Goal: Task Accomplishment & Management: Manage account settings

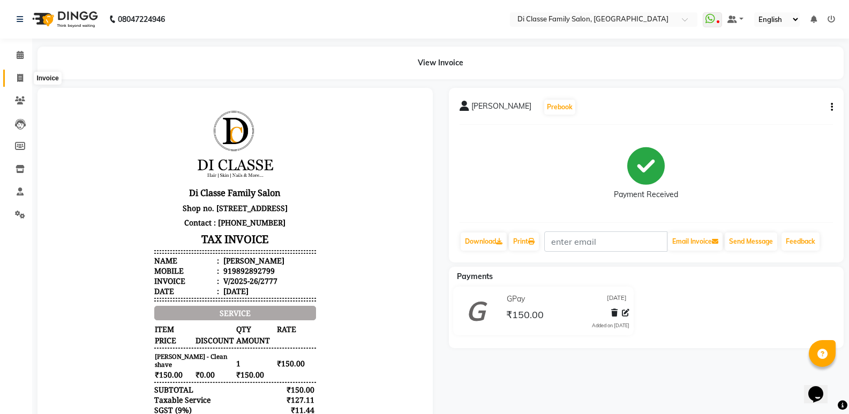
scroll to position [9, 0]
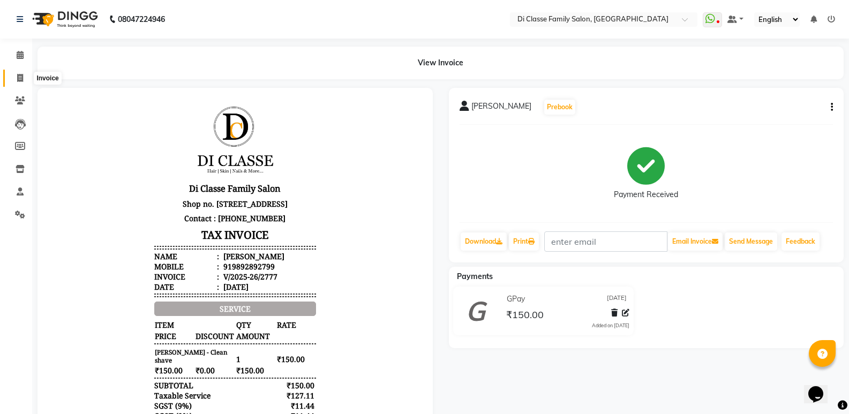
click at [21, 76] on icon at bounding box center [20, 78] width 6 height 8
select select "service"
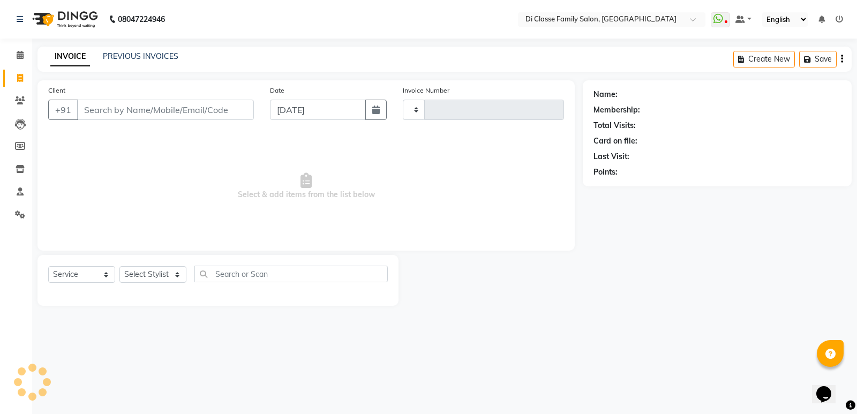
type input "2778"
select select "6346"
click at [133, 109] on input "Client" at bounding box center [165, 110] width 177 height 20
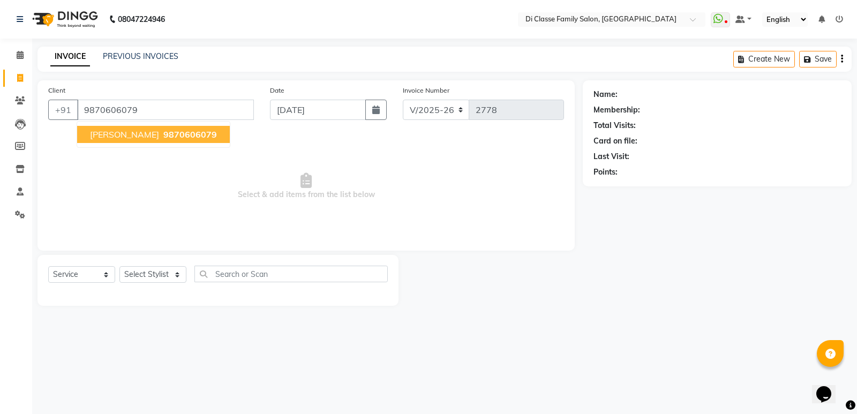
type input "9870606079"
select select "1: Object"
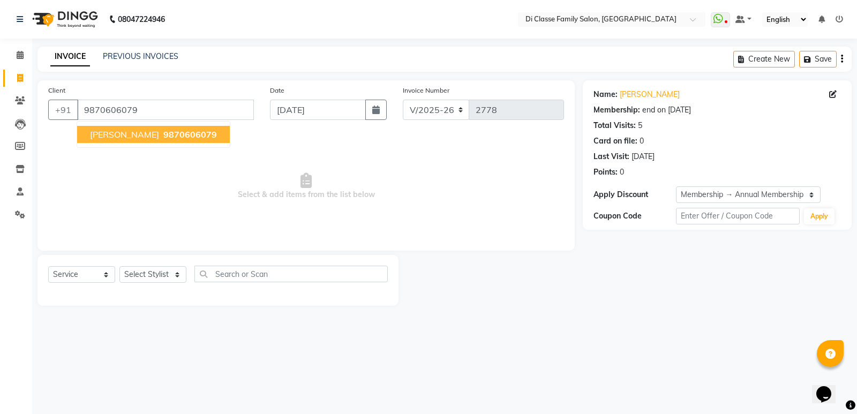
click at [174, 136] on span "9870606079" at bounding box center [190, 134] width 54 height 11
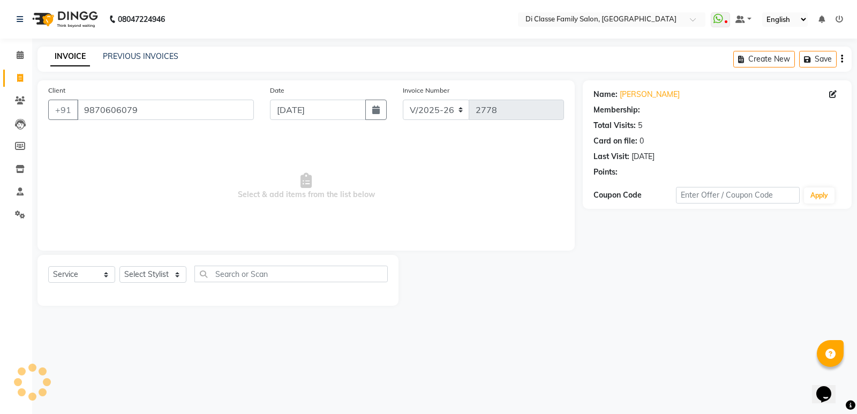
select select "1: Object"
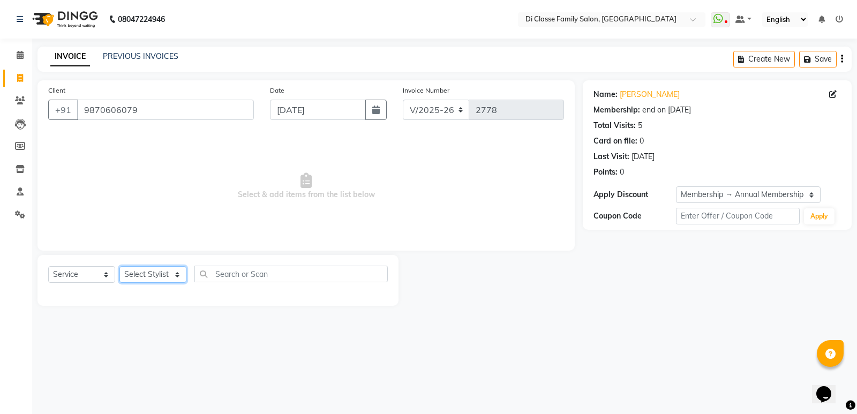
click at [160, 275] on select "Select Stylist ADMIN [PERSON_NAME] [PERSON_NAME] [PERSON_NAME] KAPIL [PERSON_NA…" at bounding box center [152, 274] width 67 height 17
select select "50058"
click at [119, 266] on select "Select Stylist ADMIN [PERSON_NAME] [PERSON_NAME] [PERSON_NAME] KAPIL [PERSON_NA…" at bounding box center [152, 274] width 67 height 17
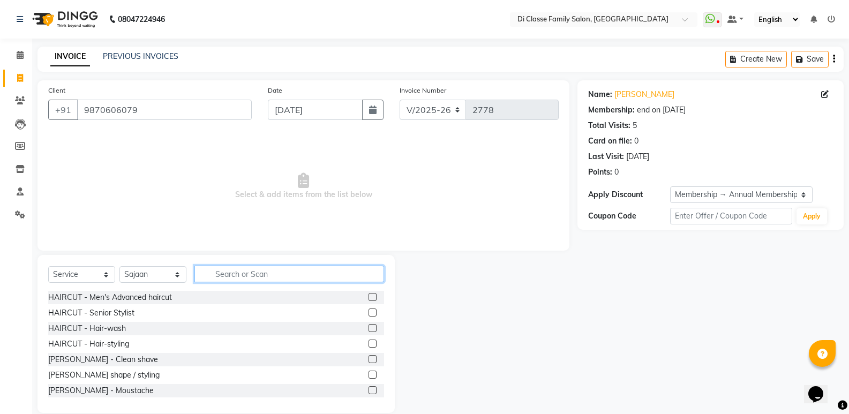
click at [300, 270] on input "text" at bounding box center [289, 274] width 190 height 17
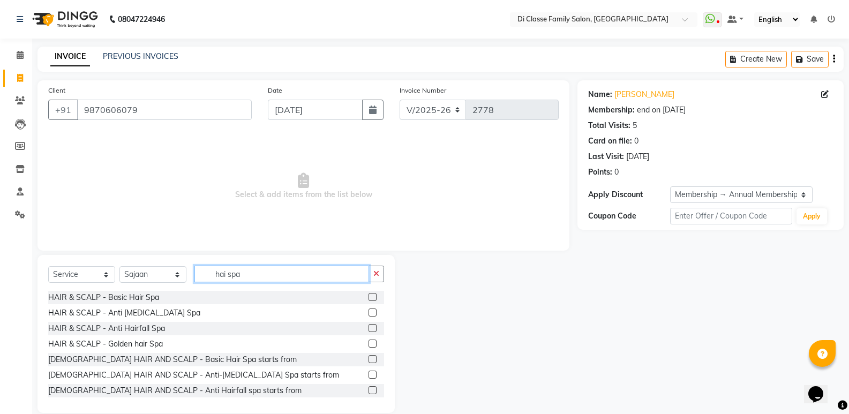
type input "hai spa"
click at [369, 296] on label at bounding box center [373, 297] width 8 height 8
click at [369, 296] on input "checkbox" at bounding box center [372, 297] width 7 height 7
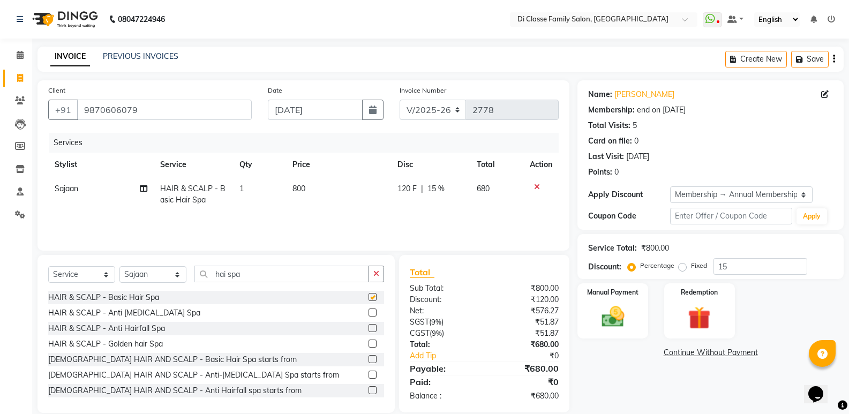
checkbox input "false"
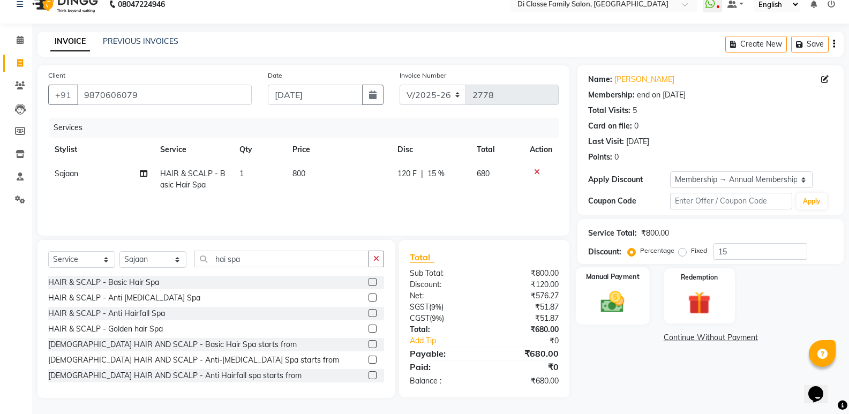
click at [603, 290] on img at bounding box center [613, 301] width 38 height 27
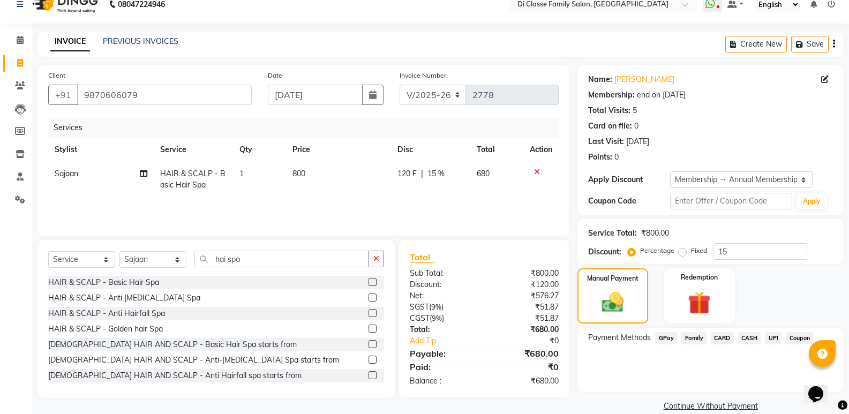
click at [491, 209] on div "Services Stylist Service Qty Price Disc Total Action Sajaan HAIR & SCALP - Basi…" at bounding box center [303, 171] width 511 height 107
click at [451, 99] on select "INV/2025 V/2025-26" at bounding box center [433, 95] width 67 height 20
select select "8538"
click at [400, 85] on select "INV/2025 V/2025-26" at bounding box center [433, 95] width 67 height 20
type input "0317"
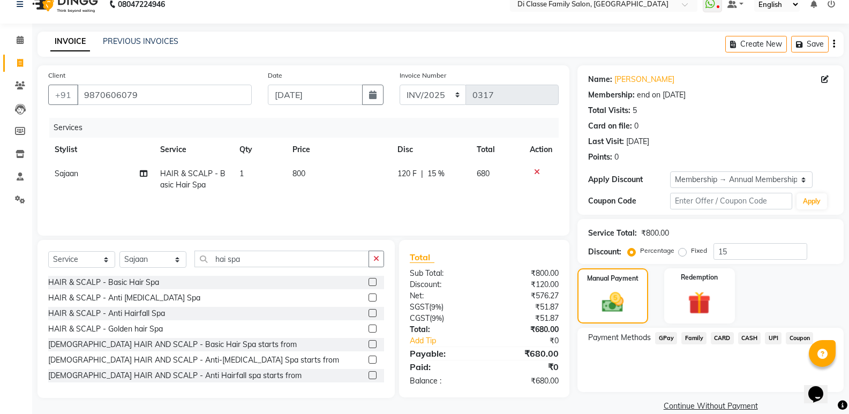
click at [751, 339] on span "CASH" at bounding box center [749, 338] width 23 height 12
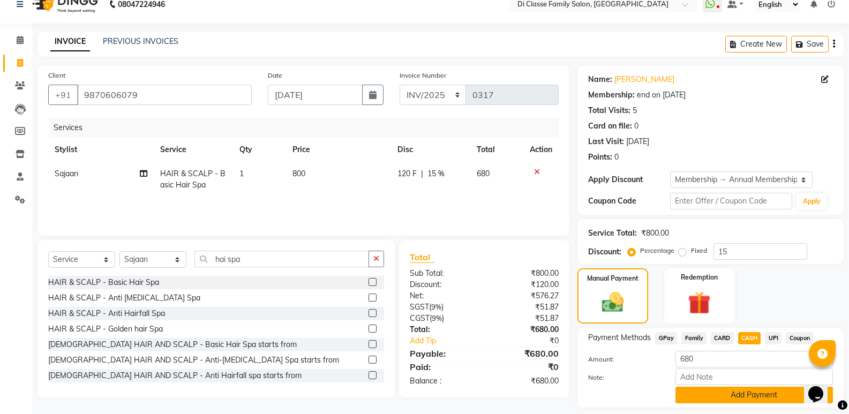
click at [760, 395] on button "Add Payment" at bounding box center [755, 395] width 158 height 17
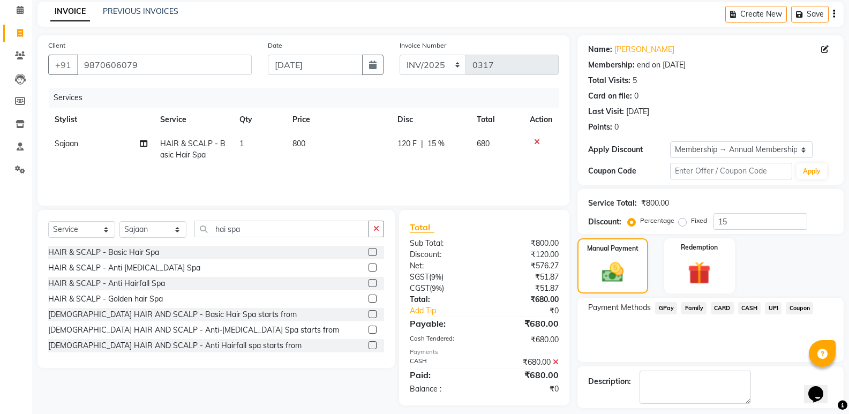
scroll to position [92, 0]
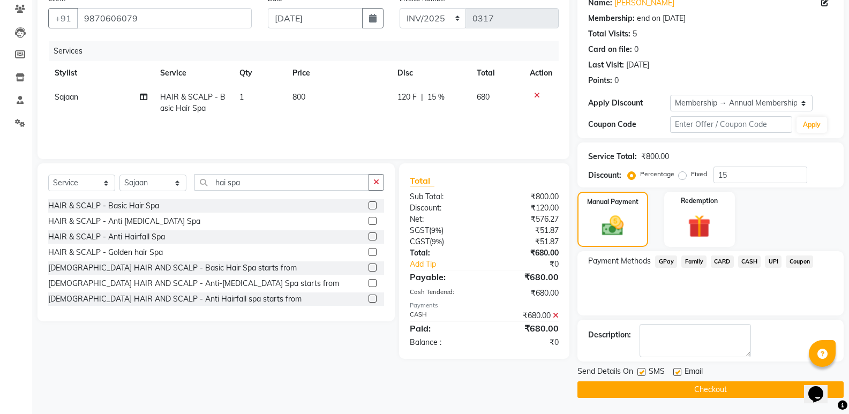
click at [761, 389] on button "Checkout" at bounding box center [711, 389] width 266 height 17
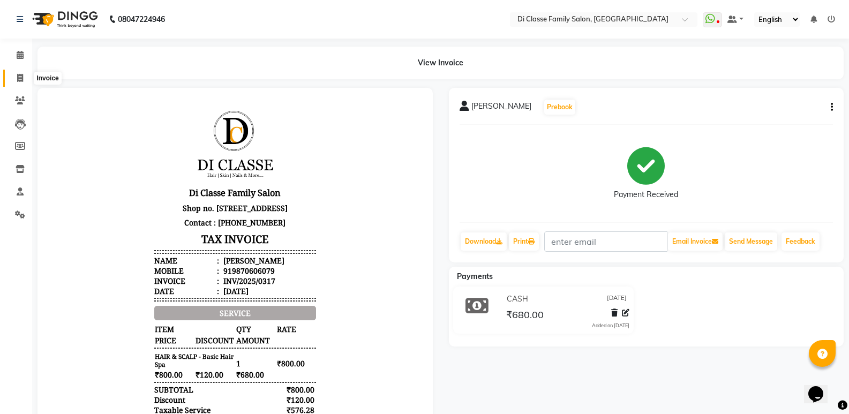
click at [20, 76] on icon at bounding box center [20, 78] width 6 height 8
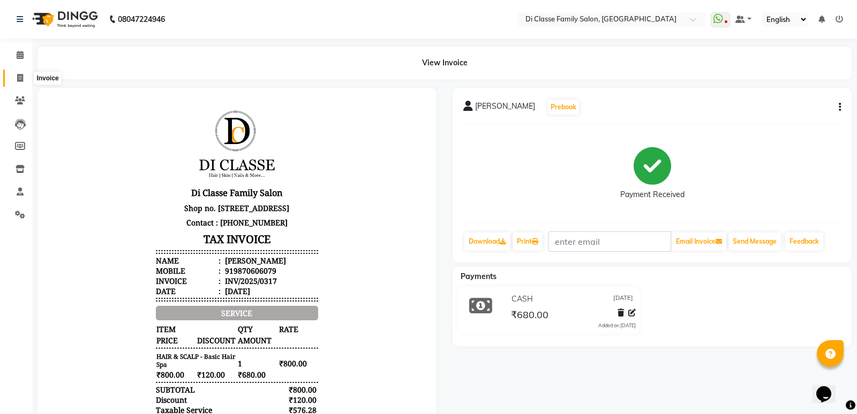
select select "6346"
select select "service"
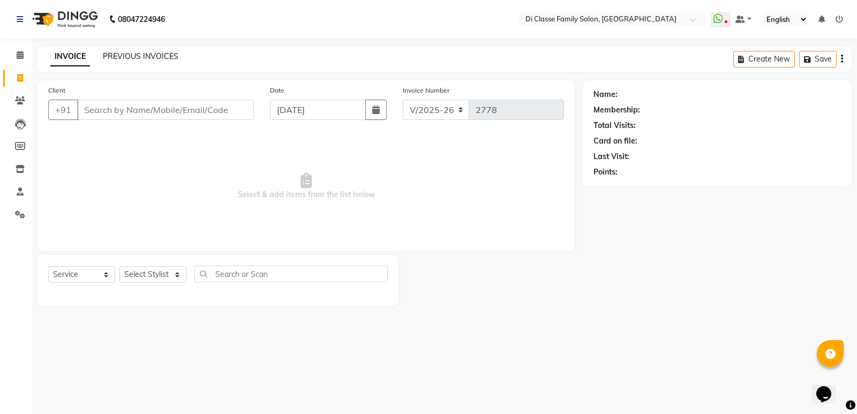
click at [154, 59] on link "PREVIOUS INVOICES" at bounding box center [141, 56] width 76 height 10
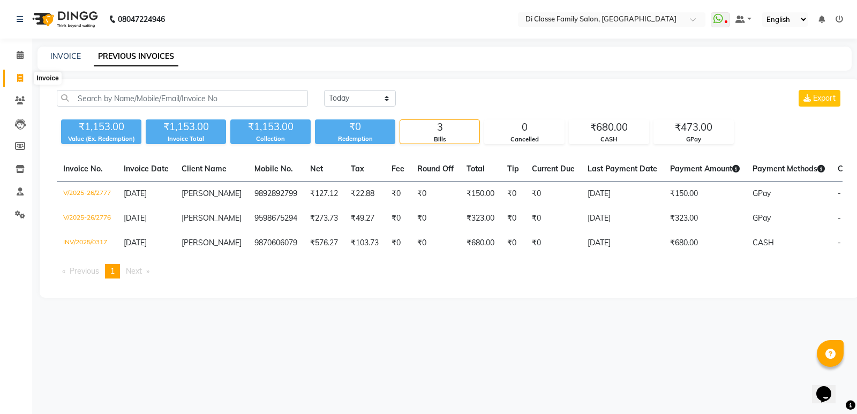
drag, startPoint x: 19, startPoint y: 76, endPoint x: 43, endPoint y: 71, distance: 24.6
click at [19, 76] on icon at bounding box center [20, 78] width 6 height 8
select select "6346"
select select "service"
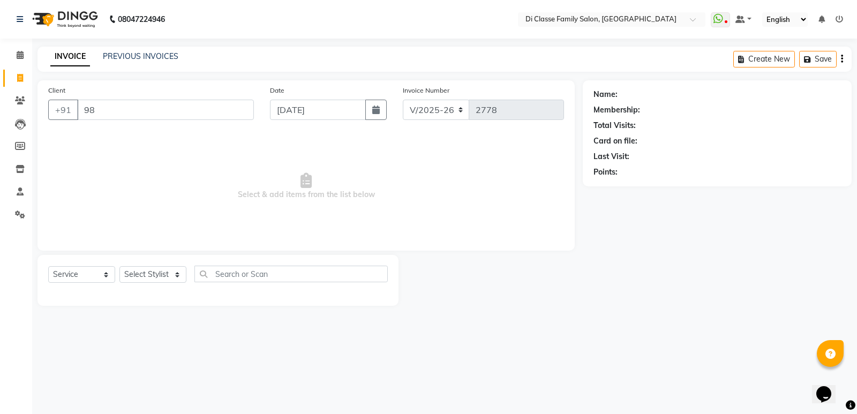
type input "9"
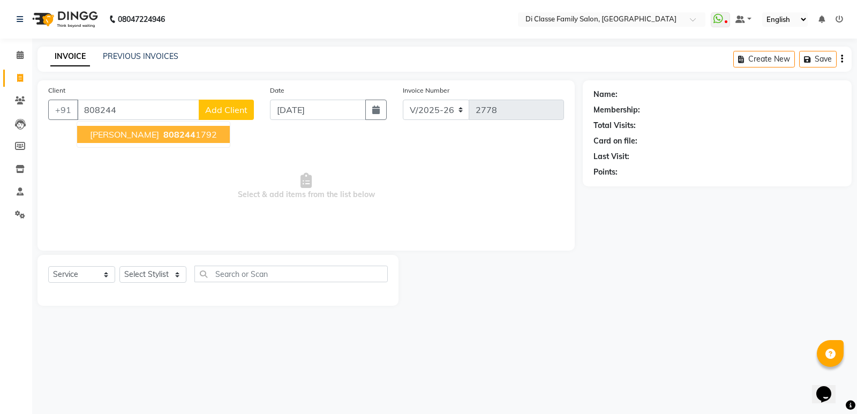
click at [181, 128] on button "[PERSON_NAME] 808244 1792" at bounding box center [153, 134] width 153 height 17
type input "8082441792"
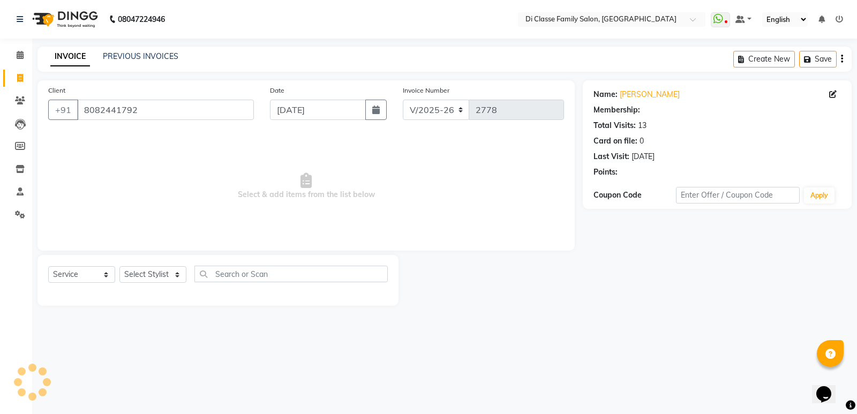
select select "1: Object"
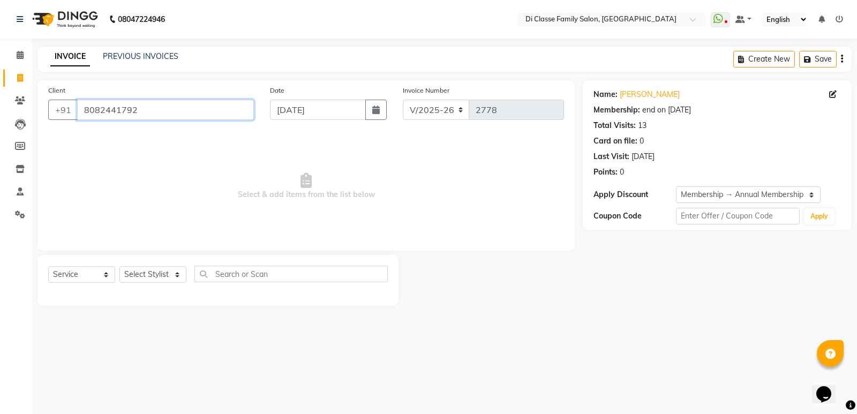
click at [184, 114] on input "8082441792" at bounding box center [165, 110] width 177 height 20
drag, startPoint x: 158, startPoint y: 117, endPoint x: 78, endPoint y: 115, distance: 79.9
click at [66, 117] on div "[PHONE_NUMBER]" at bounding box center [151, 110] width 206 height 20
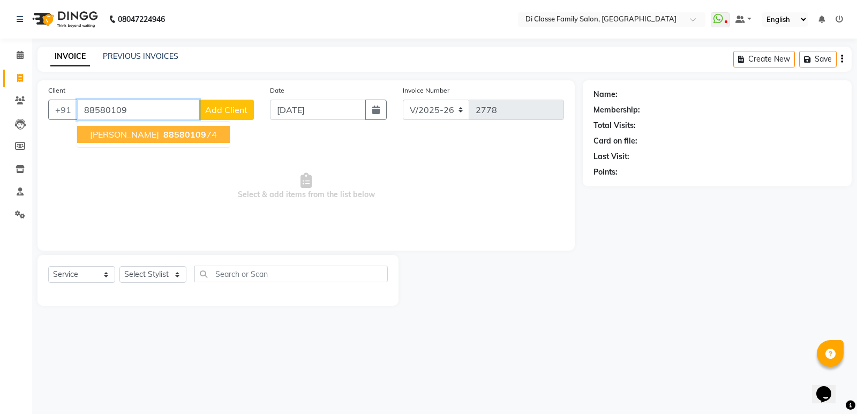
click at [119, 139] on span "[PERSON_NAME]" at bounding box center [124, 134] width 69 height 11
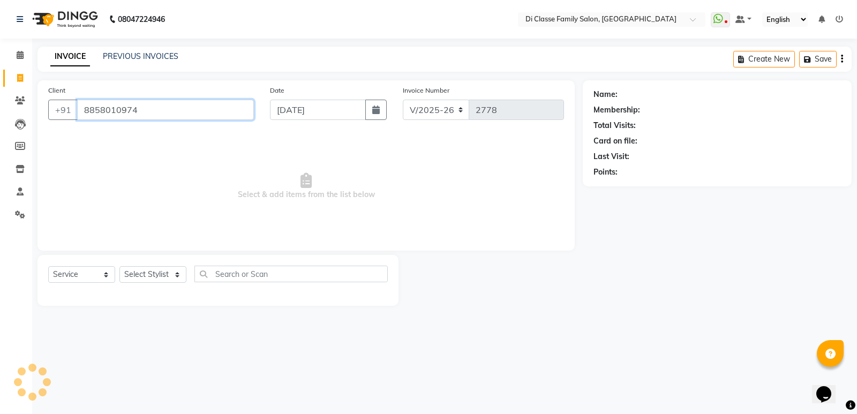
type input "8858010974"
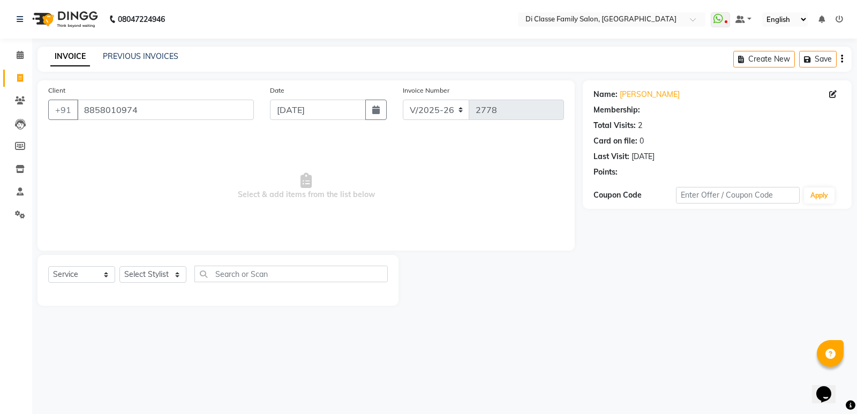
click at [88, 183] on span "Select & add items from the list below" at bounding box center [306, 186] width 516 height 107
click at [166, 272] on select "Select Stylist ADMIN [PERSON_NAME] [PERSON_NAME] [PERSON_NAME] KAPIL [PERSON_NA…" at bounding box center [152, 274] width 67 height 17
select select "47552"
click at [119, 266] on select "Select Stylist ADMIN [PERSON_NAME] [PERSON_NAME] [PERSON_NAME] KAPIL [PERSON_NA…" at bounding box center [152, 274] width 67 height 17
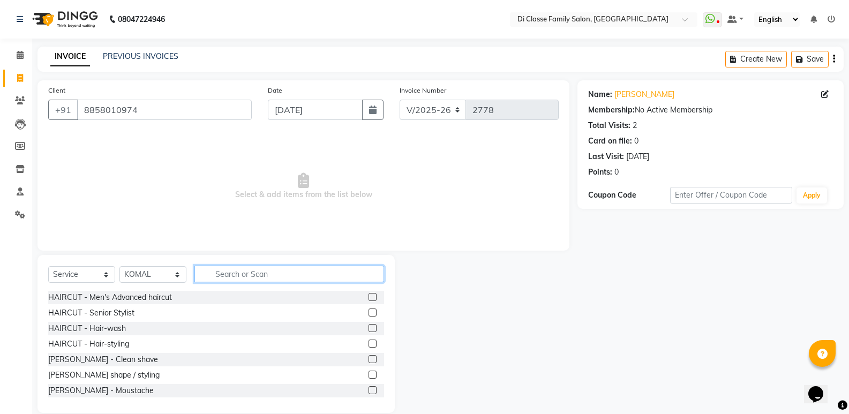
click at [249, 277] on input "text" at bounding box center [289, 274] width 190 height 17
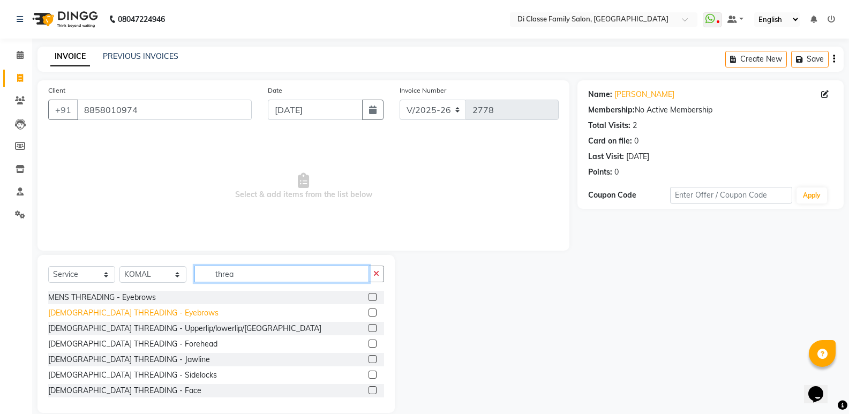
type input "threa"
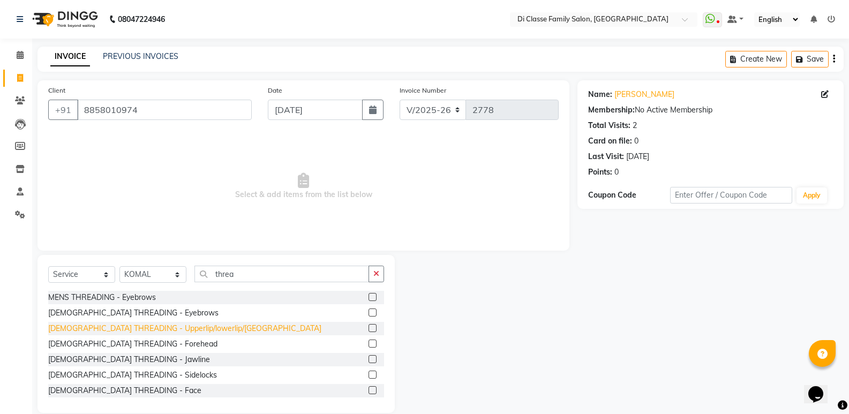
drag, startPoint x: 158, startPoint y: 311, endPoint x: 157, endPoint y: 327, distance: 15.6
click at [158, 312] on div "[DEMOGRAPHIC_DATA] THREADING - Eyebrows" at bounding box center [133, 313] width 170 height 11
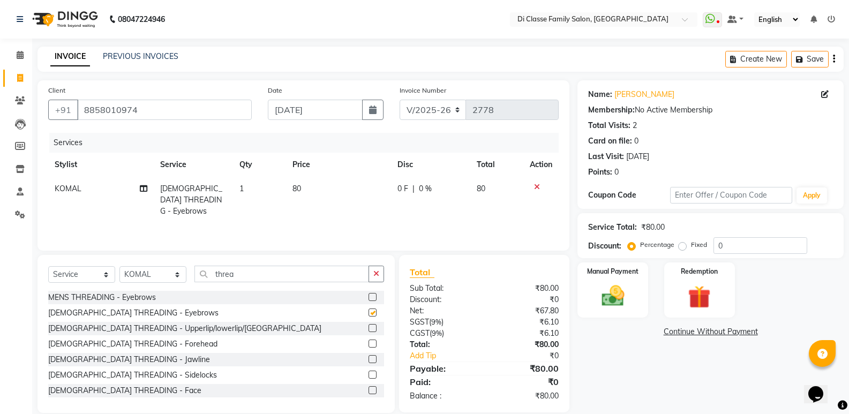
checkbox input "false"
click at [149, 341] on div "[DEMOGRAPHIC_DATA] THREADING - Forehead" at bounding box center [132, 344] width 169 height 11
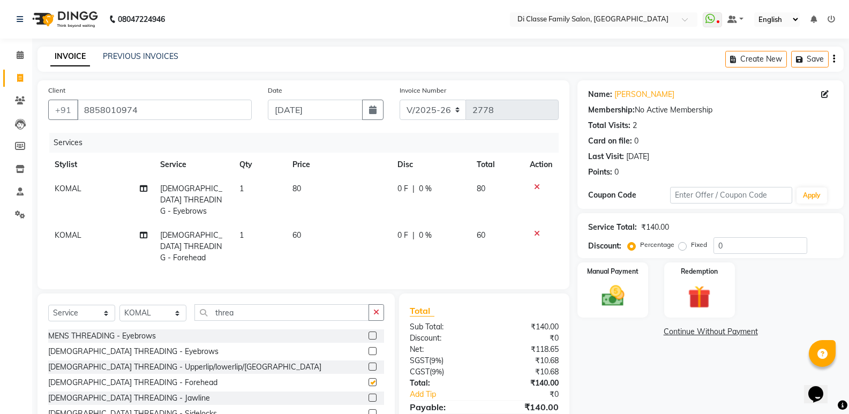
checkbox input "false"
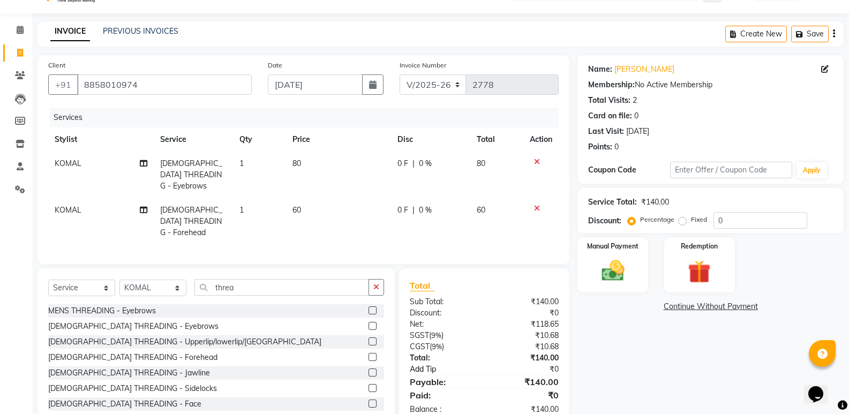
scroll to position [39, 0]
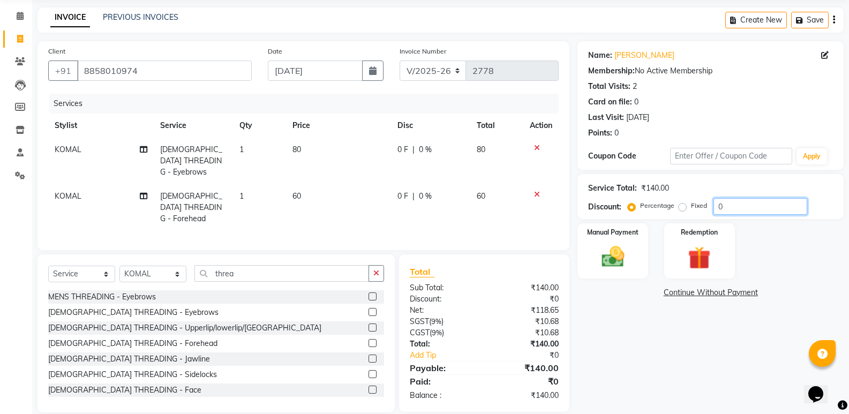
drag, startPoint x: 727, startPoint y: 200, endPoint x: 711, endPoint y: 204, distance: 16.6
click at [711, 204] on div "Percentage Fixed 0" at bounding box center [718, 206] width 177 height 17
type input "15"
drag, startPoint x: 623, startPoint y: 354, endPoint x: 610, endPoint y: 344, distance: 16.1
click at [618, 350] on div "Name: [PERSON_NAME] Membership: No Active Membership Total Visits: 2 Card on fi…" at bounding box center [715, 226] width 274 height 371
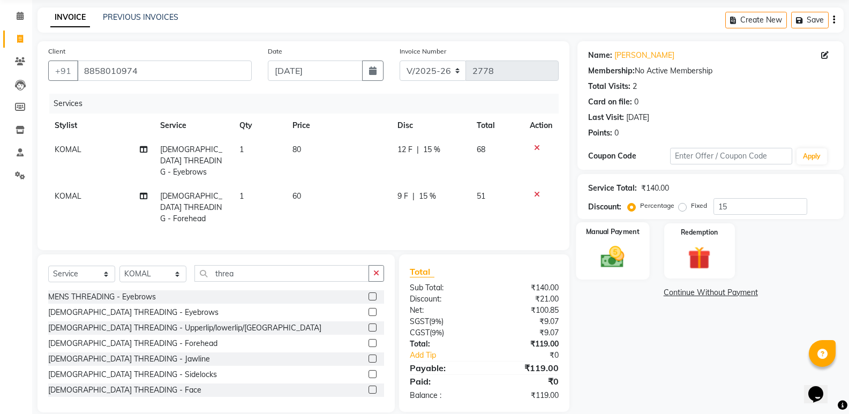
click at [624, 273] on div "Manual Payment" at bounding box center [613, 250] width 73 height 57
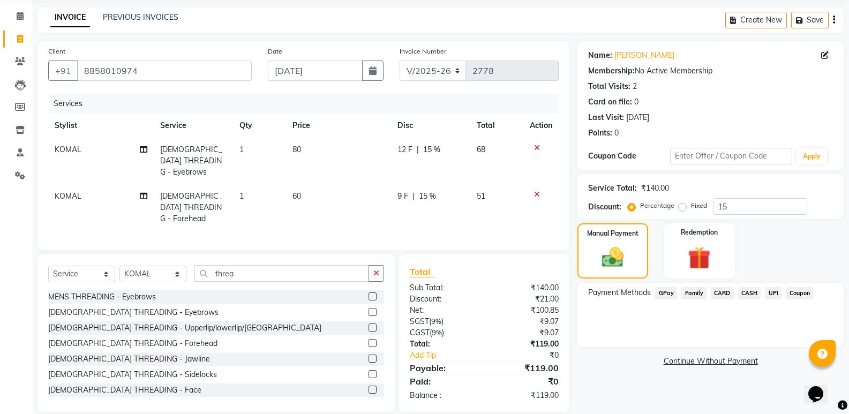
click at [664, 293] on span "GPay" at bounding box center [666, 293] width 22 height 12
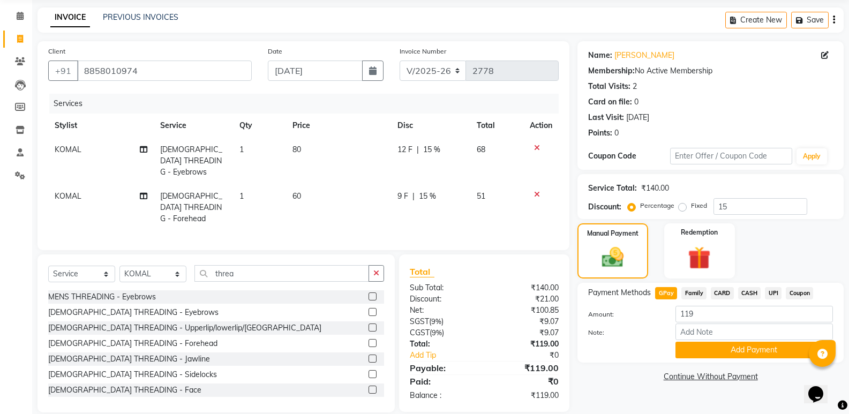
click at [704, 349] on button "Add Payment" at bounding box center [755, 350] width 158 height 17
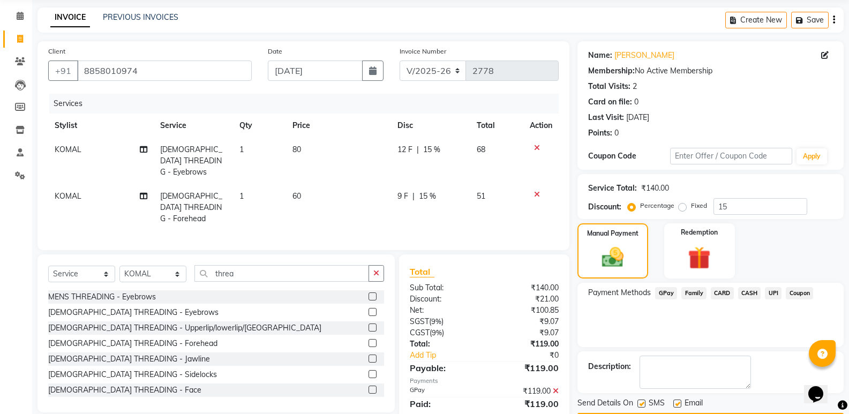
scroll to position [71, 0]
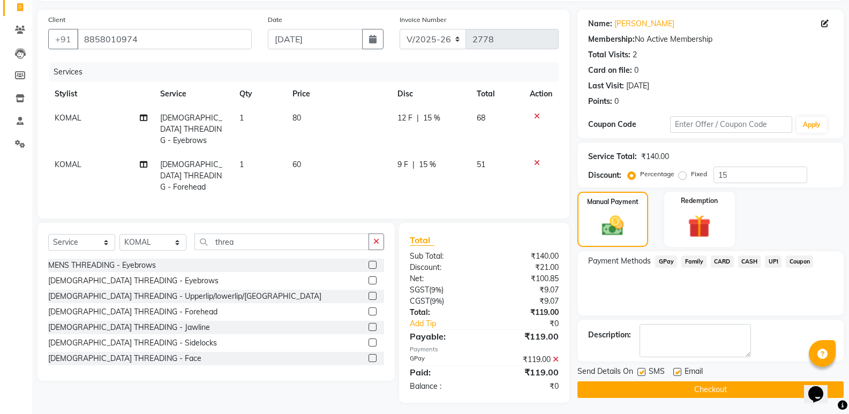
drag, startPoint x: 703, startPoint y: 387, endPoint x: 577, endPoint y: 358, distance: 129.2
click at [703, 387] on button "Checkout" at bounding box center [711, 389] width 266 height 17
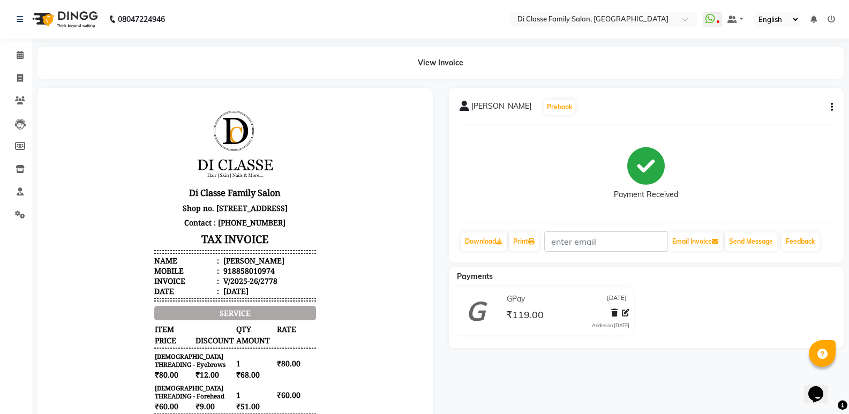
click at [31, 83] on li "Invoice" at bounding box center [16, 78] width 32 height 23
click at [28, 81] on span at bounding box center [20, 78] width 19 height 12
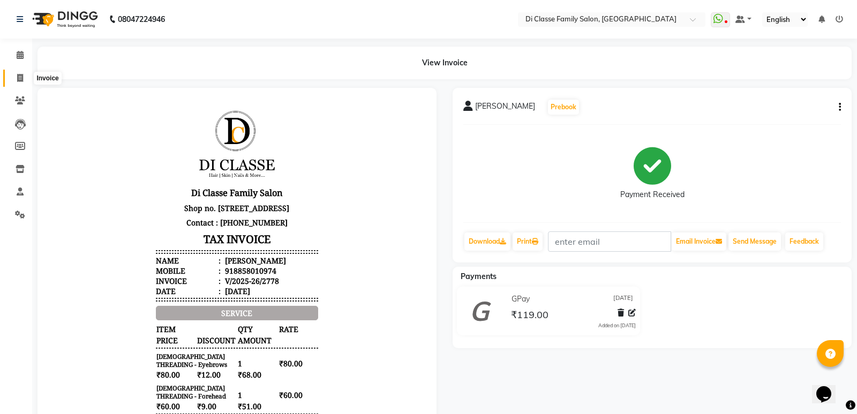
select select "6346"
select select "service"
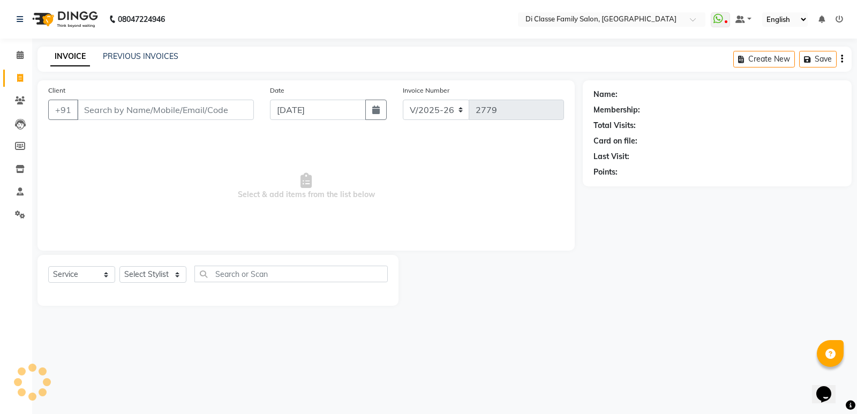
click at [108, 110] on input "Client" at bounding box center [165, 110] width 177 height 20
click at [215, 114] on input "Client" at bounding box center [165, 110] width 177 height 20
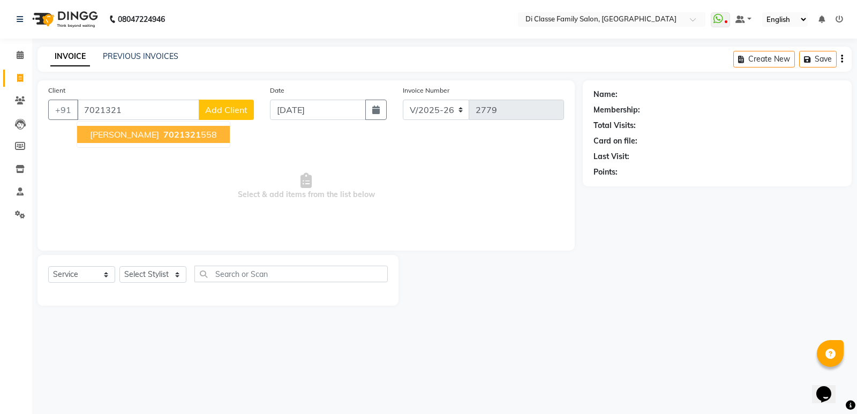
click at [166, 139] on span "7021321" at bounding box center [182, 134] width 38 height 11
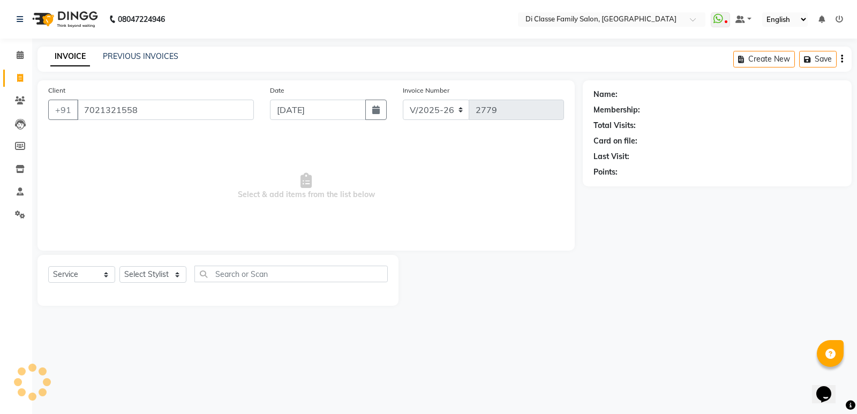
type input "7021321558"
select select "1: Object"
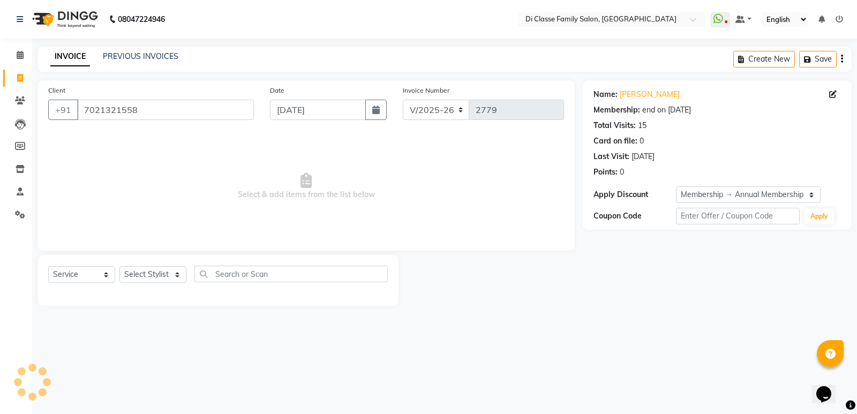
click at [195, 151] on span "Select & add items from the list below" at bounding box center [306, 186] width 516 height 107
click at [170, 275] on select "Select Stylist ADMIN [PERSON_NAME] [PERSON_NAME] [PERSON_NAME] KAPIL [PERSON_NA…" at bounding box center [152, 274] width 67 height 17
select select "47550"
click at [119, 266] on select "Select Stylist ADMIN [PERSON_NAME] [PERSON_NAME] [PERSON_NAME] KAPIL [PERSON_NA…" at bounding box center [152, 274] width 67 height 17
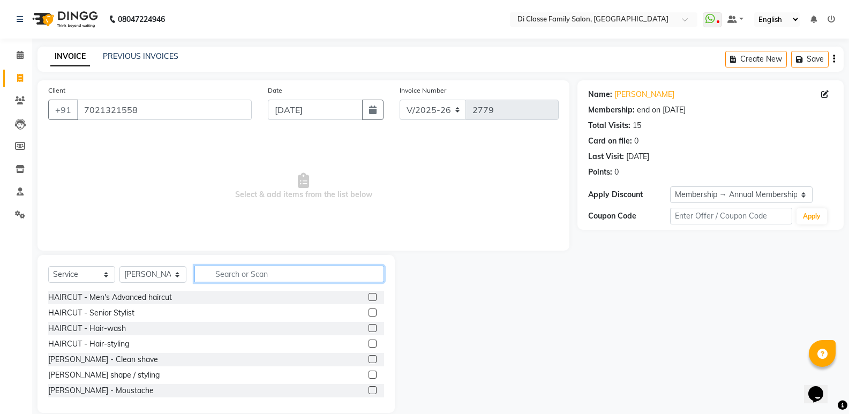
click at [231, 280] on input "text" at bounding box center [289, 274] width 190 height 17
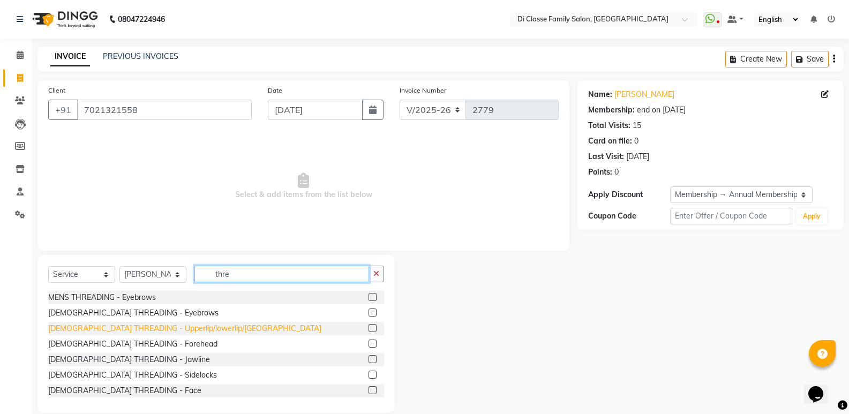
type input "thre"
click at [197, 327] on div "[DEMOGRAPHIC_DATA] THREADING - Upperlip/lowerlip/[GEOGRAPHIC_DATA]" at bounding box center [184, 328] width 273 height 11
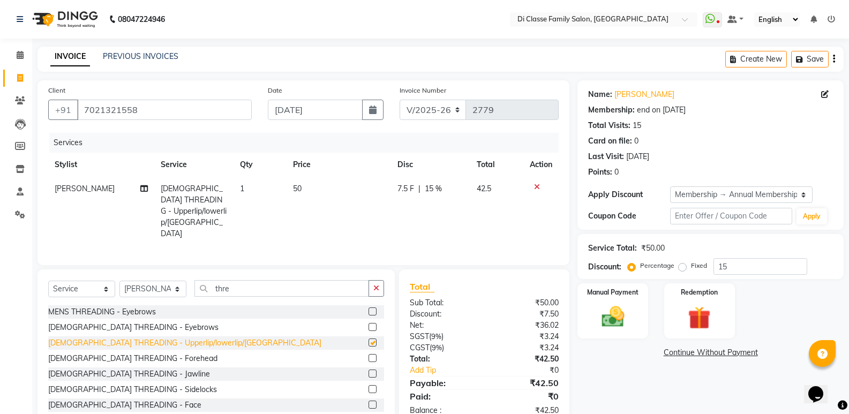
checkbox input "false"
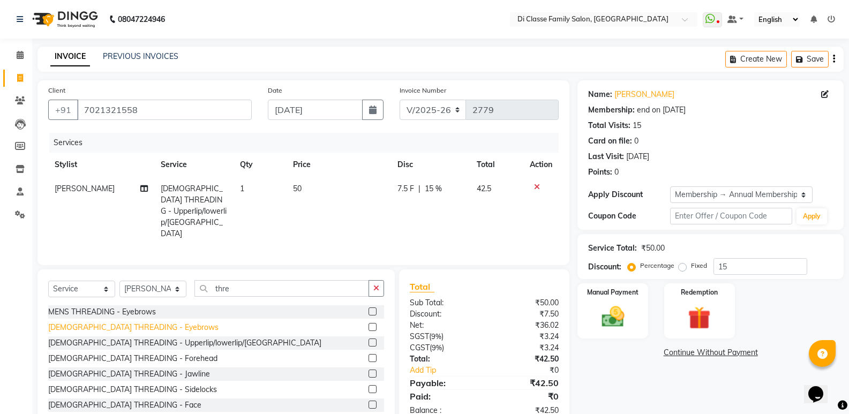
click at [155, 322] on div "[DEMOGRAPHIC_DATA] THREADING - Eyebrows" at bounding box center [133, 327] width 170 height 11
checkbox input "false"
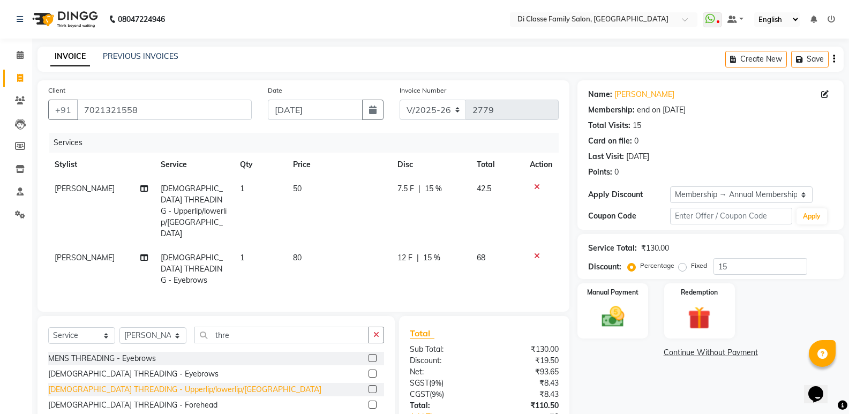
click at [197, 384] on div "[DEMOGRAPHIC_DATA] THREADING - Upperlip/lowerlip/[GEOGRAPHIC_DATA]" at bounding box center [184, 389] width 273 height 11
checkbox input "false"
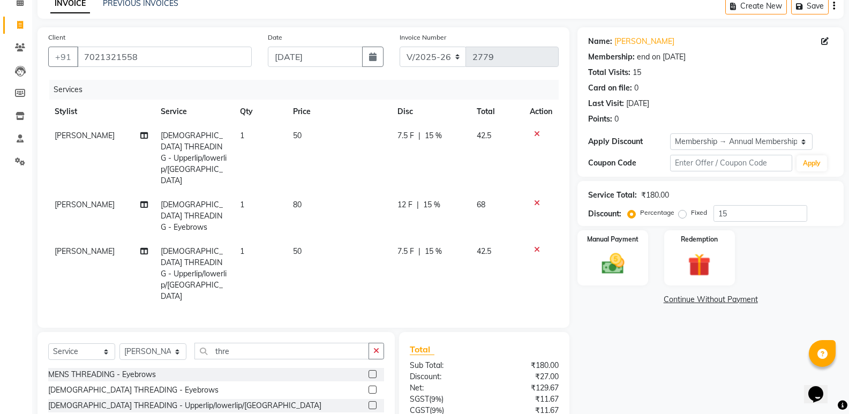
scroll to position [54, 0]
click at [412, 199] on span "12 F" at bounding box center [405, 204] width 15 height 11
select select "47550"
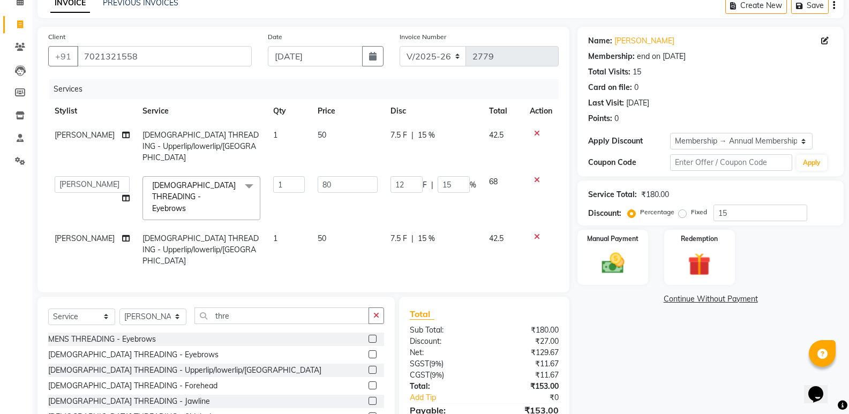
click at [405, 145] on td "7.5 F | 15 %" at bounding box center [433, 146] width 99 height 47
select select "47550"
click at [405, 139] on input "7.5" at bounding box center [407, 138] width 32 height 17
type input "7"
type input "6"
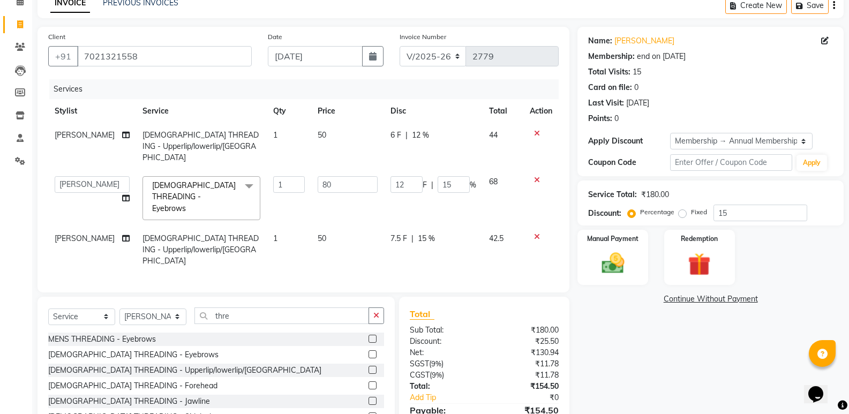
click at [434, 190] on td "12 F | 15 %" at bounding box center [433, 198] width 99 height 57
click at [420, 201] on td "12 F | 15 %" at bounding box center [433, 198] width 99 height 57
click at [391, 233] on span "7.5 F" at bounding box center [399, 238] width 17 height 11
select select "47550"
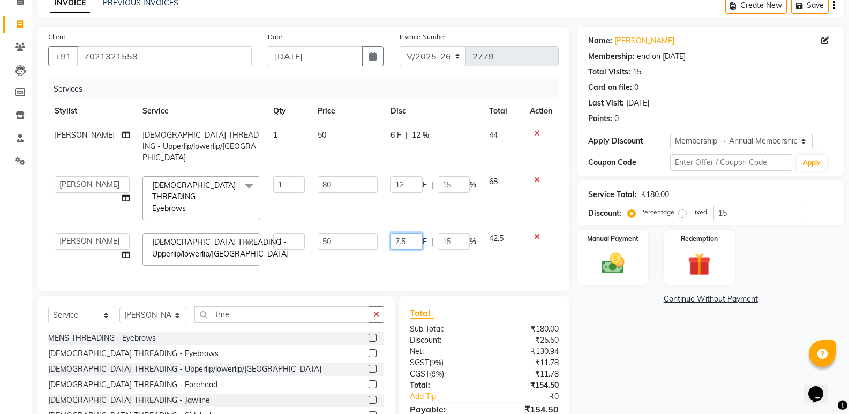
click at [405, 233] on input "7.5" at bounding box center [407, 241] width 32 height 17
type input "7"
type input "9"
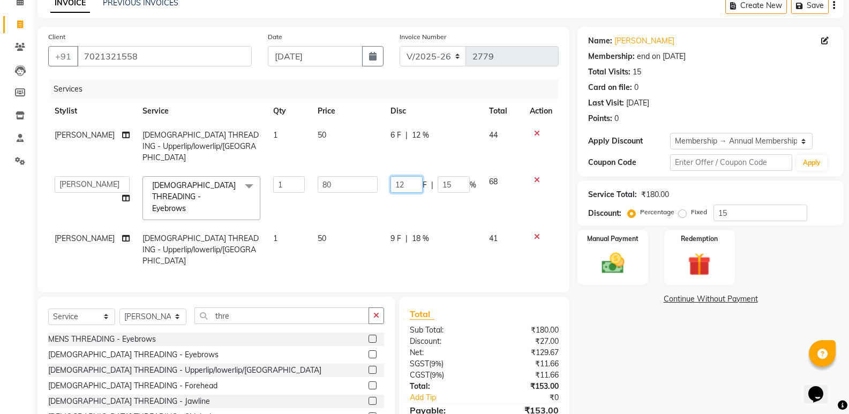
click at [401, 176] on input "12" at bounding box center [407, 184] width 32 height 17
drag, startPoint x: 401, startPoint y: 166, endPoint x: 389, endPoint y: 156, distance: 14.9
click at [400, 170] on td "12 F | 15 %" at bounding box center [433, 198] width 99 height 57
click at [389, 155] on tr "[PERSON_NAME] [DEMOGRAPHIC_DATA] THREADING - Upperlip/lowerlip/Chin 1 50 6 F | …" at bounding box center [303, 146] width 511 height 47
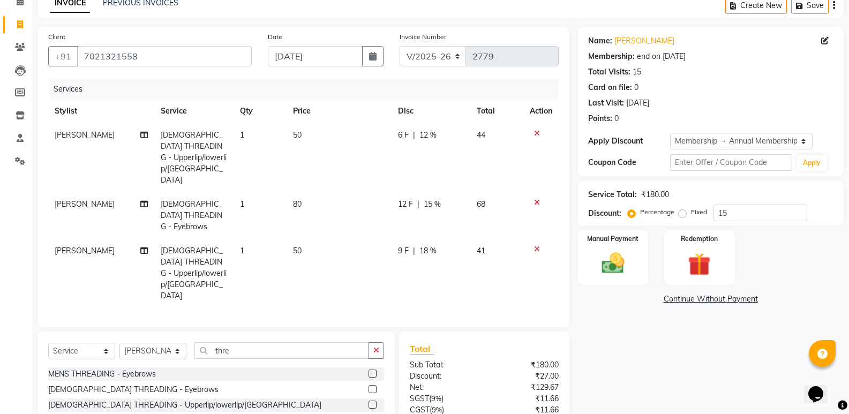
click at [394, 146] on td "6 F | 12 %" at bounding box center [431, 157] width 79 height 69
select select "47550"
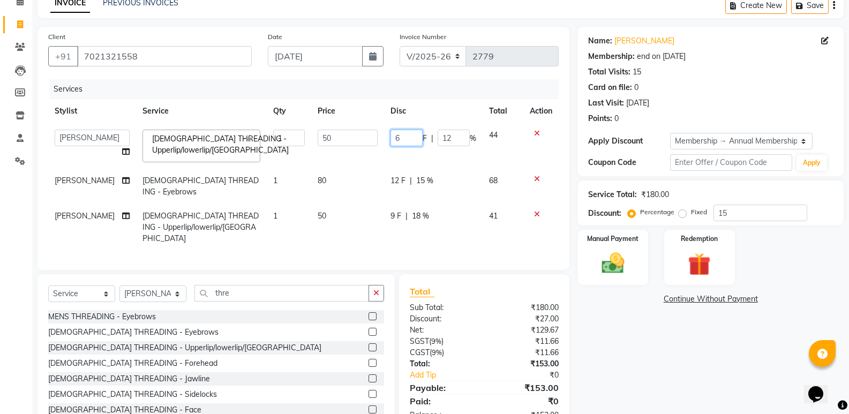
click at [410, 140] on input "6" at bounding box center [407, 138] width 32 height 17
type input "9"
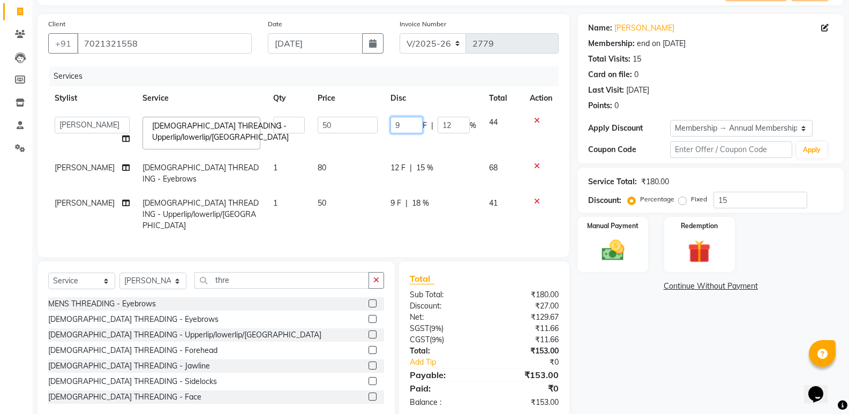
scroll to position [73, 0]
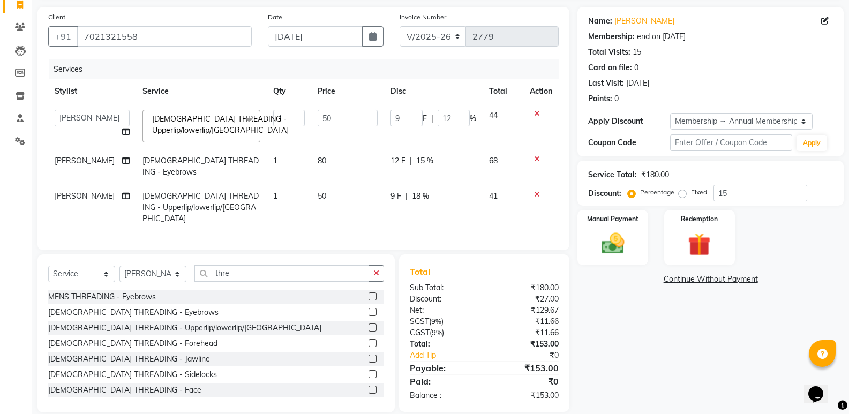
click at [586, 372] on div "Name: [PERSON_NAME] Membership: end on [DATE] Total Visits: 15 Card on file: 0 …" at bounding box center [715, 210] width 274 height 406
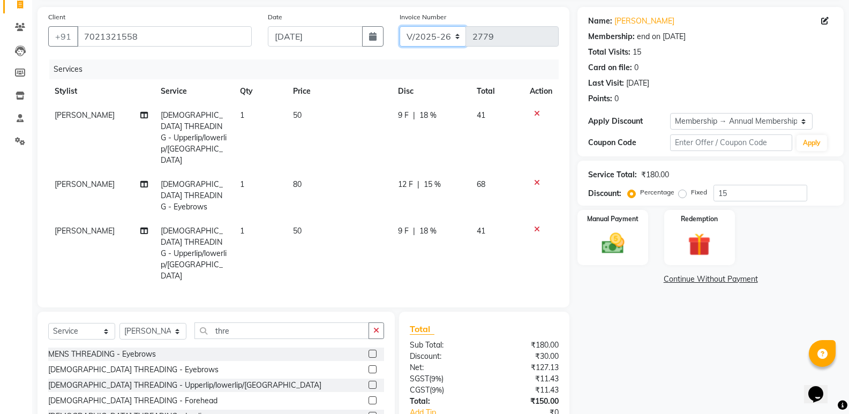
click at [422, 39] on select "INV/2025 V/2025-26" at bounding box center [433, 36] width 67 height 20
click at [588, 313] on div "Name: [PERSON_NAME] Membership: end on [DATE] Total Visits: 15 Card on file: 0 …" at bounding box center [715, 238] width 274 height 463
click at [440, 25] on div "Invoice Number INV/2025 V/[PHONE_NUMBER]" at bounding box center [480, 33] width 176 height 44
click at [441, 38] on select "INV/2025 V/2025-26" at bounding box center [433, 36] width 67 height 20
select select "8538"
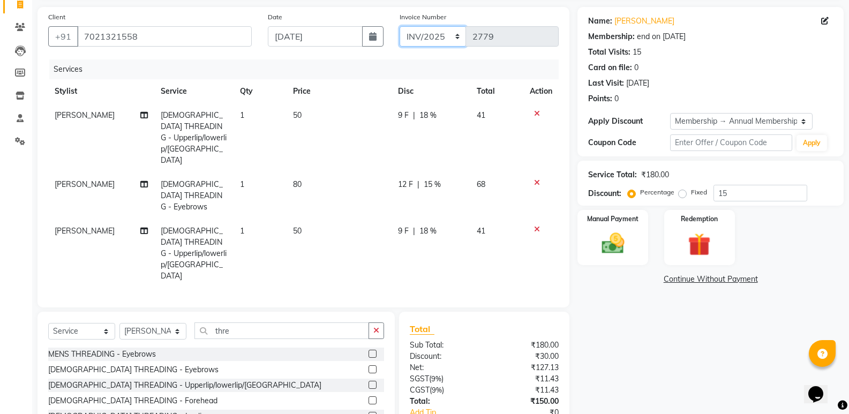
click at [400, 26] on select "INV/2025 V/2025-26" at bounding box center [433, 36] width 67 height 20
type input "0318"
click at [610, 239] on img at bounding box center [613, 243] width 38 height 27
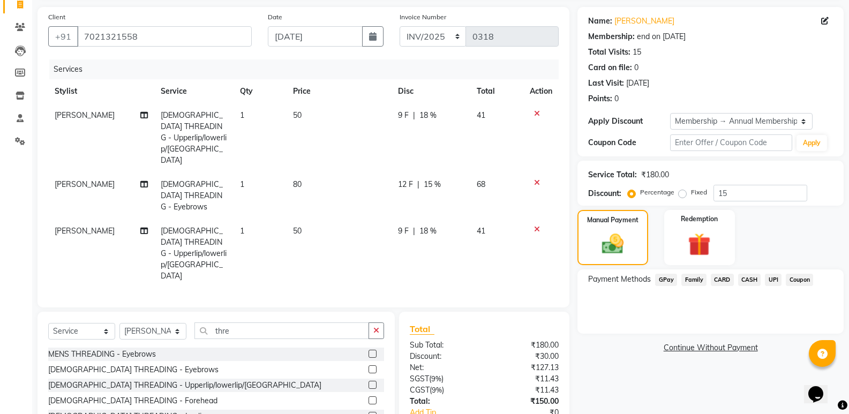
click at [749, 276] on span "CASH" at bounding box center [749, 280] width 23 height 12
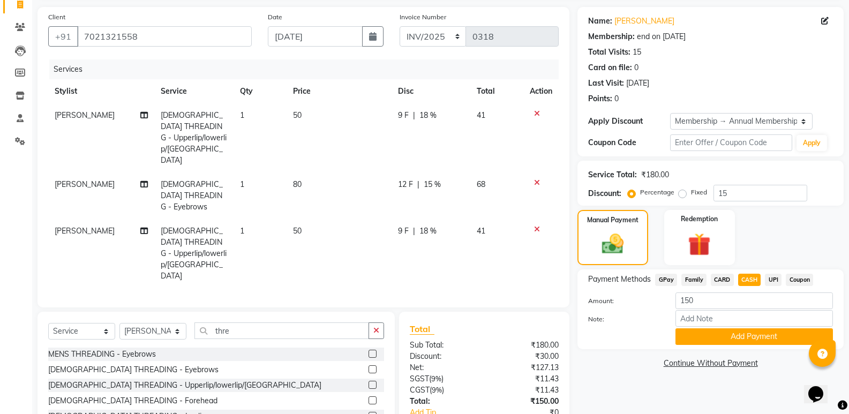
drag, startPoint x: 743, startPoint y: 335, endPoint x: 747, endPoint y: 331, distance: 5.7
click at [744, 335] on button "Add Payment" at bounding box center [755, 336] width 158 height 17
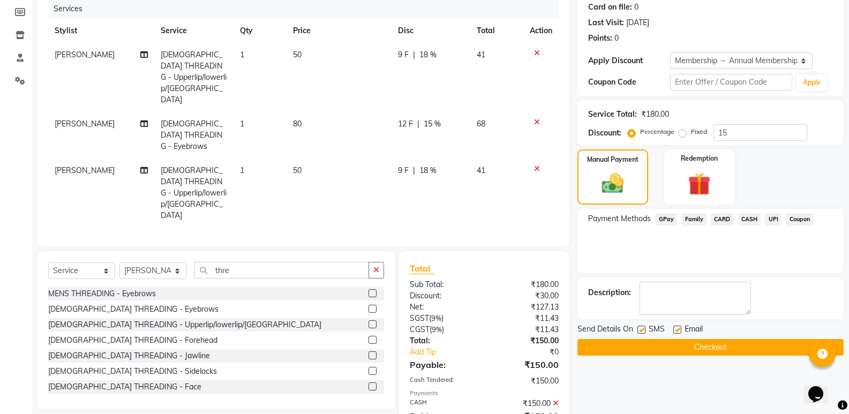
scroll to position [134, 0]
click at [729, 343] on button "Checkout" at bounding box center [711, 347] width 266 height 17
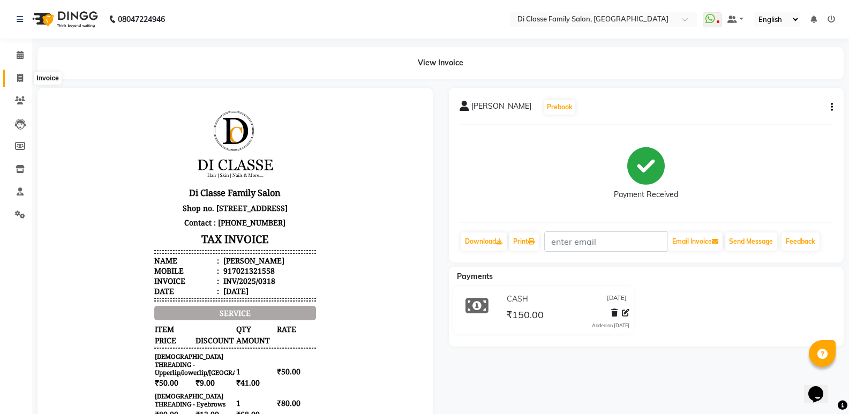
click at [20, 81] on icon at bounding box center [20, 78] width 6 height 8
select select "6346"
select select "service"
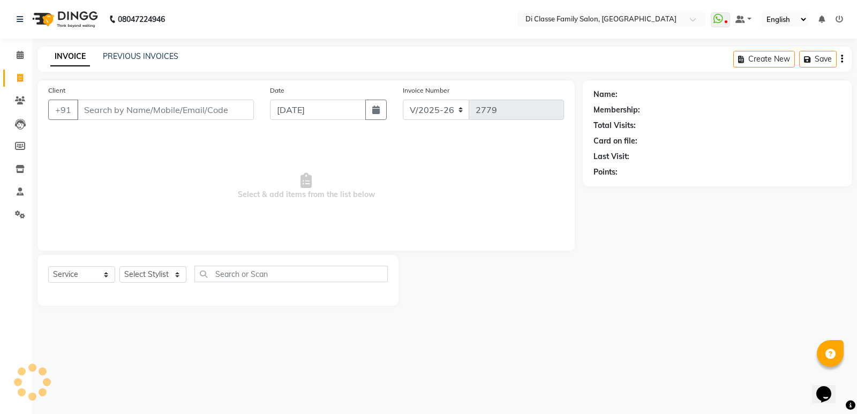
click at [107, 116] on input "Client" at bounding box center [165, 110] width 177 height 20
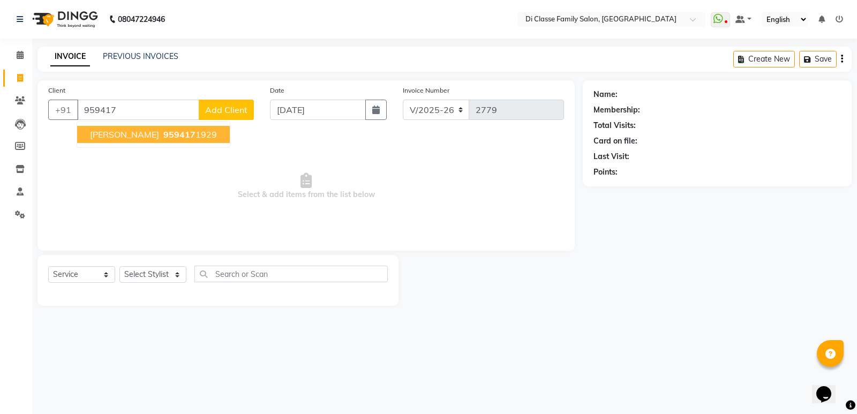
click at [112, 138] on span "[PERSON_NAME]" at bounding box center [124, 134] width 69 height 11
type input "9594171929"
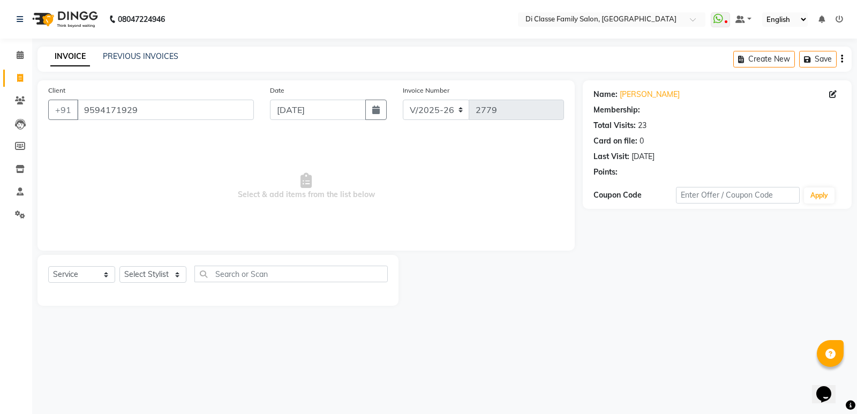
select select "1: Object"
click at [115, 144] on span "Select & add items from the list below" at bounding box center [306, 186] width 516 height 107
click at [158, 273] on select "Select Stylist ADMIN [PERSON_NAME] [PERSON_NAME] [PERSON_NAME] KAPIL [PERSON_NA…" at bounding box center [152, 274] width 67 height 17
select select "50727"
click at [119, 266] on select "Select Stylist ADMIN [PERSON_NAME] [PERSON_NAME] [PERSON_NAME] KAPIL [PERSON_NA…" at bounding box center [152, 274] width 67 height 17
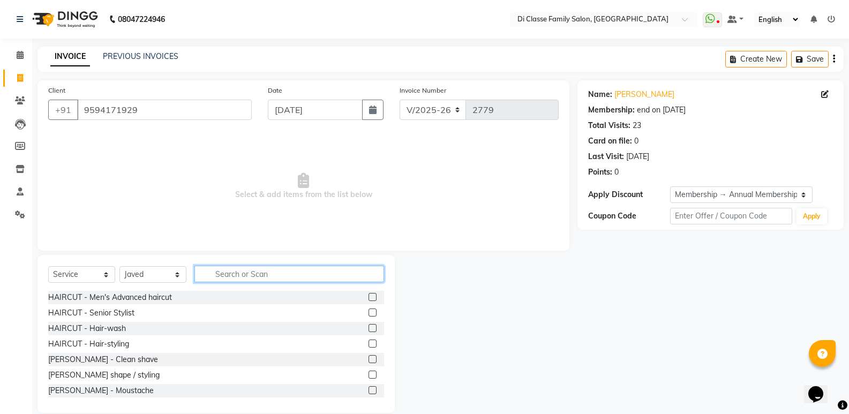
click at [240, 270] on input "text" at bounding box center [289, 274] width 190 height 17
click at [236, 280] on input "text" at bounding box center [289, 274] width 190 height 17
drag, startPoint x: 236, startPoint y: 280, endPoint x: 229, endPoint y: 286, distance: 8.8
click at [229, 286] on div "Select Service Product Membership Package Voucher Prepaid Gift Card Select Styl…" at bounding box center [216, 278] width 336 height 25
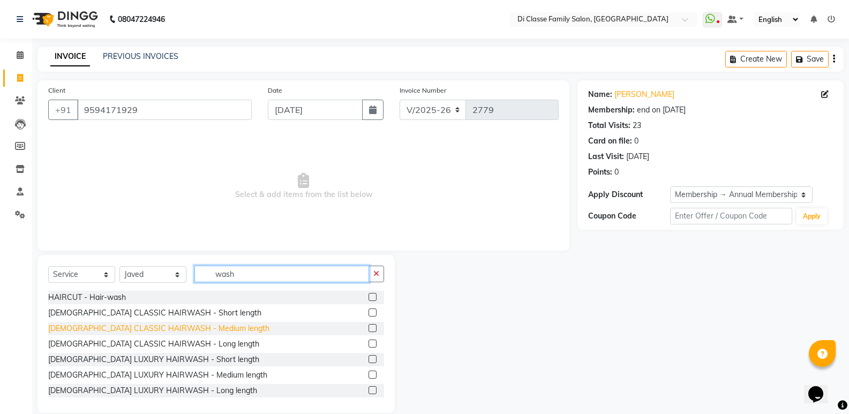
type input "wash"
click at [198, 331] on div "[DEMOGRAPHIC_DATA] CLASSIC HAIRWASH - Medium length" at bounding box center [158, 328] width 221 height 11
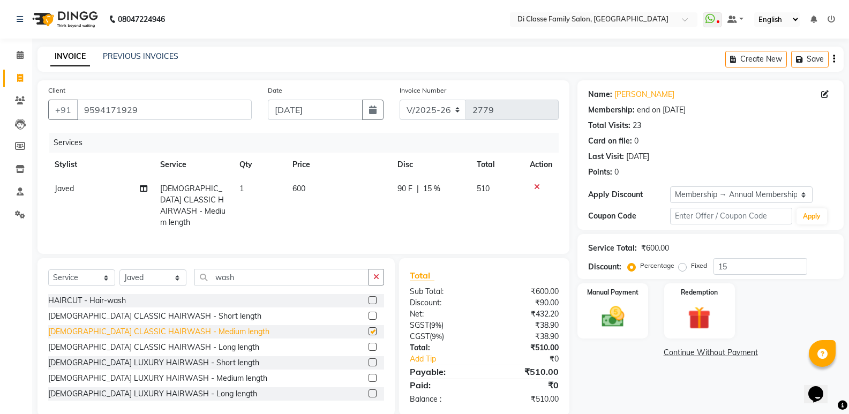
checkbox input "false"
click at [303, 241] on div "Client [PHONE_NUMBER] Date [DATE] Invoice Number INV/2025 V/[PHONE_NUMBER] Serv…" at bounding box center [304, 167] width 532 height 174
click at [308, 203] on td "600" at bounding box center [339, 206] width 106 height 58
select select "50727"
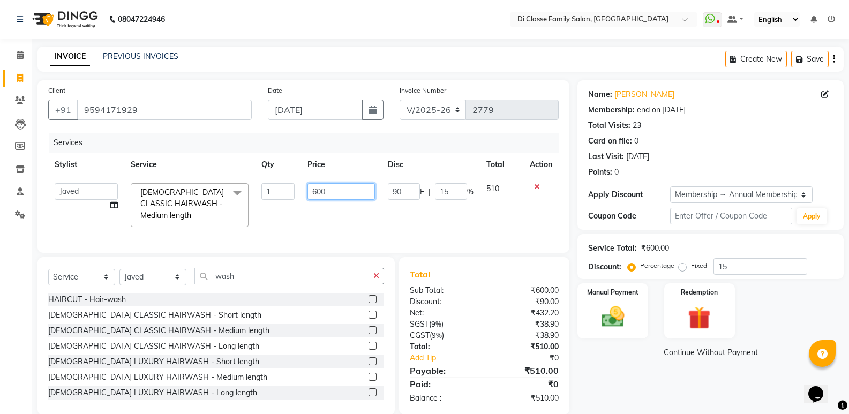
click at [314, 193] on input "600" at bounding box center [341, 191] width 67 height 17
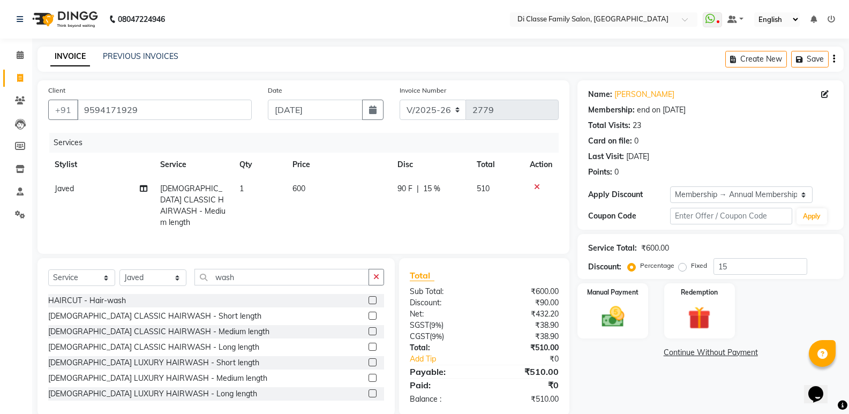
click at [453, 215] on td "90 F | 15 %" at bounding box center [430, 206] width 79 height 58
select select "50727"
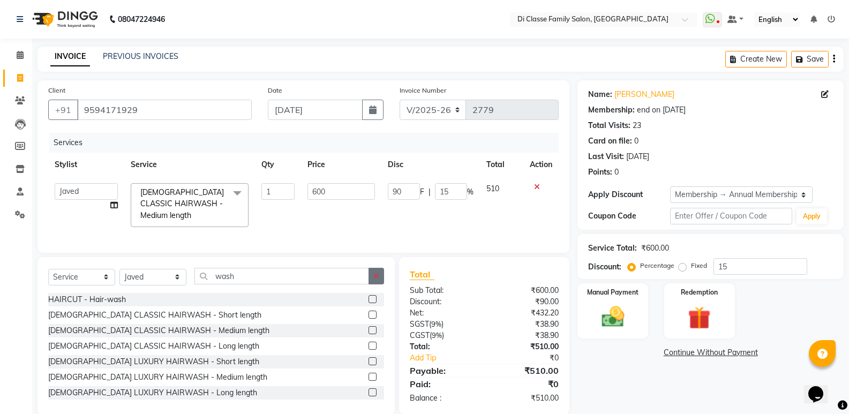
click at [374, 280] on icon "button" at bounding box center [376, 276] width 6 height 8
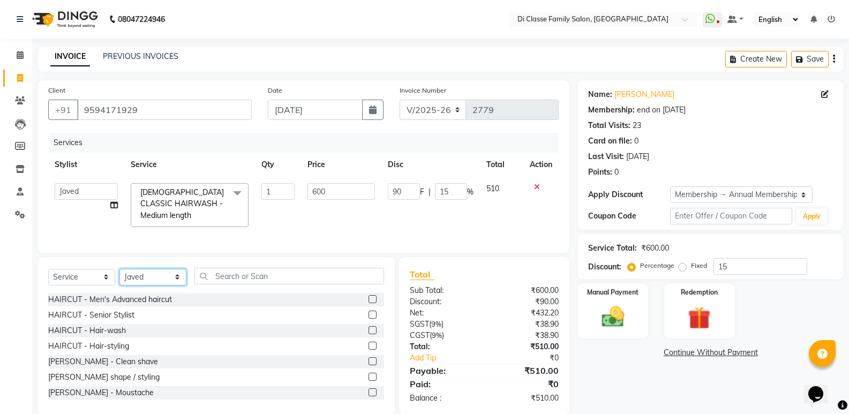
click at [168, 282] on select "Select Stylist ADMIN [PERSON_NAME] [PERSON_NAME] [PERSON_NAME] KAPIL [PERSON_NA…" at bounding box center [152, 277] width 67 height 17
click at [236, 284] on input "text" at bounding box center [289, 276] width 190 height 17
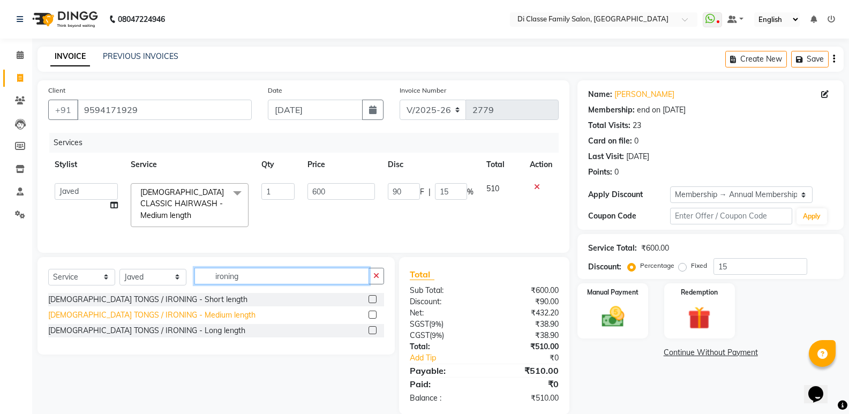
type input "ironing"
click at [192, 321] on div "[DEMOGRAPHIC_DATA] TONGS / IRONING - Medium length" at bounding box center [151, 315] width 207 height 11
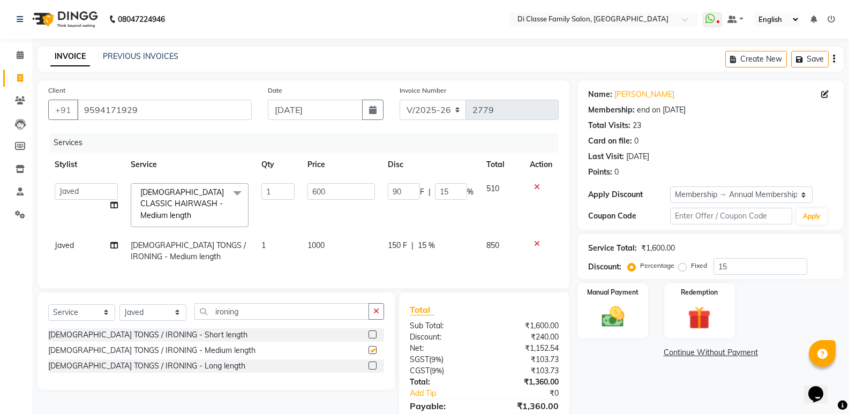
checkbox input "false"
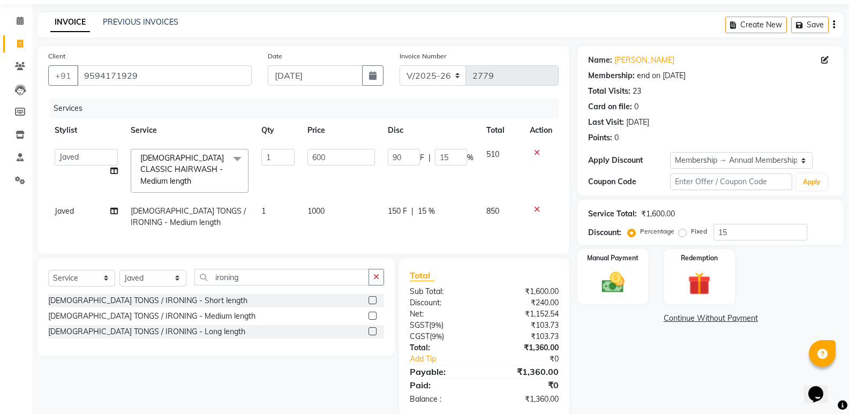
scroll to position [54, 0]
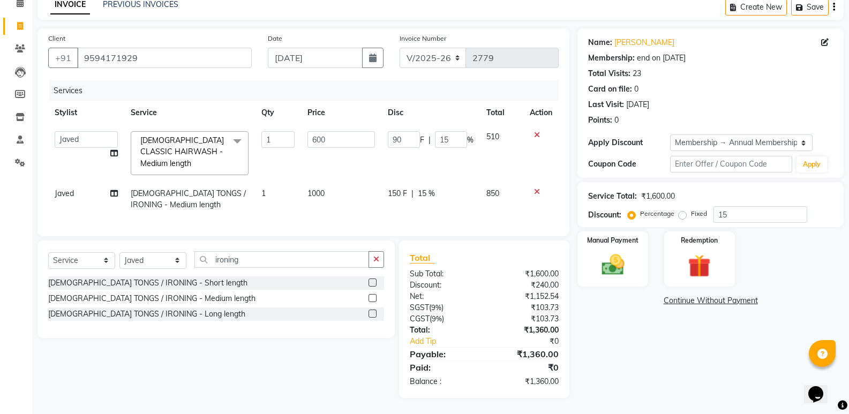
click at [384, 194] on td "150 F | 15 %" at bounding box center [430, 199] width 99 height 35
select select "50727"
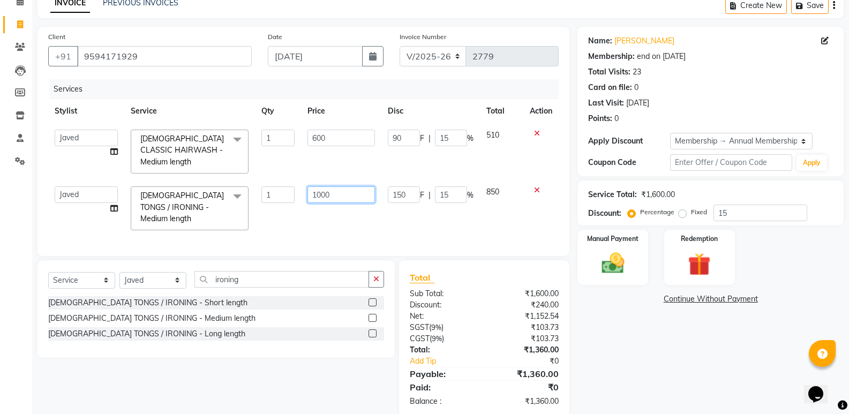
click at [356, 196] on input "1000" at bounding box center [341, 194] width 67 height 17
drag, startPoint x: 345, startPoint y: 198, endPoint x: 302, endPoint y: 198, distance: 43.4
click at [302, 198] on td "1000" at bounding box center [341, 208] width 80 height 57
type input "700"
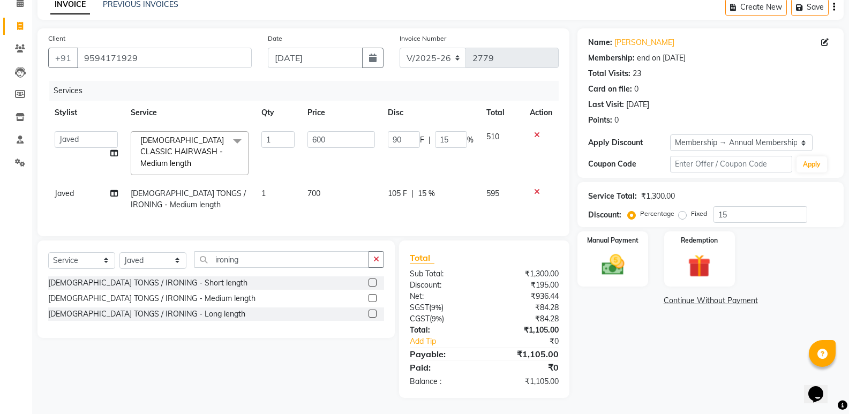
click at [465, 236] on div "Client [PHONE_NUMBER] Date [DATE] Invoice Number INV/2025 V/[PHONE_NUMBER] Serv…" at bounding box center [304, 132] width 532 height 208
click at [372, 259] on button "button" at bounding box center [377, 259] width 16 height 17
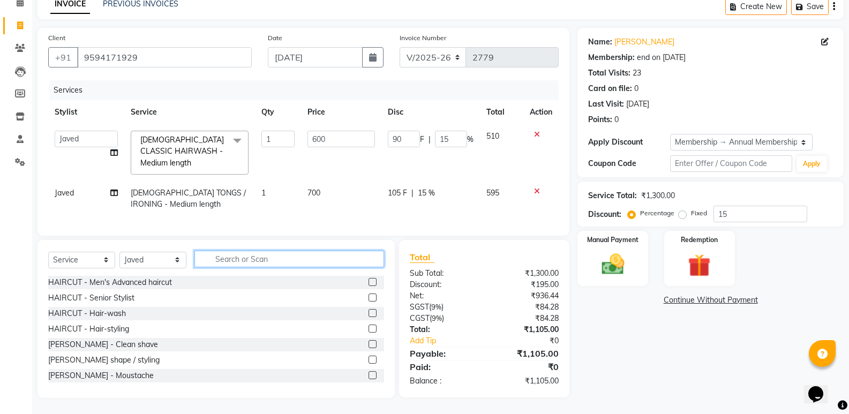
drag, startPoint x: 368, startPoint y: 259, endPoint x: 357, endPoint y: 246, distance: 17.2
click at [361, 250] on div "Select Service Product Membership Package Voucher Prepaid Gift Card Select Styl…" at bounding box center [216, 319] width 357 height 158
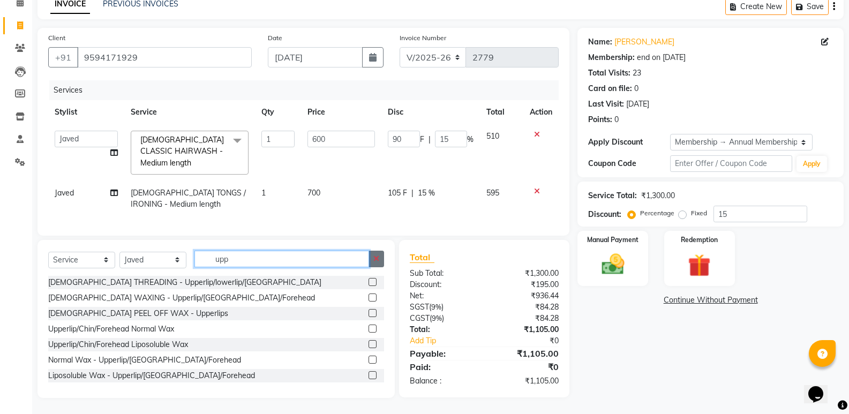
type input "upp"
click at [377, 260] on icon "button" at bounding box center [376, 259] width 6 height 8
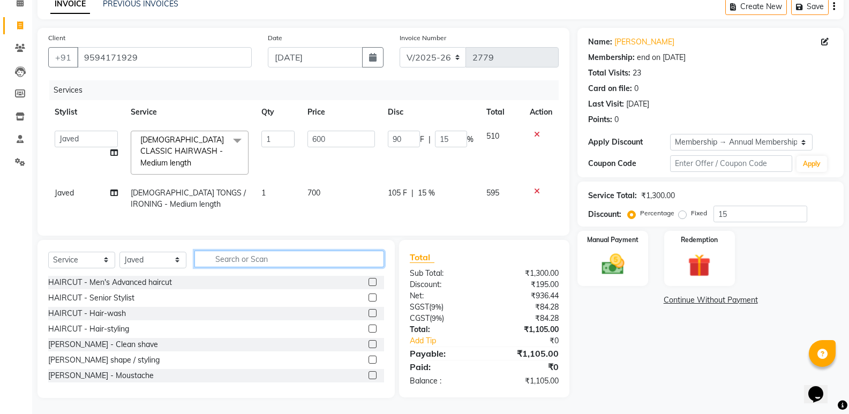
click at [364, 259] on input "text" at bounding box center [289, 259] width 190 height 17
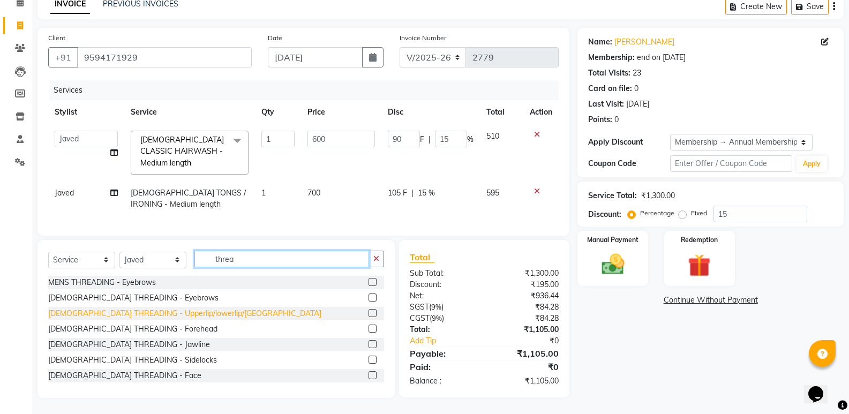
type input "threa"
click at [167, 314] on div "[DEMOGRAPHIC_DATA] THREADING - Upperlip/lowerlip/[GEOGRAPHIC_DATA]" at bounding box center [184, 313] width 273 height 11
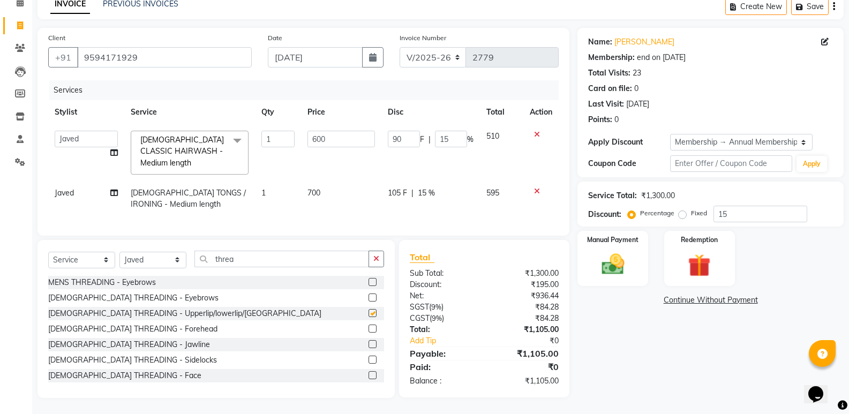
checkbox input "false"
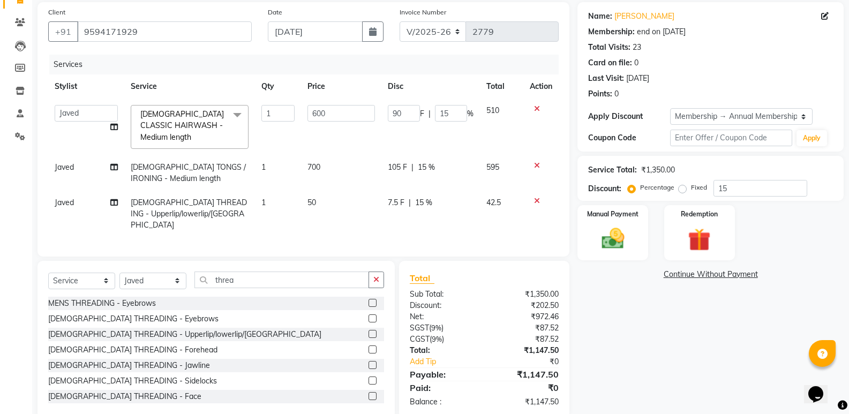
scroll to position [96, 0]
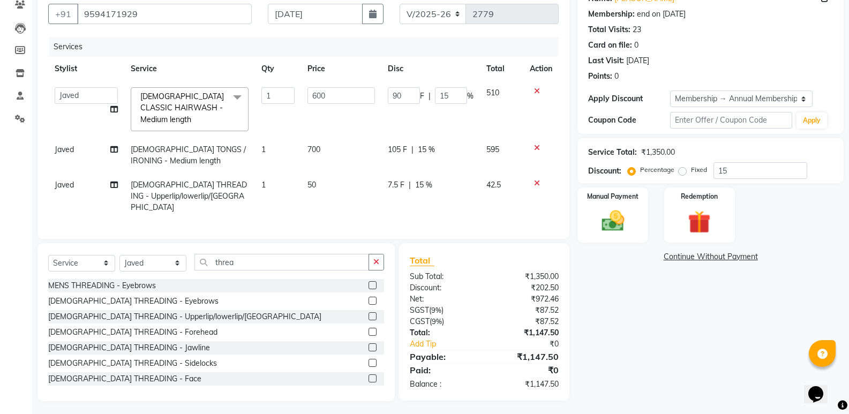
click at [405, 196] on td "7.5 F | 15 %" at bounding box center [430, 196] width 99 height 47
select select "50727"
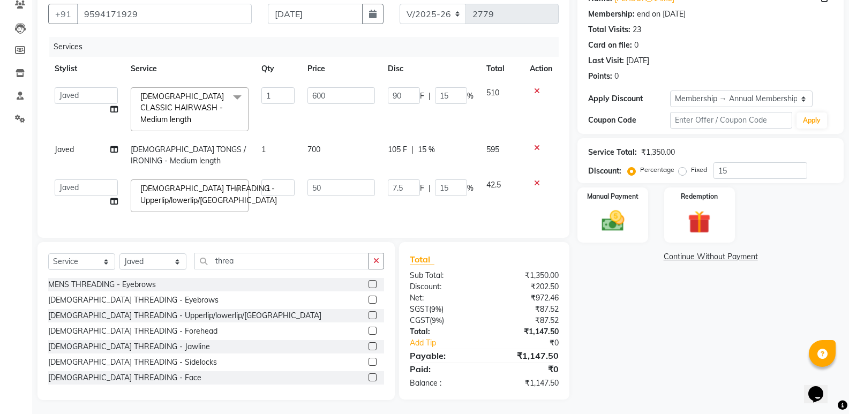
drag, startPoint x: 396, startPoint y: 173, endPoint x: 396, endPoint y: 178, distance: 5.4
click at [396, 177] on td "7.5 F | 15 %" at bounding box center [430, 196] width 99 height 46
drag, startPoint x: 402, startPoint y: 183, endPoint x: 349, endPoint y: 184, distance: 52.5
click at [349, 184] on tr "ADMIN [PERSON_NAME] [PERSON_NAME] [PERSON_NAME] [PERSON_NAME] [PERSON_NAME] Poo…" at bounding box center [303, 196] width 511 height 46
type input "8"
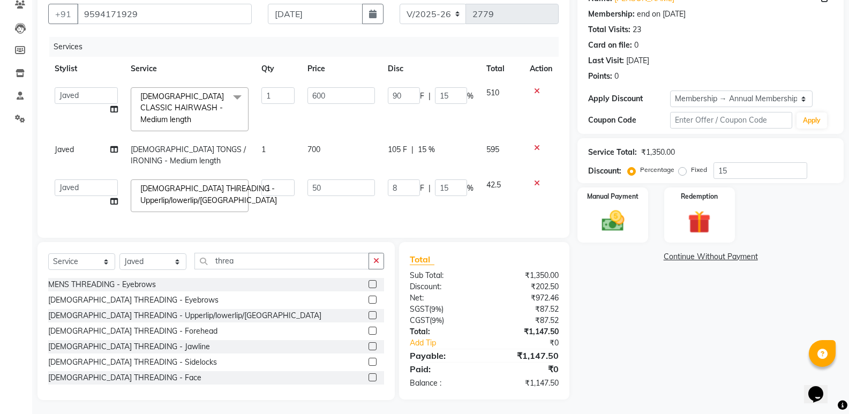
click at [648, 320] on div "Name: [PERSON_NAME] Membership: end on [DATE] Total Visits: 23 Card on file: 0 …" at bounding box center [715, 192] width 274 height 416
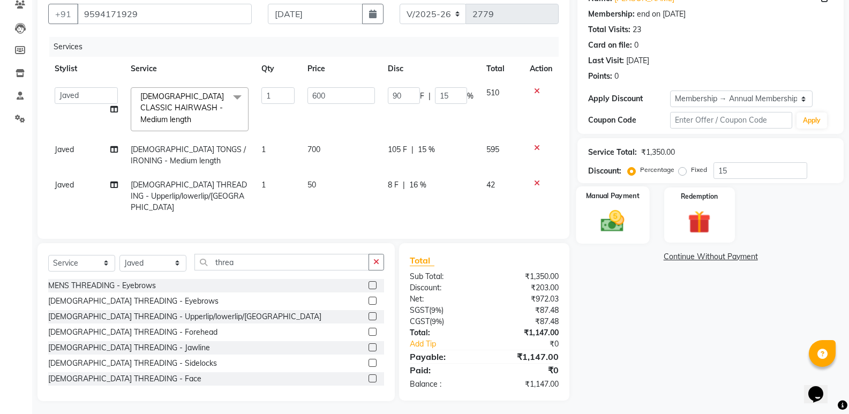
drag, startPoint x: 633, startPoint y: 227, endPoint x: 638, endPoint y: 241, distance: 14.7
click at [633, 226] on div "Manual Payment" at bounding box center [613, 214] width 73 height 57
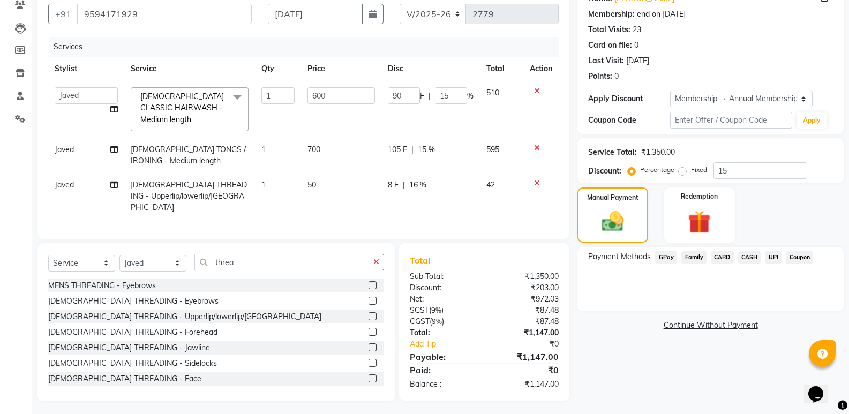
click at [666, 256] on span "GPay" at bounding box center [666, 257] width 22 height 12
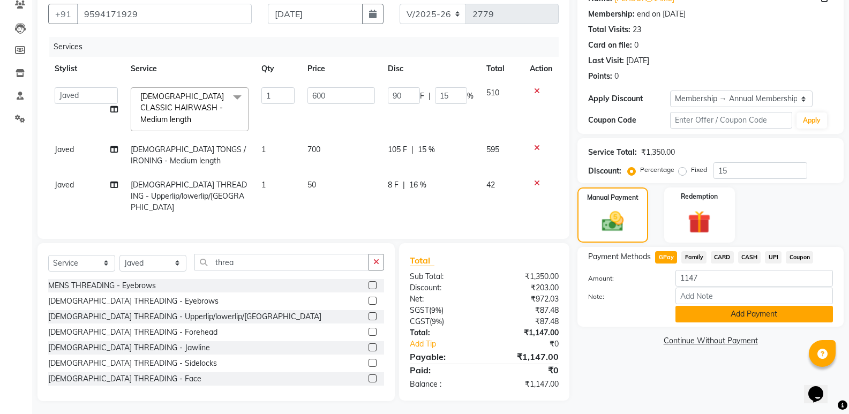
click at [695, 318] on button "Add Payment" at bounding box center [755, 314] width 158 height 17
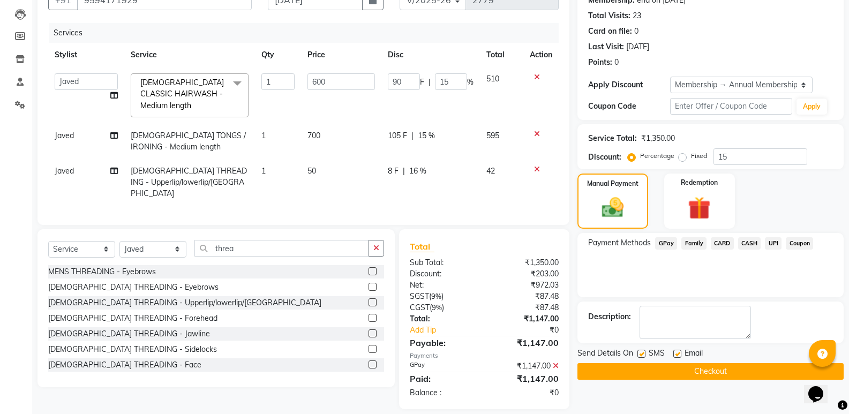
scroll to position [118, 0]
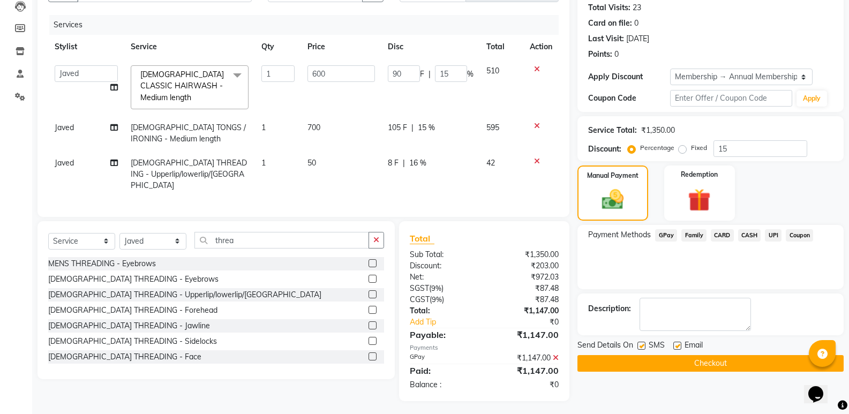
click at [677, 363] on button "Checkout" at bounding box center [711, 363] width 266 height 17
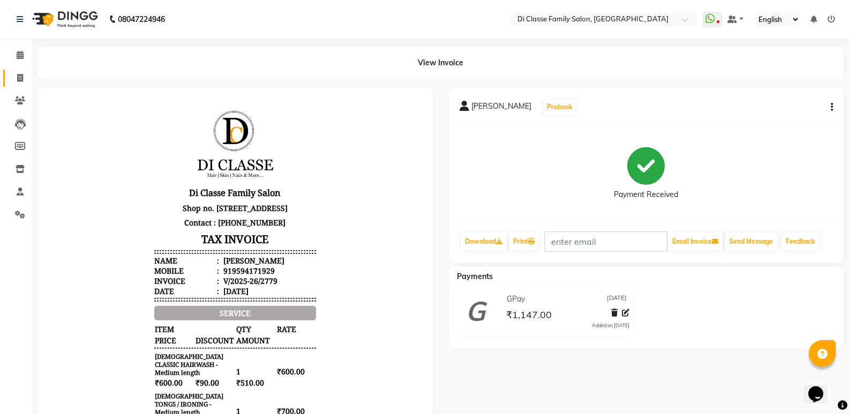
click at [9, 77] on link "Invoice" at bounding box center [16, 79] width 26 height 18
select select "6346"
select select "service"
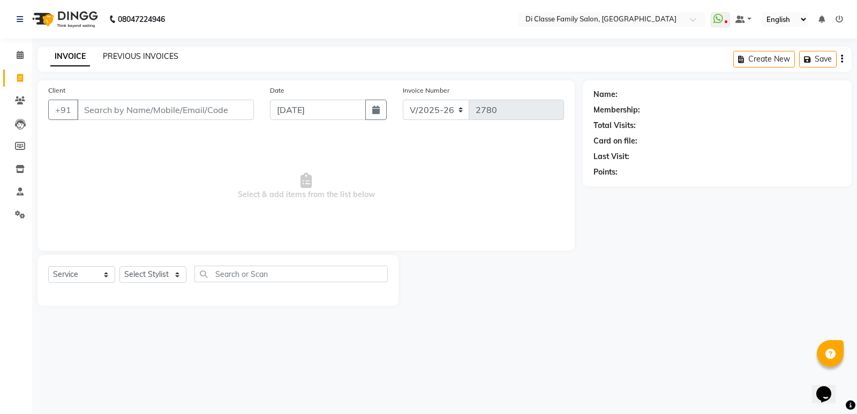
click at [119, 60] on link "PREVIOUS INVOICES" at bounding box center [141, 56] width 76 height 10
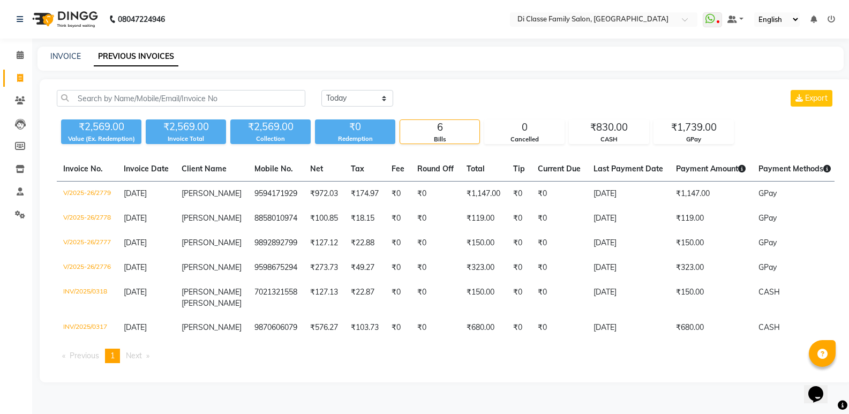
click at [200, 74] on main "INVOICE PREVIOUS INVOICES [DATE] [DATE] Custom Range Export ₹2,569.00 Value (Ex…" at bounding box center [440, 223] width 817 height 352
click at [252, 62] on div "INVOICE PREVIOUS INVOICES" at bounding box center [441, 59] width 806 height 24
click at [72, 54] on link "INVOICE" at bounding box center [65, 56] width 31 height 10
select select "6346"
select select "service"
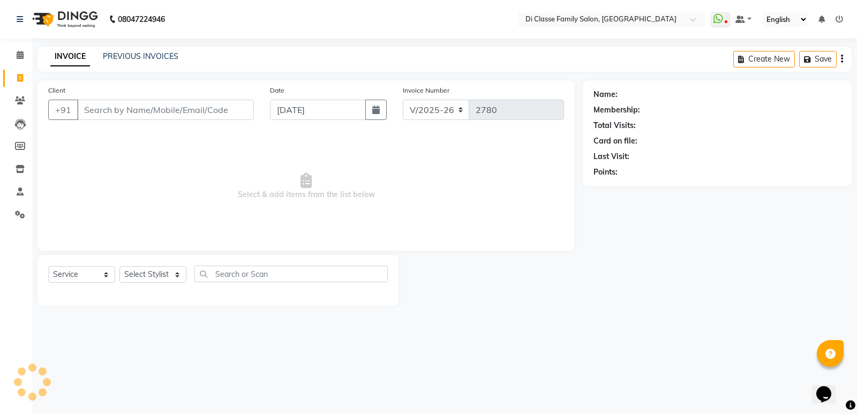
click at [132, 113] on input "Client" at bounding box center [165, 110] width 177 height 20
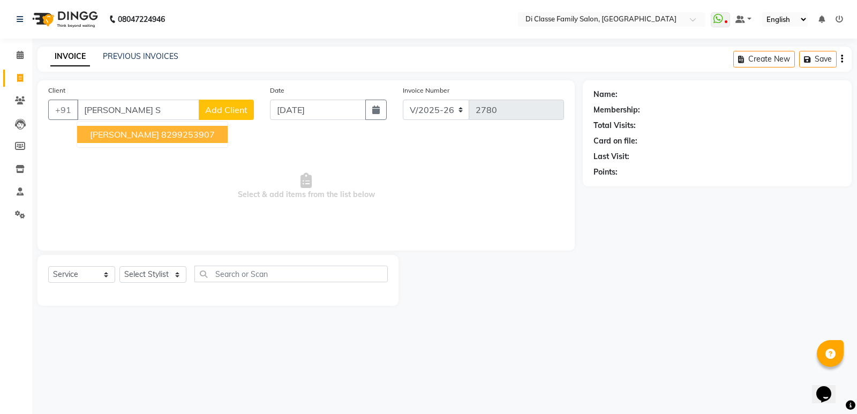
click at [126, 137] on span "[PERSON_NAME]" at bounding box center [124, 134] width 69 height 11
type input "8299253907"
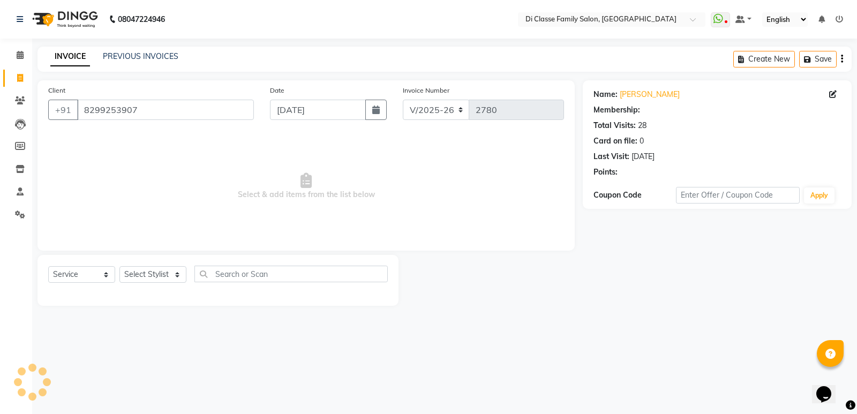
select select "1: Object"
click at [178, 164] on span "Select & add items from the list below" at bounding box center [306, 186] width 516 height 107
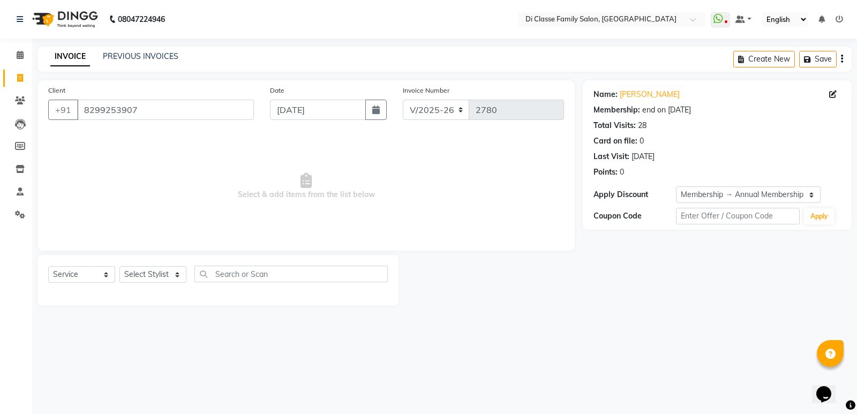
click at [178, 164] on span "Select & add items from the list below" at bounding box center [306, 186] width 516 height 107
click at [177, 164] on span "Select & add items from the list below" at bounding box center [306, 186] width 516 height 107
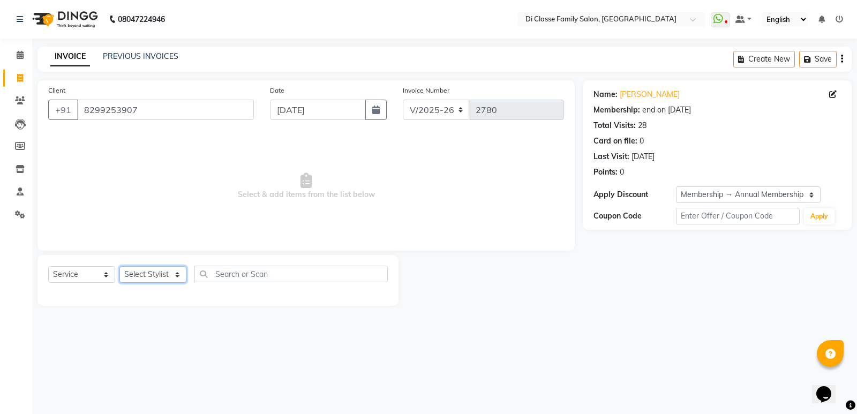
click at [168, 278] on select "Select Stylist ADMIN [PERSON_NAME] [PERSON_NAME] [PERSON_NAME] KAPIL [PERSON_NA…" at bounding box center [152, 274] width 67 height 17
select select "47551"
click at [119, 266] on select "Select Stylist ADMIN [PERSON_NAME] [PERSON_NAME] [PERSON_NAME] KAPIL [PERSON_NA…" at bounding box center [152, 274] width 67 height 17
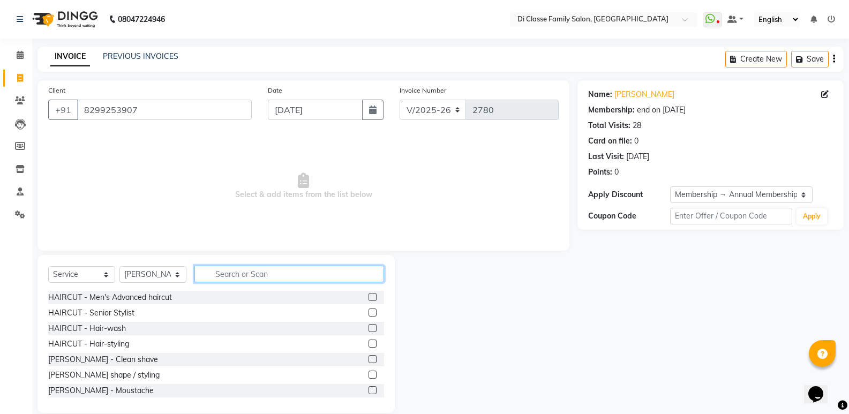
click at [216, 278] on input "text" at bounding box center [289, 274] width 190 height 17
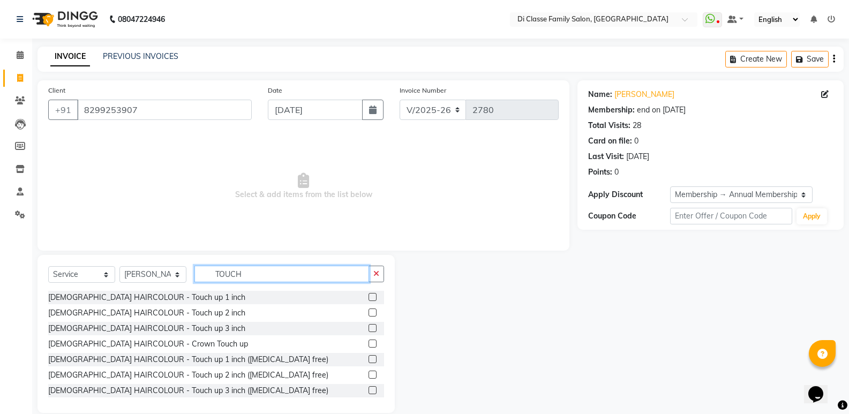
type input "TOUCH"
click at [191, 317] on div "[DEMOGRAPHIC_DATA] HAIRCOLOUR - Touch up 2 inch" at bounding box center [216, 312] width 336 height 13
click at [185, 317] on div "[DEMOGRAPHIC_DATA] HAIRCOLOUR - Touch up 2 inch" at bounding box center [146, 313] width 197 height 11
checkbox input "false"
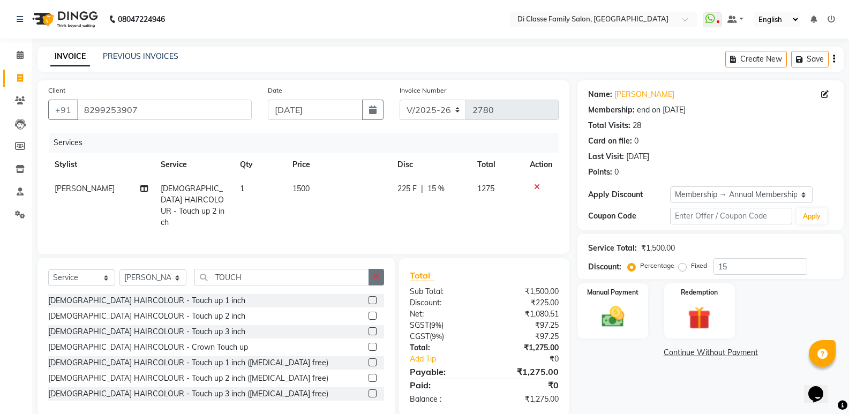
click at [383, 273] on button "button" at bounding box center [377, 277] width 16 height 17
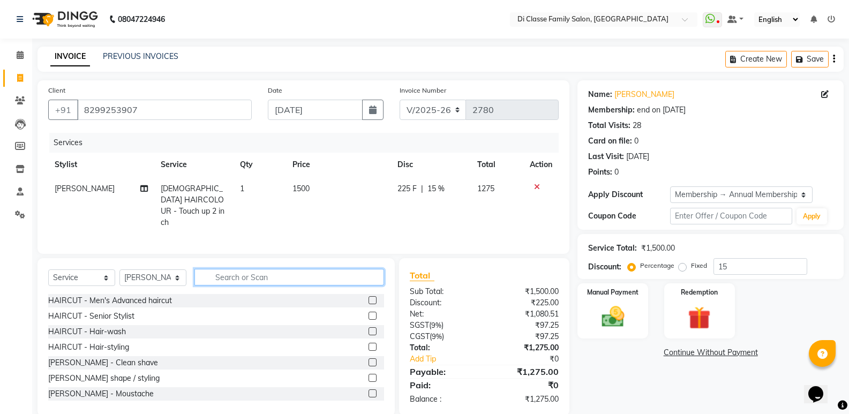
click at [226, 273] on input "text" at bounding box center [289, 277] width 190 height 17
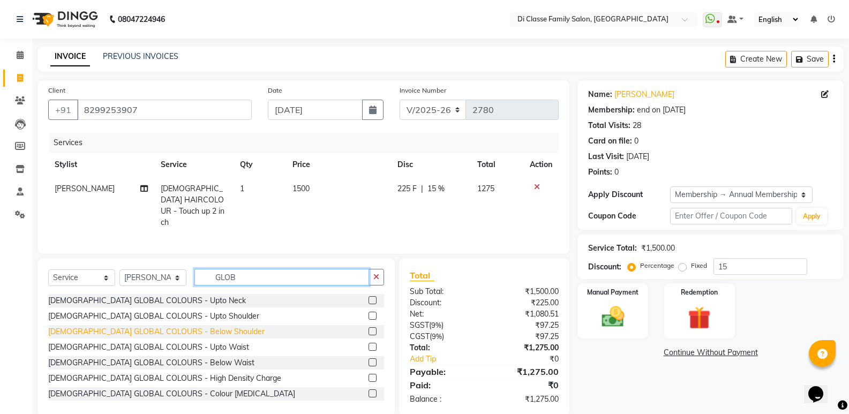
type input "GLOB"
click at [191, 326] on div "[DEMOGRAPHIC_DATA] GLOBAL COLOURS - Below Shoulder" at bounding box center [156, 331] width 216 height 11
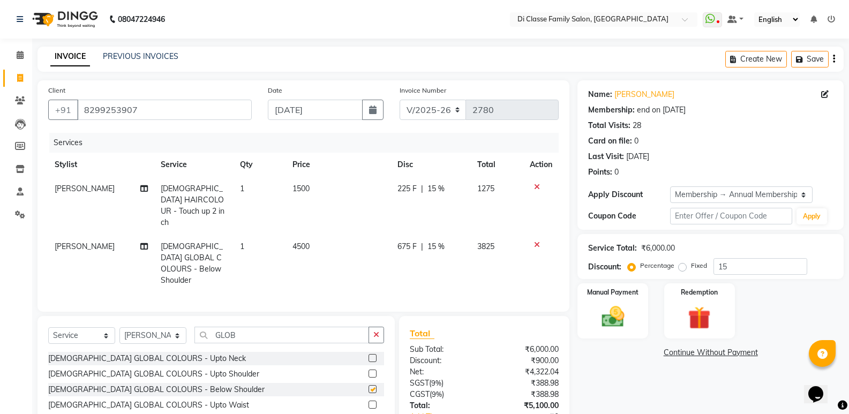
checkbox input "false"
click at [314, 242] on td "4500" at bounding box center [338, 264] width 105 height 58
select select "47551"
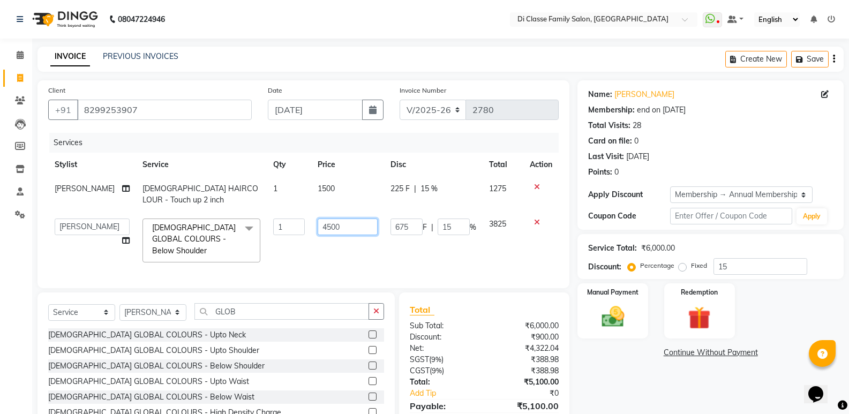
click at [320, 229] on input "4500" at bounding box center [348, 227] width 60 height 17
type input "5500"
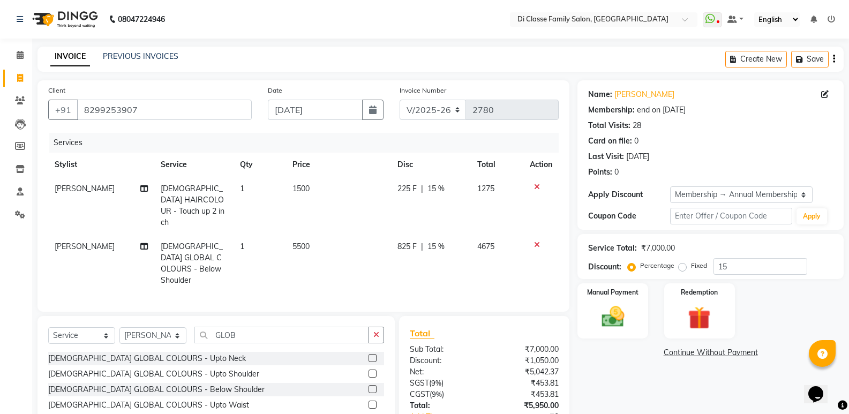
click at [400, 240] on td "825 F | 15 %" at bounding box center [430, 264] width 79 height 58
select select "47551"
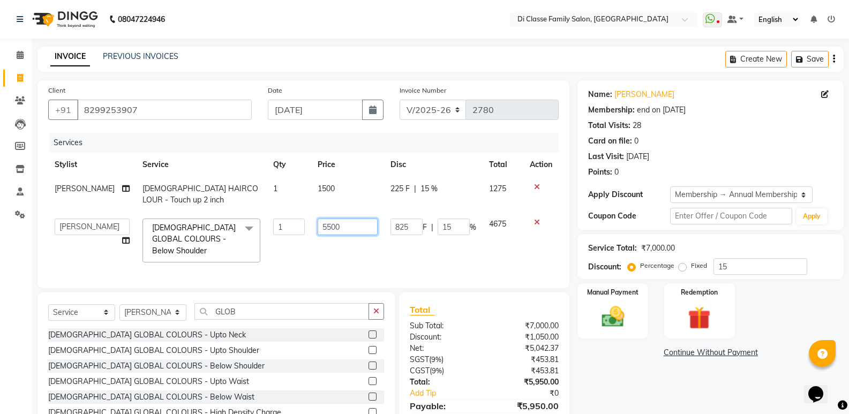
click at [343, 228] on input "5500" at bounding box center [348, 227] width 60 height 17
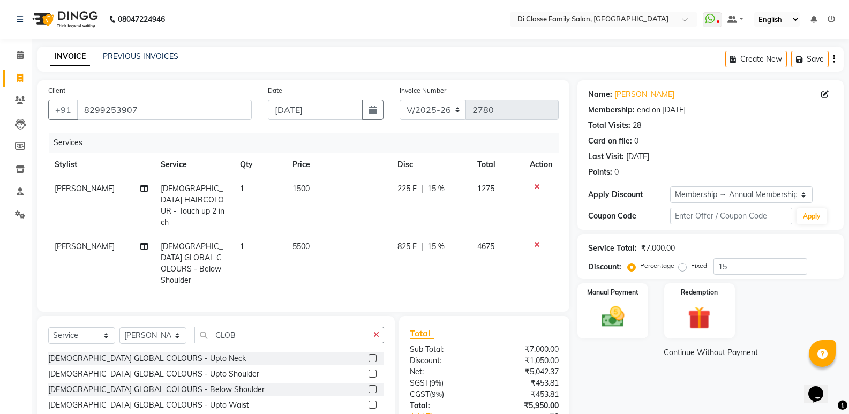
click at [423, 241] on span "|" at bounding box center [422, 246] width 2 height 11
select select "47551"
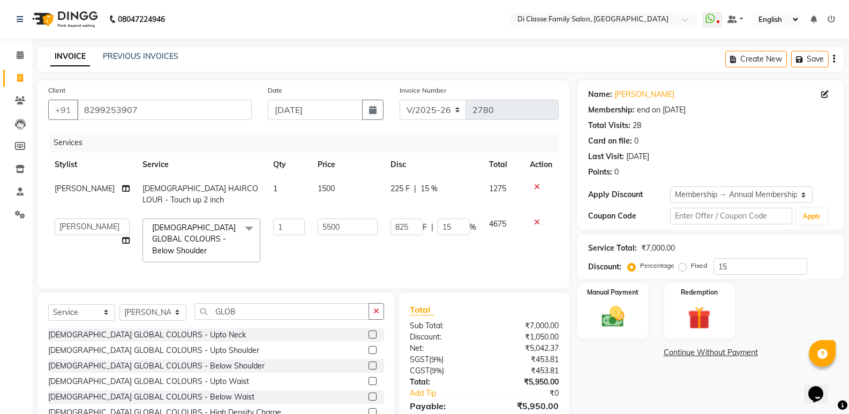
click at [423, 231] on span "F" at bounding box center [425, 227] width 4 height 11
drag, startPoint x: 414, startPoint y: 233, endPoint x: 344, endPoint y: 237, distance: 69.8
click at [344, 237] on tr "ADMIN [PERSON_NAME] [PERSON_NAME] [PERSON_NAME] KAPIL [PERSON_NAME] [PERSON_NAM…" at bounding box center [303, 240] width 511 height 57
type input "550"
click at [399, 261] on td "550 F | 15 %" at bounding box center [433, 240] width 99 height 57
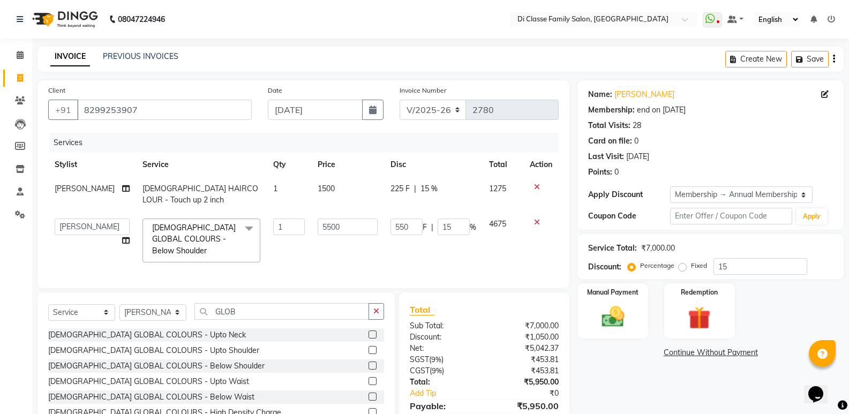
select select "47551"
click at [375, 315] on icon "button" at bounding box center [376, 312] width 6 height 8
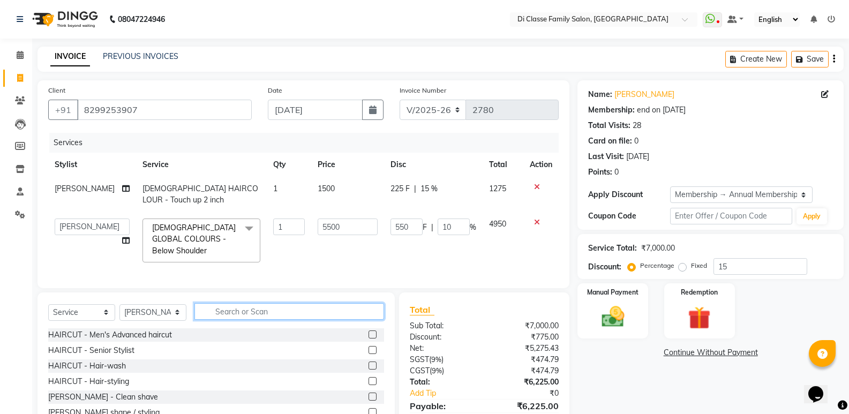
drag, startPoint x: 300, startPoint y: 325, endPoint x: 313, endPoint y: 335, distance: 16.5
click at [302, 320] on input "text" at bounding box center [289, 311] width 190 height 17
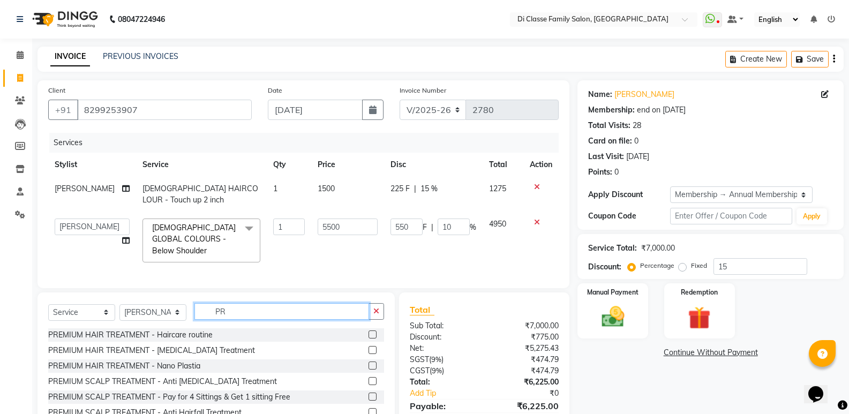
type input "P"
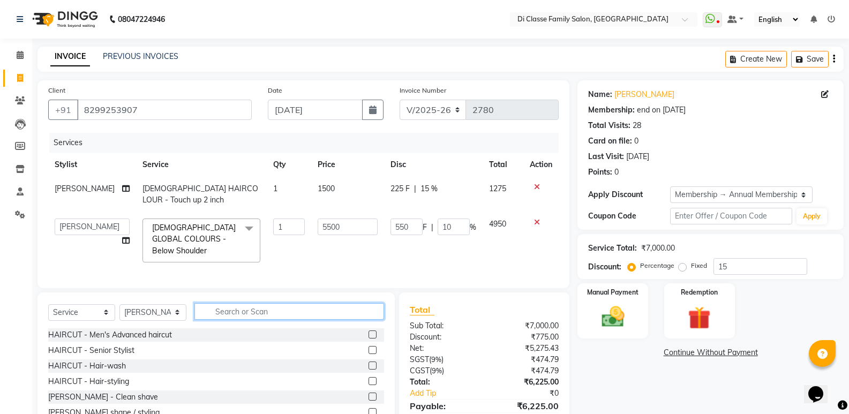
drag, startPoint x: 214, startPoint y: 319, endPoint x: 223, endPoint y: 309, distance: 14.4
click at [219, 318] on input "text" at bounding box center [289, 311] width 190 height 17
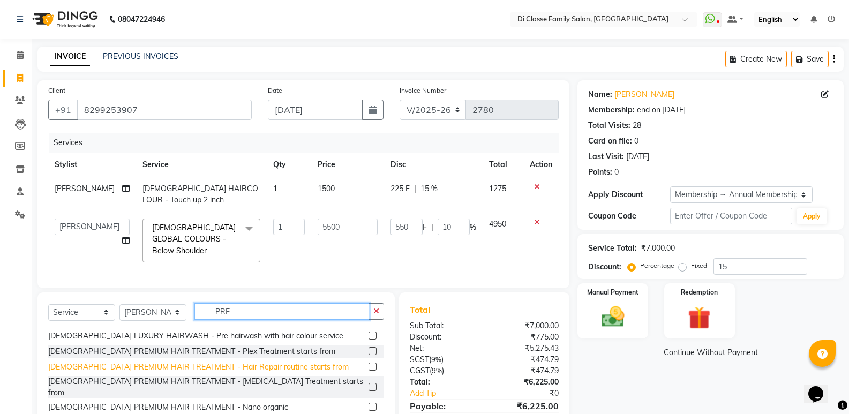
scroll to position [107, 0]
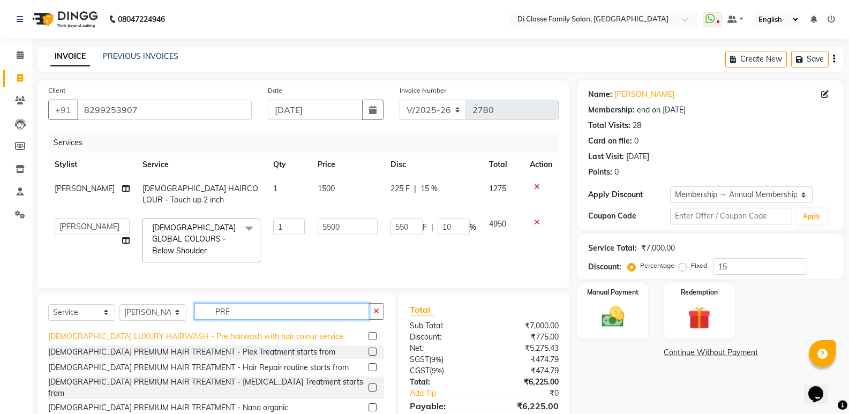
type input "PRE"
click at [194, 342] on div "[DEMOGRAPHIC_DATA] LUXURY HAIRWASH - Pre hairwash with hair colour service" at bounding box center [195, 336] width 295 height 11
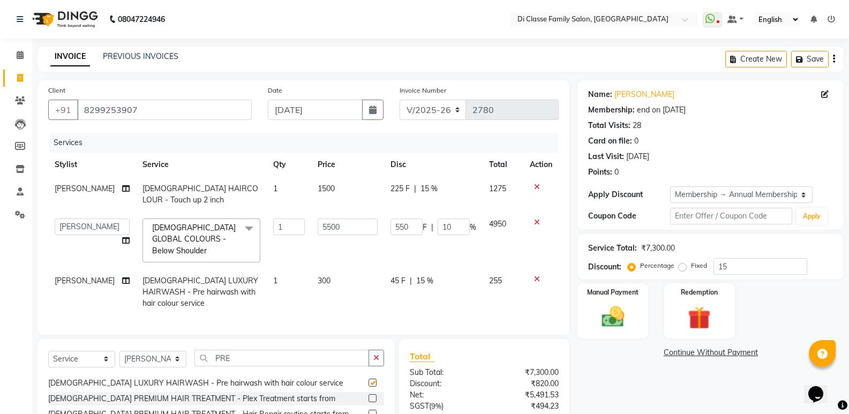
checkbox input "false"
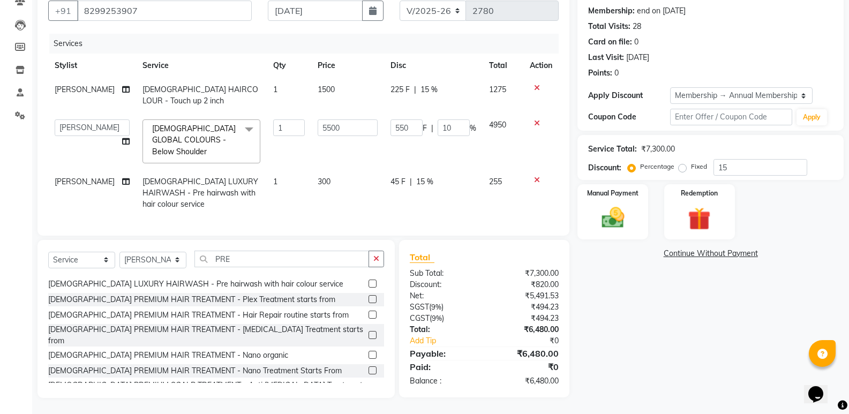
click at [275, 215] on div "Services Stylist Service Qty Price Disc Total Action [PERSON_NAME] [DEMOGRAPHIC…" at bounding box center [303, 129] width 511 height 191
click at [376, 262] on icon "button" at bounding box center [376, 259] width 6 height 8
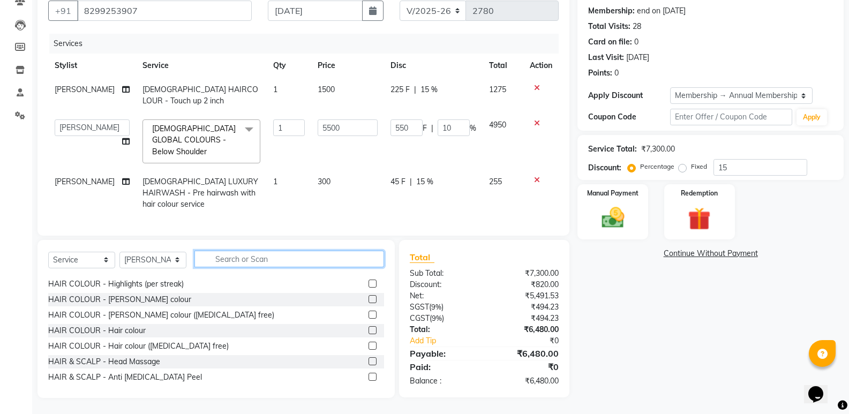
drag, startPoint x: 372, startPoint y: 262, endPoint x: 353, endPoint y: 265, distance: 18.9
click at [370, 263] on input "text" at bounding box center [289, 259] width 190 height 17
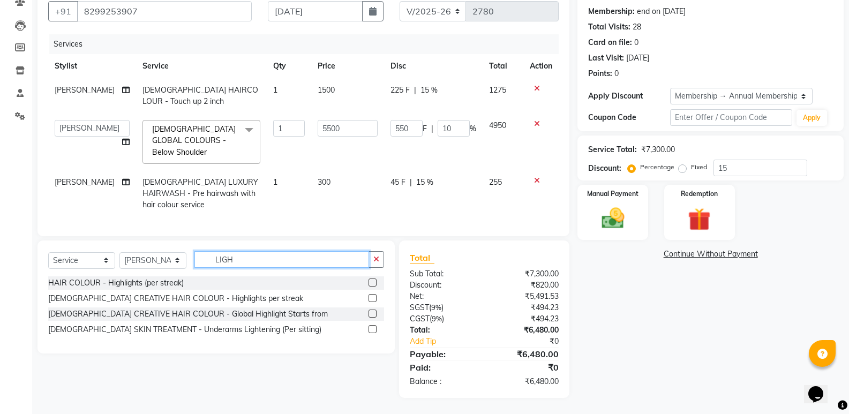
scroll to position [107, 0]
type input "LIGH"
click at [372, 254] on button "button" at bounding box center [377, 259] width 16 height 17
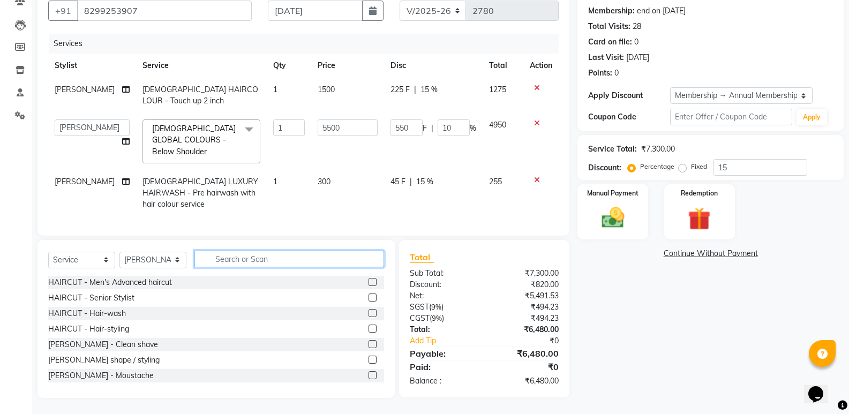
click at [372, 255] on input "text" at bounding box center [289, 259] width 190 height 17
click at [333, 258] on input "text" at bounding box center [289, 259] width 190 height 17
click at [334, 259] on input "text" at bounding box center [289, 259] width 190 height 17
click at [334, 260] on input "text" at bounding box center [289, 259] width 190 height 17
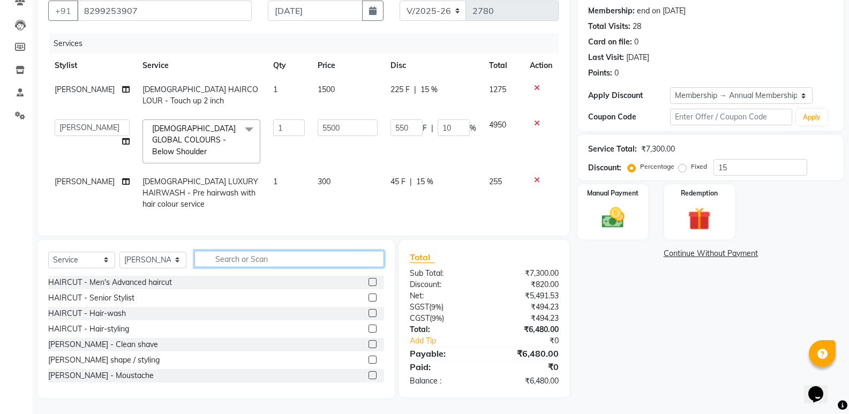
click at [332, 261] on input "text" at bounding box center [289, 259] width 190 height 17
click at [331, 262] on input "text" at bounding box center [289, 259] width 190 height 17
click at [331, 267] on input "text" at bounding box center [289, 259] width 190 height 17
click at [332, 268] on div "Select Service Product Membership Package Voucher Prepaid Gift Card Select Styl…" at bounding box center [216, 263] width 336 height 25
click at [333, 269] on div "Select Service Product Membership Package Voucher Prepaid Gift Card Select Styl…" at bounding box center [216, 263] width 336 height 25
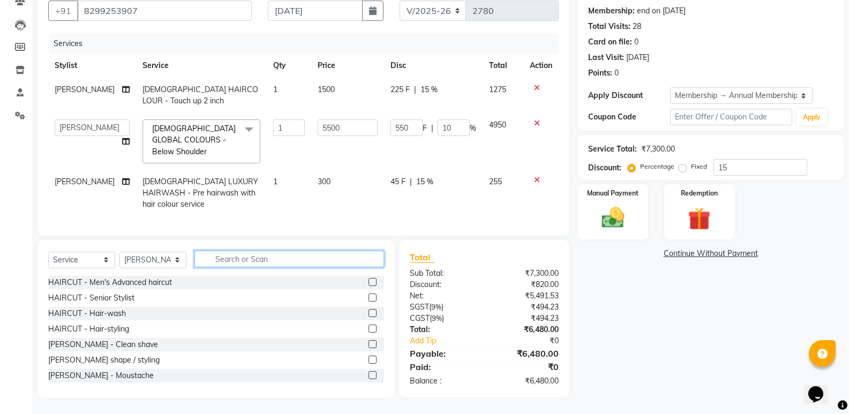
click at [327, 259] on input "text" at bounding box center [289, 259] width 190 height 17
click at [318, 119] on input "5500" at bounding box center [348, 127] width 60 height 17
drag, startPoint x: 322, startPoint y: 119, endPoint x: 301, endPoint y: 119, distance: 20.9
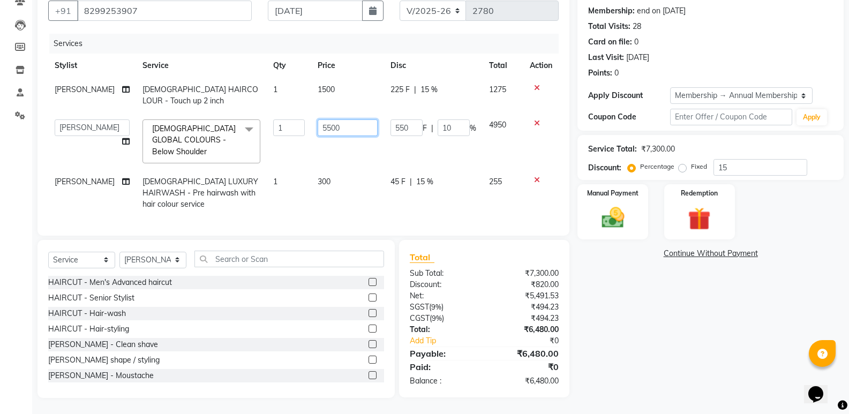
click at [301, 119] on tr "ADMIN [PERSON_NAME] [PERSON_NAME] [PERSON_NAME] KAPIL [PERSON_NAME] [PERSON_NAM…" at bounding box center [303, 141] width 511 height 57
type input "7500"
drag, startPoint x: 315, startPoint y: 124, endPoint x: 356, endPoint y: 138, distance: 42.9
click at [318, 125] on input "7500" at bounding box center [348, 127] width 60 height 17
click at [363, 144] on td "7500" at bounding box center [347, 141] width 73 height 57
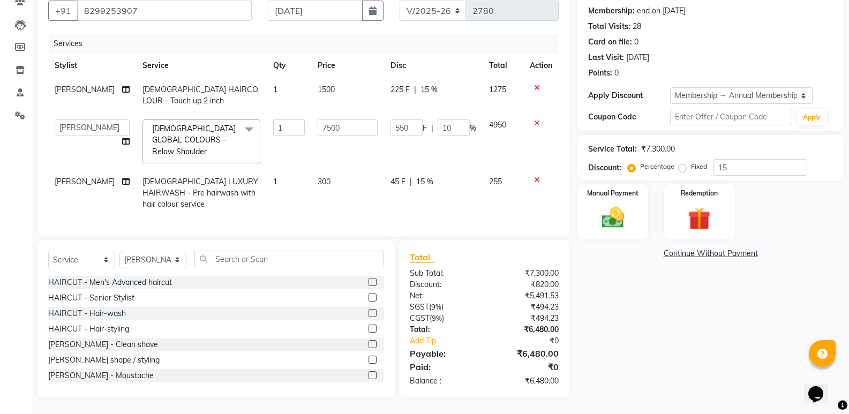
select select "47551"
click at [318, 119] on input "7500" at bounding box center [348, 127] width 60 height 17
click at [319, 119] on input "7500" at bounding box center [348, 127] width 60 height 17
type input "8500"
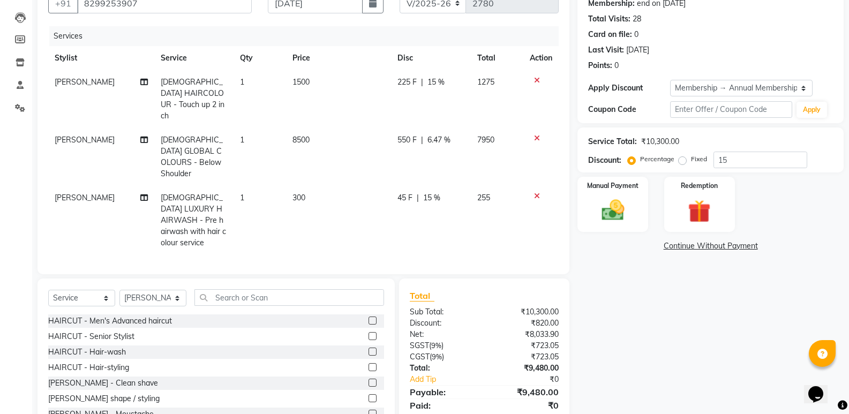
click at [586, 291] on div "Name: [PERSON_NAME] Membership: end on [DATE] Total Visits: 28 Card on file: 0 …" at bounding box center [715, 205] width 274 height 463
click at [294, 135] on span "8500" at bounding box center [301, 140] width 17 height 10
select select "47551"
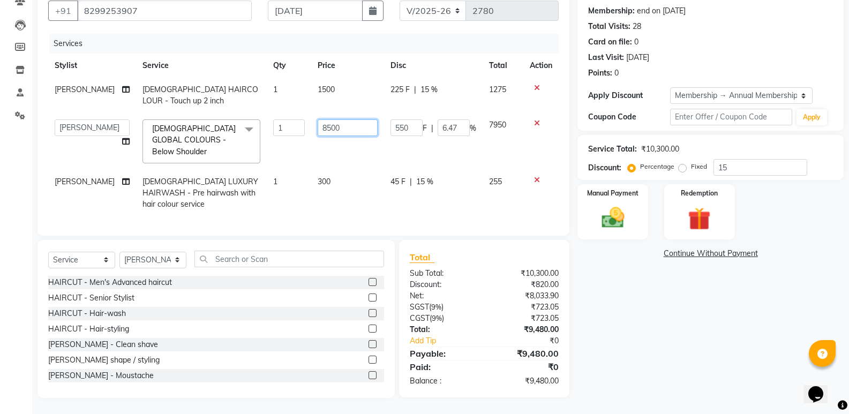
click at [319, 119] on input "8500" at bounding box center [348, 127] width 60 height 17
type input "7500"
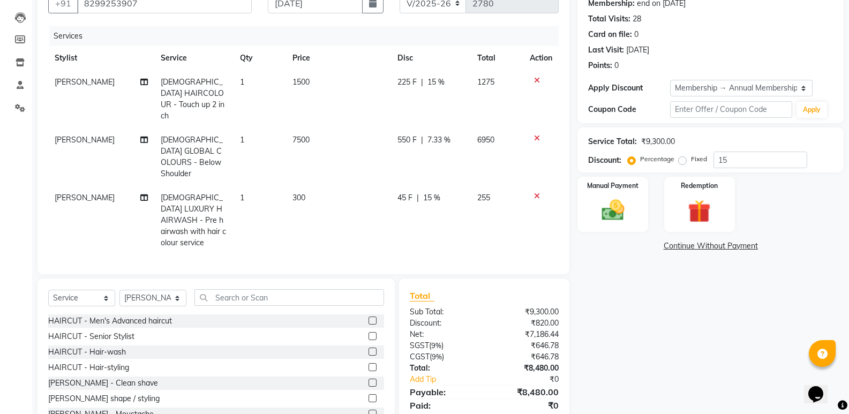
click at [631, 368] on div "Name: [PERSON_NAME] Membership: end on [DATE] Total Visits: 28 Card on file: 0 …" at bounding box center [715, 205] width 274 height 463
click at [293, 128] on td "7500" at bounding box center [338, 157] width 105 height 58
select select "47551"
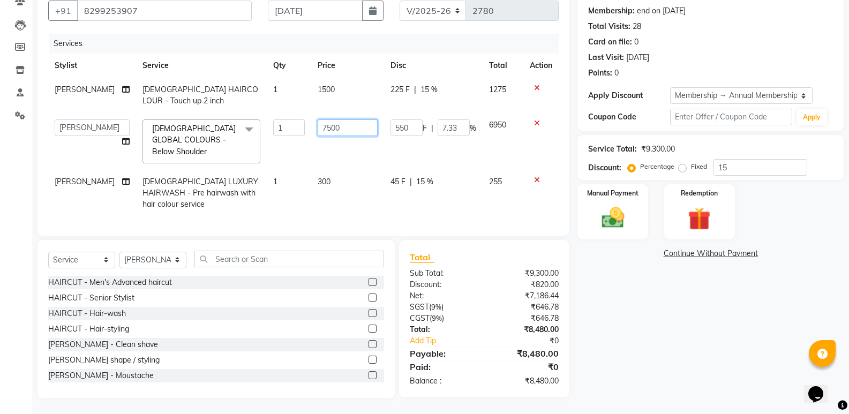
click at [361, 162] on tbody "[PERSON_NAME] [DEMOGRAPHIC_DATA] HAIRCOLOUR - Touch up 2 inch 1 1500 225 F | 15…" at bounding box center [303, 147] width 511 height 139
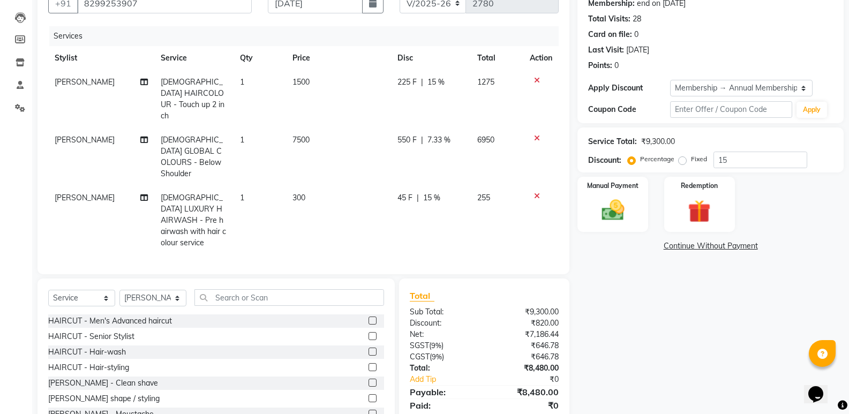
click at [358, 186] on td "300" at bounding box center [338, 220] width 105 height 69
select select "47551"
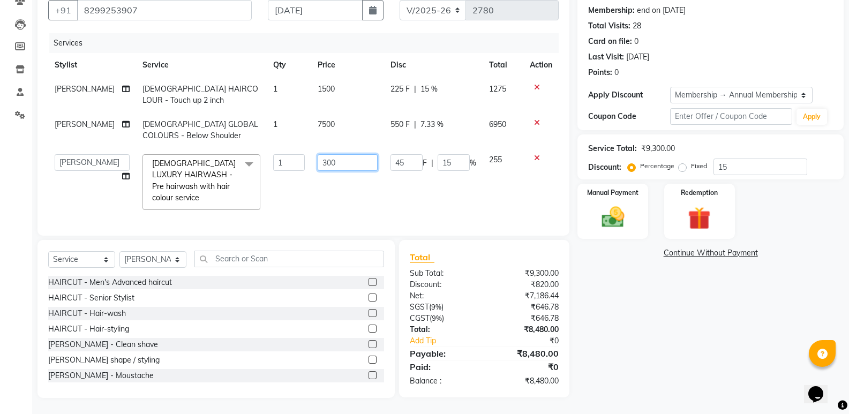
click at [320, 156] on input "300" at bounding box center [348, 162] width 60 height 17
type input "2800"
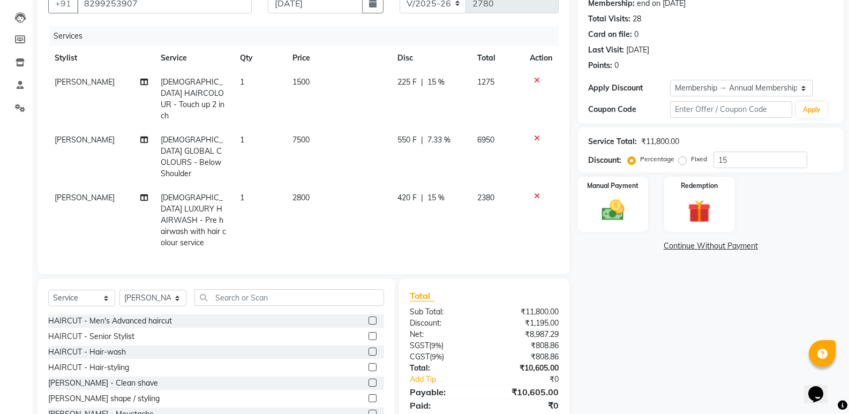
click at [376, 186] on td "2800" at bounding box center [338, 220] width 105 height 69
select select "47551"
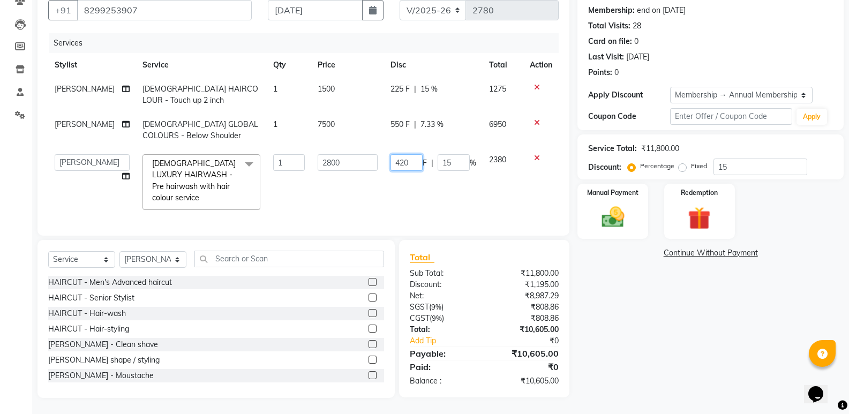
drag, startPoint x: 393, startPoint y: 161, endPoint x: 403, endPoint y: 160, distance: 10.3
click at [400, 161] on input "420" at bounding box center [407, 162] width 32 height 17
drag, startPoint x: 407, startPoint y: 159, endPoint x: 394, endPoint y: 159, distance: 12.9
click at [394, 159] on input "420" at bounding box center [407, 162] width 32 height 17
type input "55"
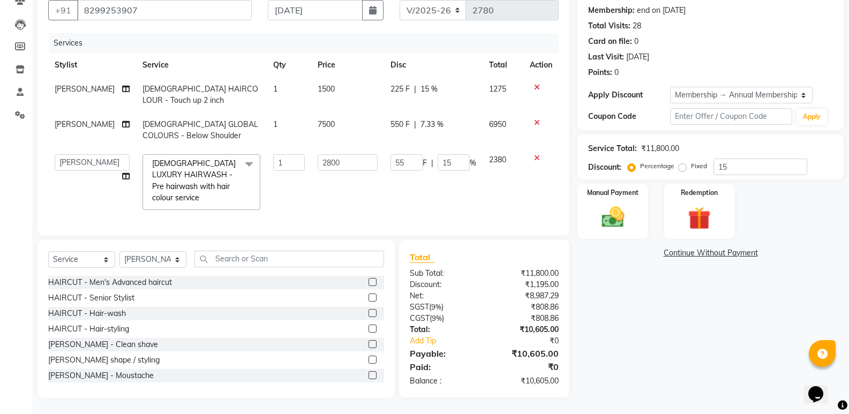
click at [403, 194] on td "55 F | 15 %" at bounding box center [433, 182] width 99 height 69
select select "47551"
drag, startPoint x: 403, startPoint y: 153, endPoint x: 389, endPoint y: 152, distance: 14.5
click at [391, 154] on input "55" at bounding box center [407, 162] width 32 height 17
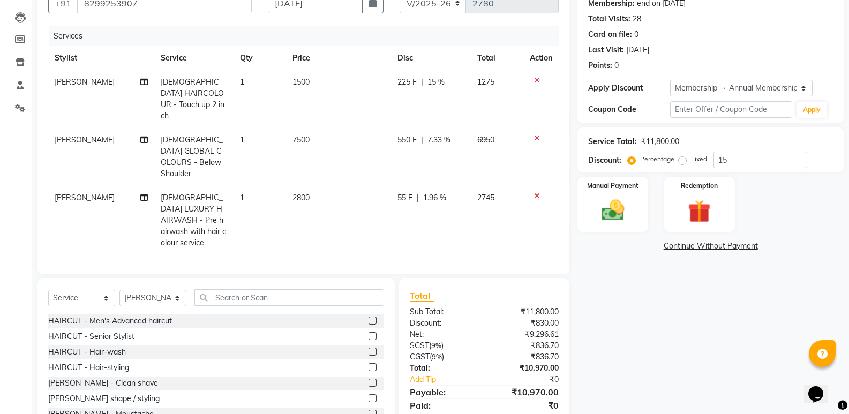
drag, startPoint x: 454, startPoint y: 158, endPoint x: 453, endPoint y: 163, distance: 5.5
click at [453, 159] on td "550 F | 7.33 %" at bounding box center [430, 157] width 79 height 58
select select "47551"
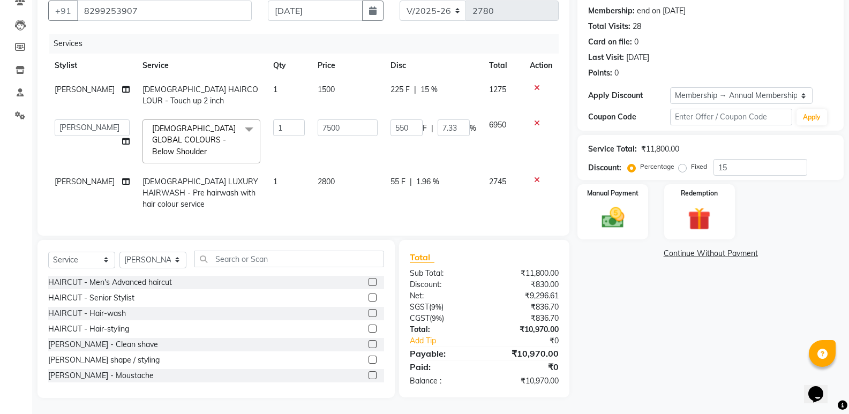
click at [451, 170] on td "55 F | 1.96 %" at bounding box center [433, 193] width 99 height 47
select select "47551"
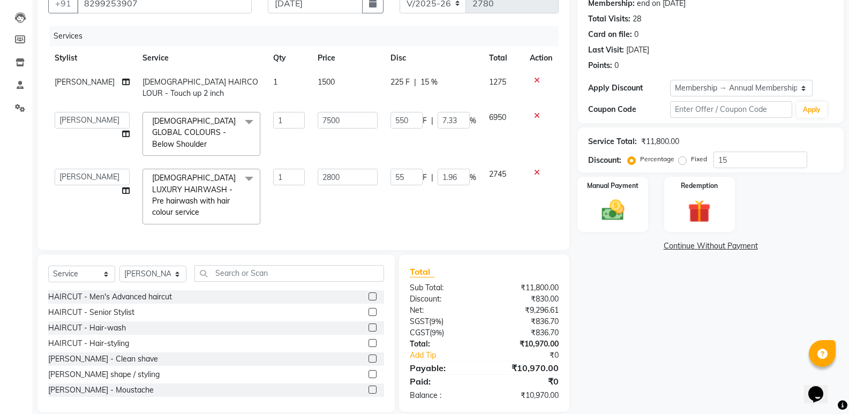
click at [450, 167] on td "55 F | 1.96 %" at bounding box center [433, 196] width 99 height 69
drag, startPoint x: 450, startPoint y: 170, endPoint x: 461, endPoint y: 176, distance: 12.5
click at [454, 173] on input "1.96" at bounding box center [454, 177] width 32 height 17
drag, startPoint x: 453, startPoint y: 177, endPoint x: 441, endPoint y: 177, distance: 11.3
click at [438, 176] on input "61.9" at bounding box center [454, 177] width 32 height 17
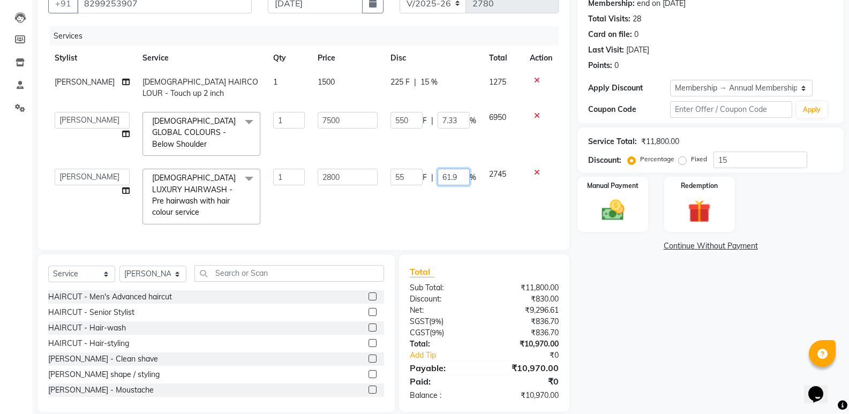
type input "9"
type input "10"
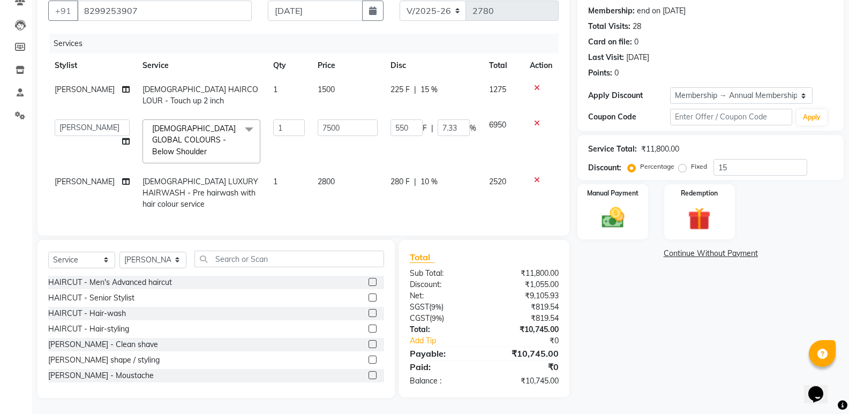
click at [488, 197] on td "2520" at bounding box center [503, 193] width 41 height 47
select select "47551"
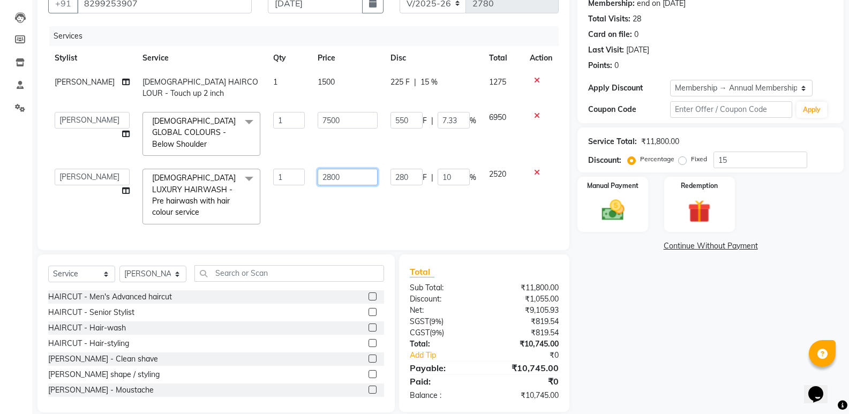
click at [318, 175] on input "2800" at bounding box center [348, 177] width 60 height 17
click at [319, 174] on input "2800" at bounding box center [348, 177] width 60 height 17
click at [324, 173] on input "2800" at bounding box center [348, 177] width 60 height 17
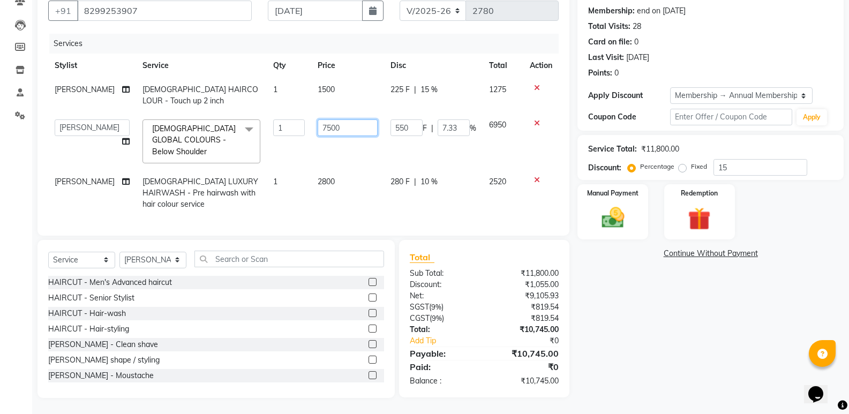
click at [318, 119] on input "7500" at bounding box center [348, 127] width 60 height 17
type input "5500"
click at [625, 324] on div "Name: [PERSON_NAME] Membership: end on [DATE] Total Visits: 28 Card on file: 0 …" at bounding box center [715, 189] width 274 height 417
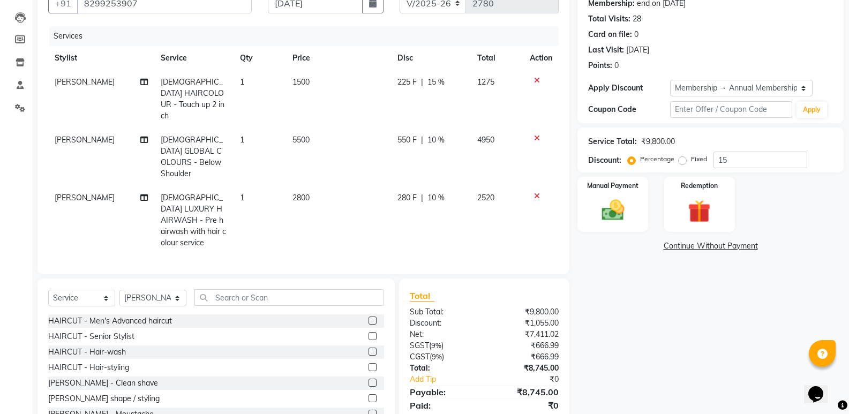
click at [422, 192] on div "280 F | 10 %" at bounding box center [431, 197] width 66 height 11
select select "47551"
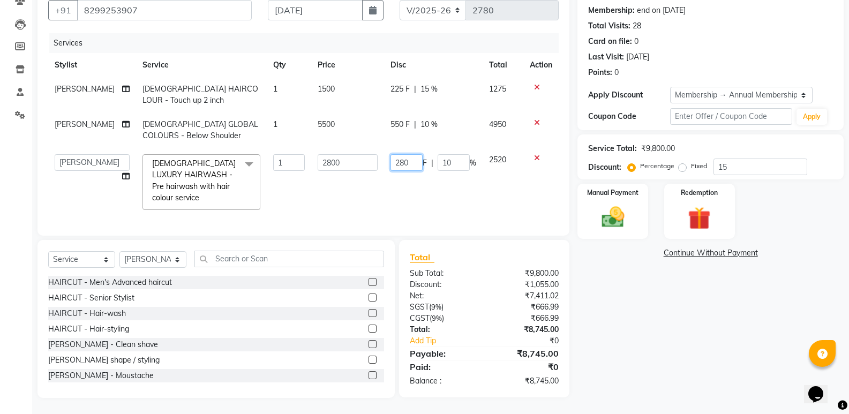
drag, startPoint x: 420, startPoint y: 174, endPoint x: 411, endPoint y: 165, distance: 12.1
click at [420, 174] on td "280 F | 10 %" at bounding box center [433, 182] width 99 height 69
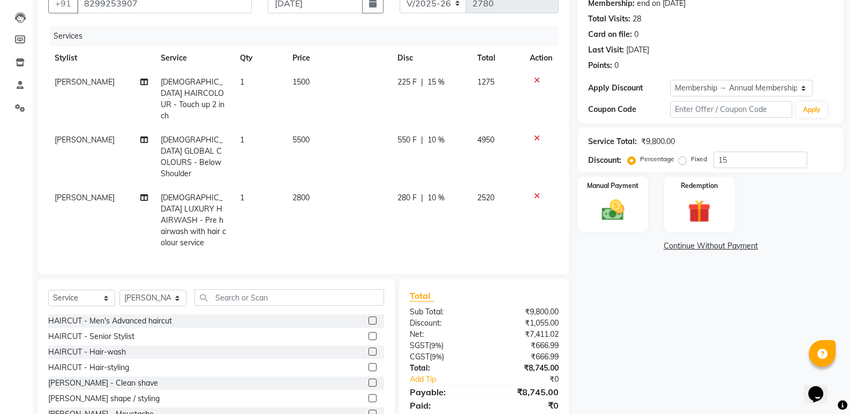
click at [411, 186] on td "280 F | 10 %" at bounding box center [430, 220] width 79 height 69
select select "47551"
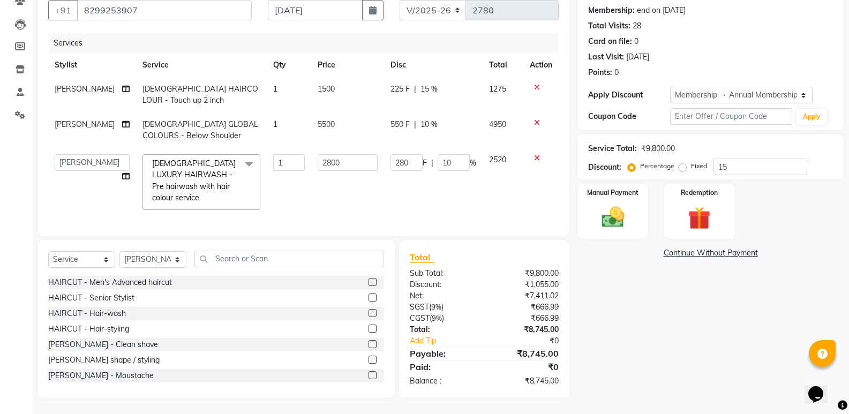
click at [411, 166] on td "280 F | 10 %" at bounding box center [433, 182] width 99 height 69
click at [410, 158] on input "280" at bounding box center [407, 162] width 32 height 17
type input "2"
type input "55"
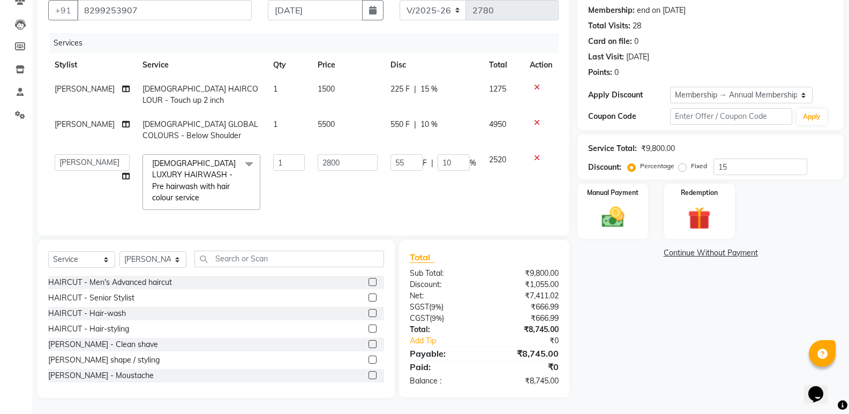
click at [433, 177] on td "55 F | 10 %" at bounding box center [433, 182] width 99 height 69
select select "47551"
click at [396, 155] on input "55" at bounding box center [407, 162] width 32 height 17
type input "65"
drag, startPoint x: 403, startPoint y: 169, endPoint x: 418, endPoint y: 183, distance: 20.5
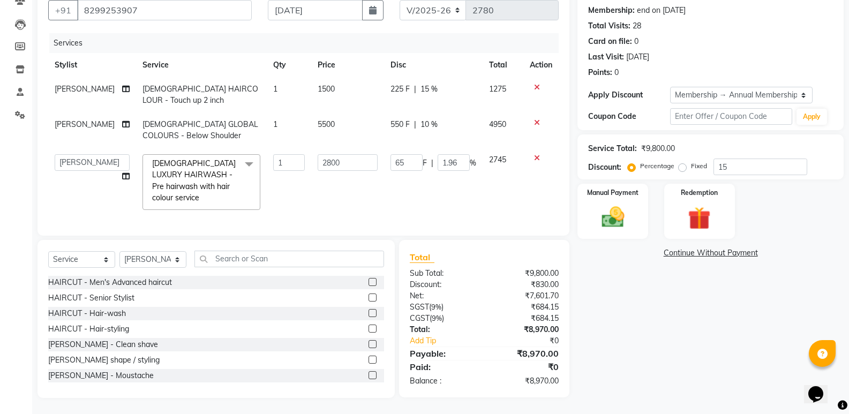
click at [418, 183] on td "65 F | 1.96 %" at bounding box center [433, 182] width 99 height 69
select select "47551"
click at [396, 156] on input "65" at bounding box center [407, 162] width 32 height 17
type input "45"
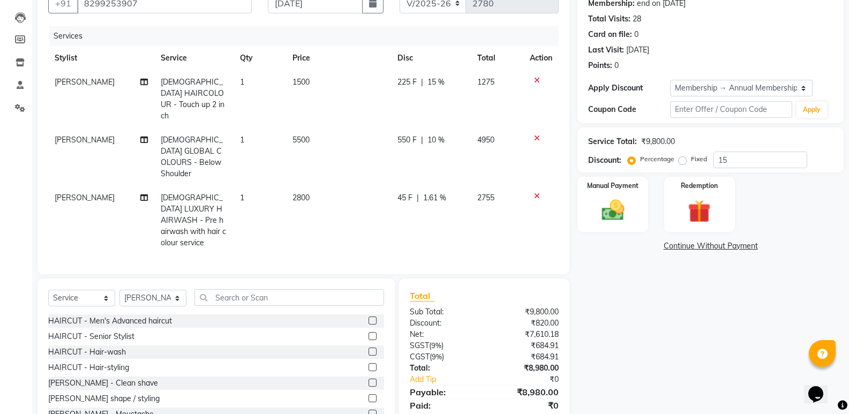
click at [413, 186] on td "45 F | 1.61 %" at bounding box center [430, 220] width 79 height 69
select select "47551"
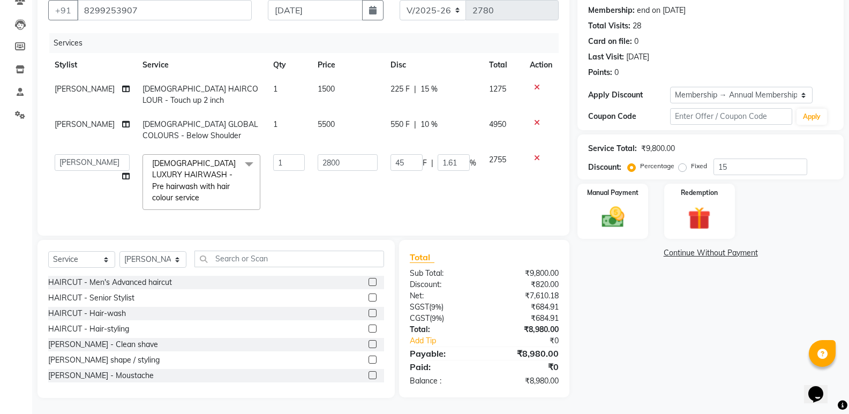
drag, startPoint x: 598, startPoint y: 314, endPoint x: 593, endPoint y: 326, distance: 13.7
click at [599, 314] on div "Name: [PERSON_NAME] Membership: end on [DATE] Total Visits: 28 Card on file: 0 …" at bounding box center [715, 189] width 274 height 417
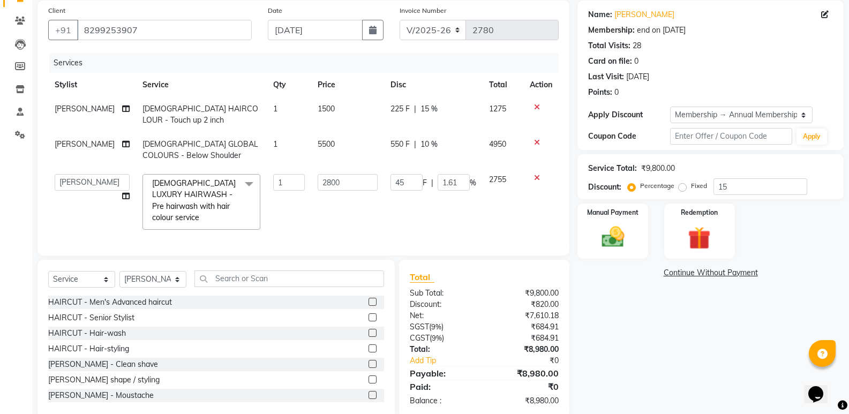
scroll to position [53, 0]
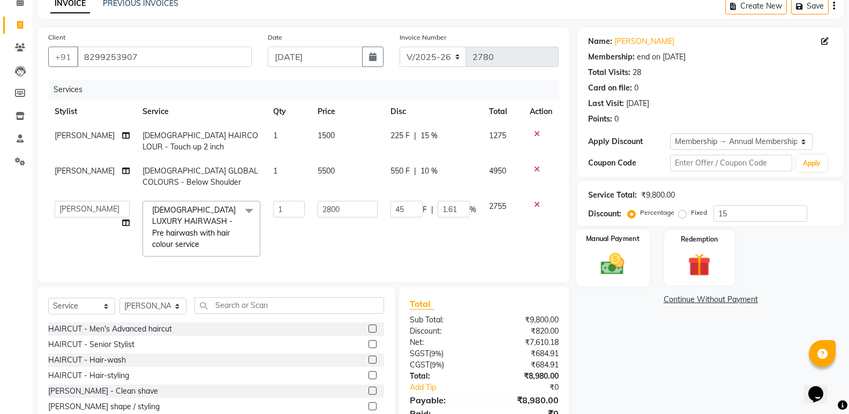
click at [610, 267] on img at bounding box center [613, 263] width 38 height 27
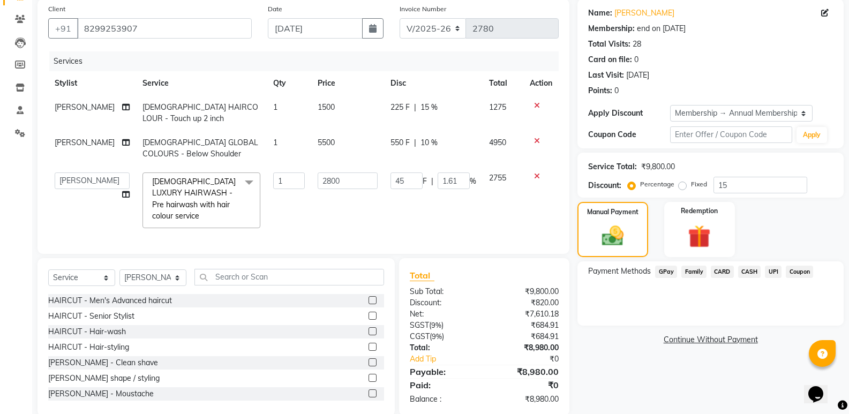
scroll to position [108, 0]
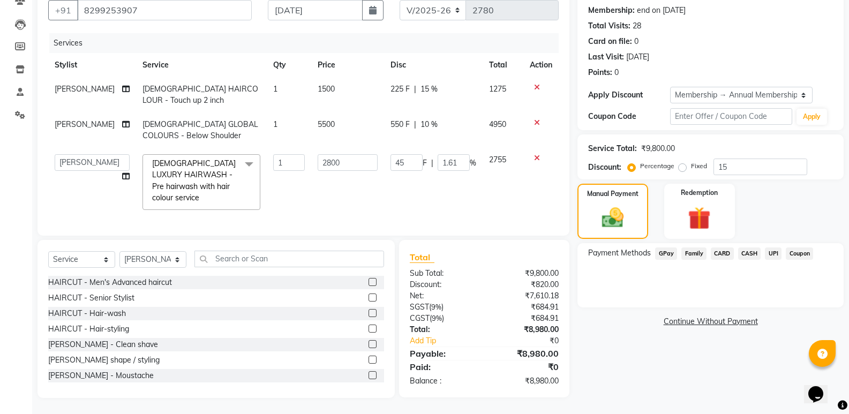
click at [749, 248] on span "CASH" at bounding box center [749, 254] width 23 height 12
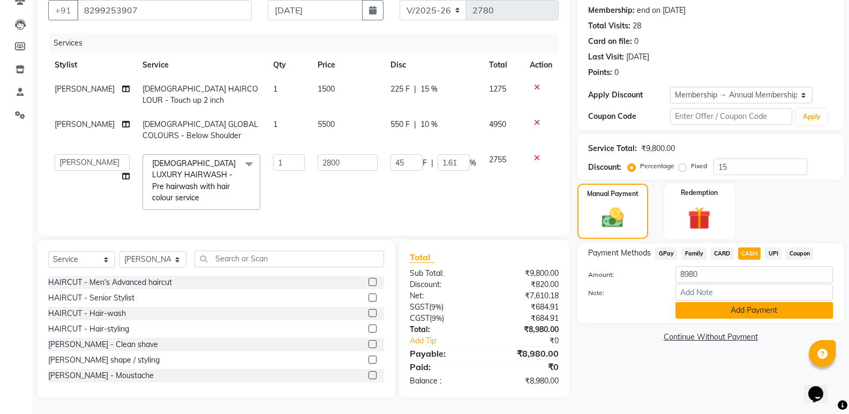
click at [719, 306] on button "Add Payment" at bounding box center [755, 310] width 158 height 17
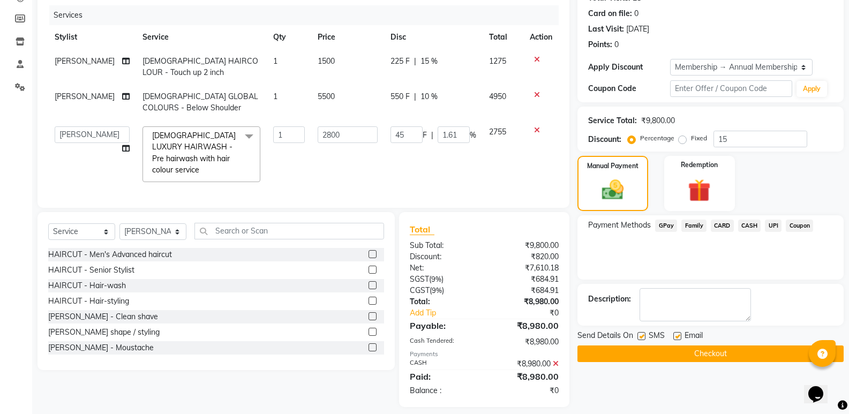
scroll to position [145, 0]
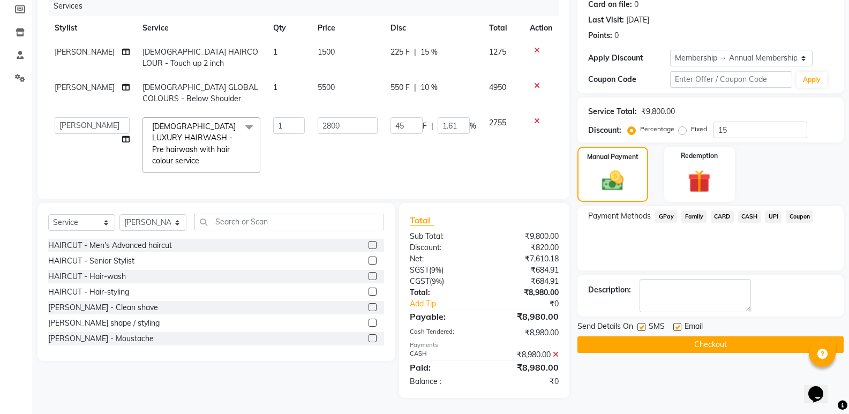
click at [724, 337] on button "Checkout" at bounding box center [711, 344] width 266 height 17
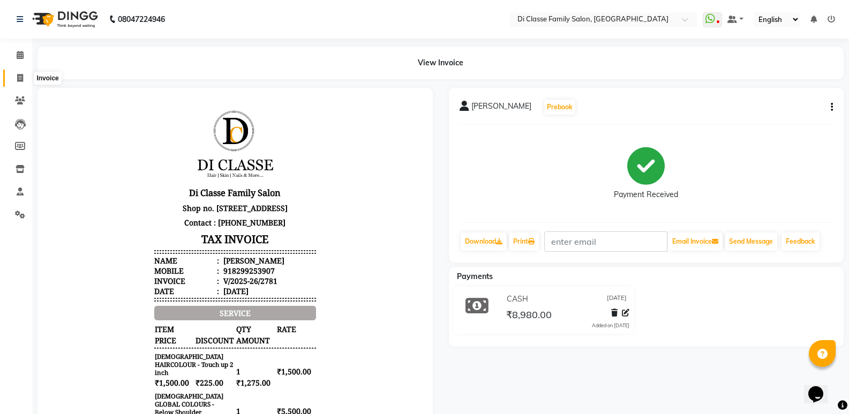
click at [18, 74] on icon at bounding box center [20, 78] width 6 height 8
select select "service"
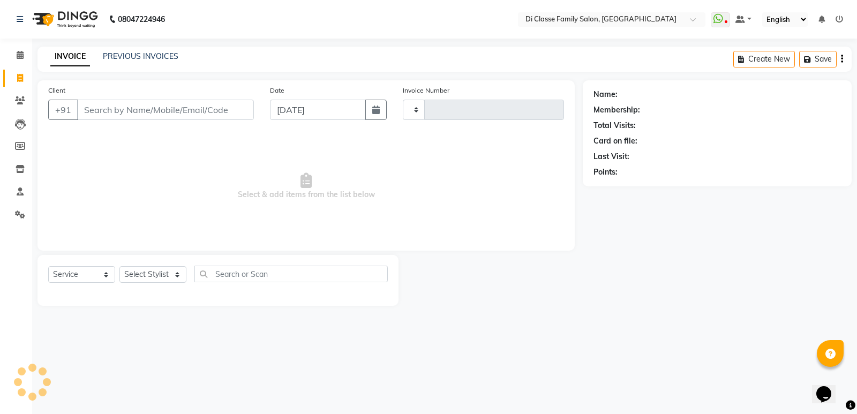
type input "2782"
select select "6346"
click at [117, 61] on link "PREVIOUS INVOICES" at bounding box center [141, 56] width 76 height 10
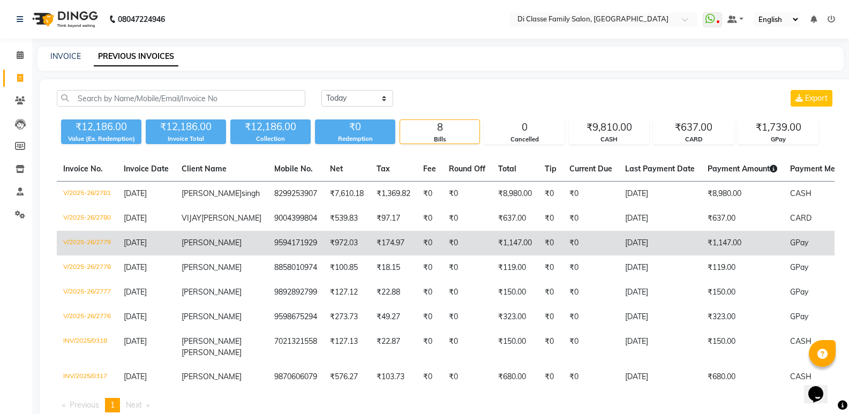
scroll to position [54, 0]
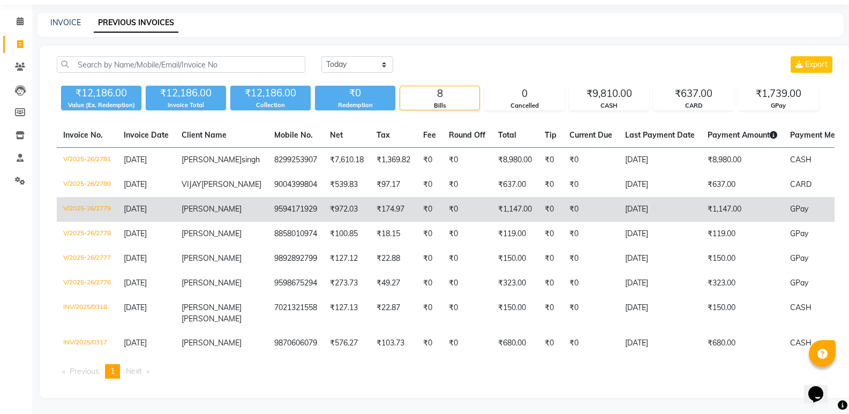
click at [268, 214] on td "9594171929" at bounding box center [296, 209] width 56 height 25
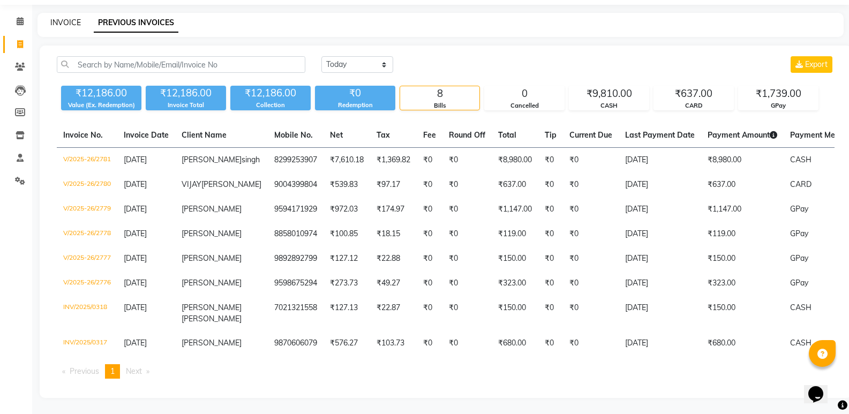
click at [59, 18] on link "INVOICE" at bounding box center [65, 23] width 31 height 10
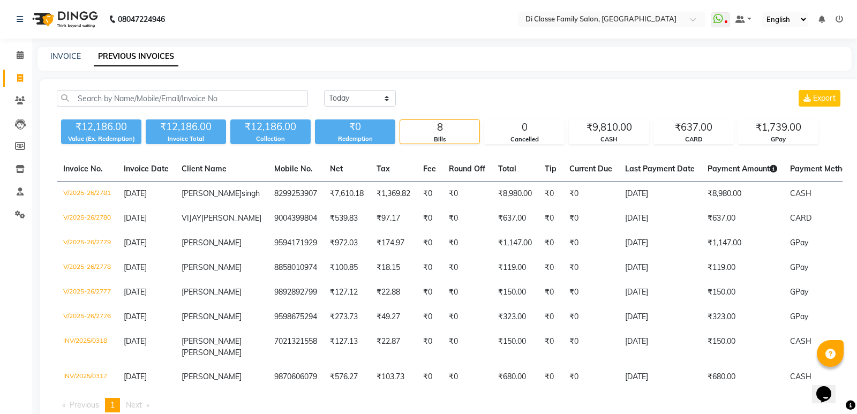
select select "6346"
select select "service"
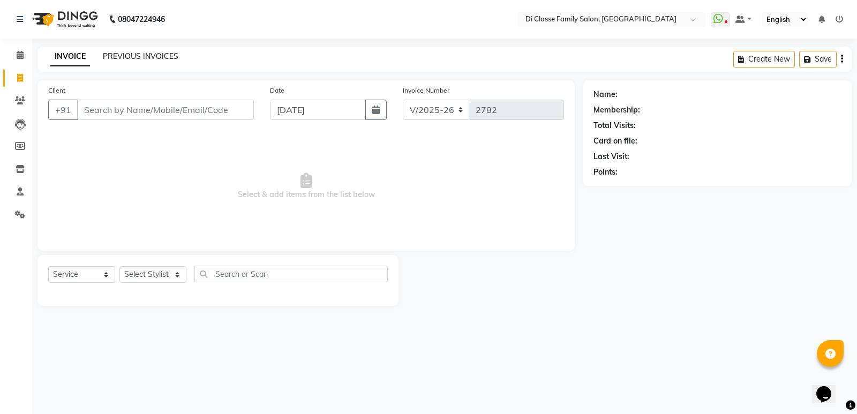
click at [131, 56] on link "PREVIOUS INVOICES" at bounding box center [141, 56] width 76 height 10
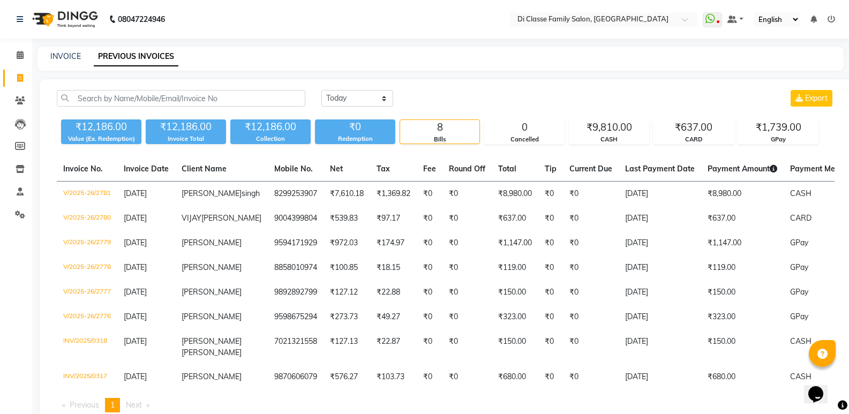
click at [267, 65] on div "INVOICE PREVIOUS INVOICES" at bounding box center [441, 59] width 806 height 24
click at [317, 34] on nav "08047224946 Select Location × Di Classe Family Salon, Ghansoli WhatsApp Status …" at bounding box center [424, 19] width 849 height 39
click at [315, 34] on nav "08047224946 Select Location × Di Classe Family Salon, Ghansoli WhatsApp Status …" at bounding box center [424, 19] width 849 height 39
click at [315, 33] on nav "08047224946 Select Location × Di Classe Family Salon, Ghansoli WhatsApp Status …" at bounding box center [424, 19] width 849 height 39
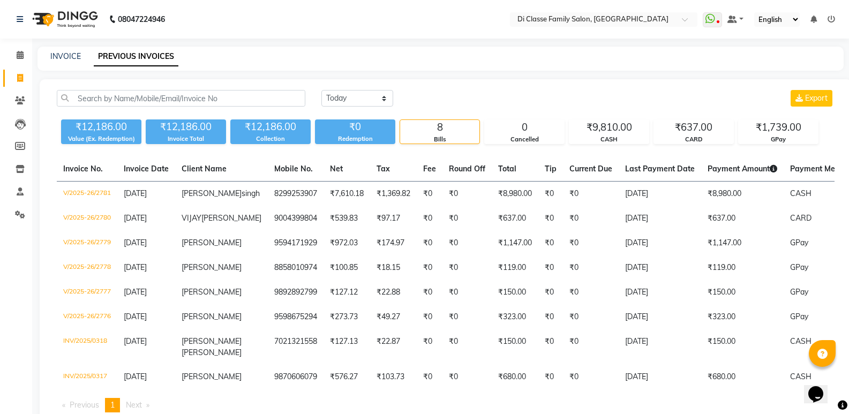
click at [315, 32] on nav "08047224946 Select Location × Di Classe Family Salon, Ghansoli WhatsApp Status …" at bounding box center [424, 19] width 849 height 39
click at [314, 32] on nav "08047224946 Select Location × Di Classe Family Salon, Ghansoli WhatsApp Status …" at bounding box center [424, 19] width 849 height 39
click at [312, 31] on nav "08047224946 Select Location × Di Classe Family Salon, Ghansoli WhatsApp Status …" at bounding box center [424, 19] width 849 height 39
click at [311, 29] on nav "08047224946 Select Location × Di Classe Family Salon, Ghansoli WhatsApp Status …" at bounding box center [424, 19] width 849 height 39
click at [76, 53] on div "INVOICE PREVIOUS INVOICES" at bounding box center [441, 59] width 806 height 24
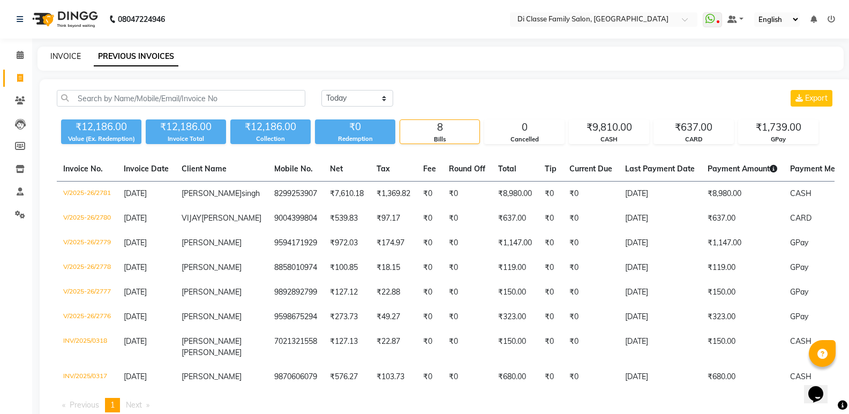
click at [76, 54] on link "INVOICE" at bounding box center [65, 56] width 31 height 10
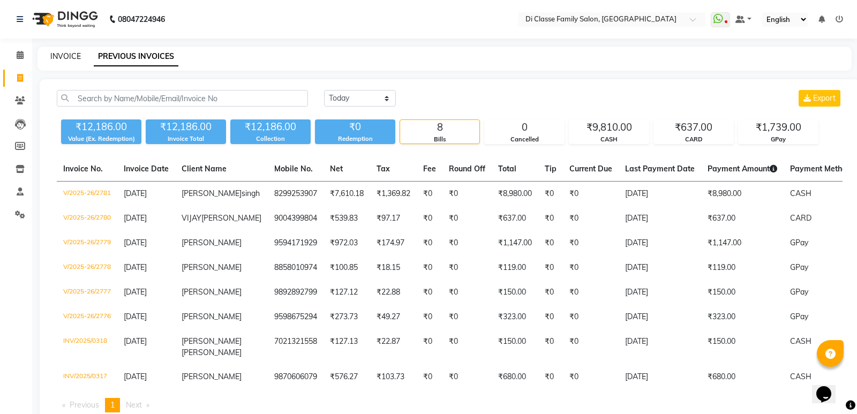
select select "6346"
select select "service"
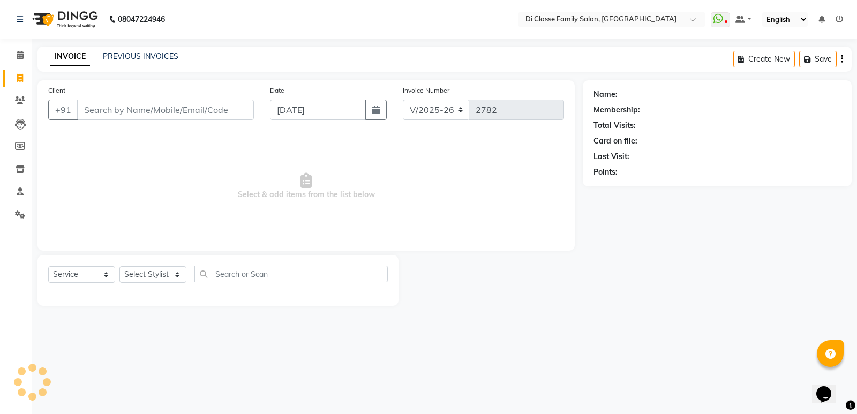
click at [247, 53] on div "INVOICE PREVIOUS INVOICES Create New Save" at bounding box center [445, 59] width 814 height 25
drag, startPoint x: 141, startPoint y: 68, endPoint x: 140, endPoint y: 48, distance: 19.3
click at [141, 64] on div "INVOICE PREVIOUS INVOICES Create New Save" at bounding box center [445, 59] width 814 height 25
drag, startPoint x: 140, startPoint y: 48, endPoint x: 139, endPoint y: 62, distance: 14.0
click at [139, 48] on div "INVOICE PREVIOUS INVOICES Create New Save" at bounding box center [445, 59] width 814 height 25
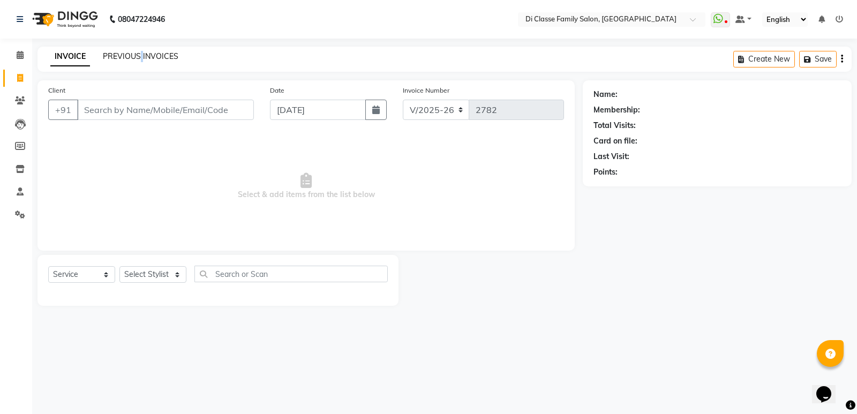
click at [140, 55] on link "PREVIOUS INVOICES" at bounding box center [141, 56] width 76 height 10
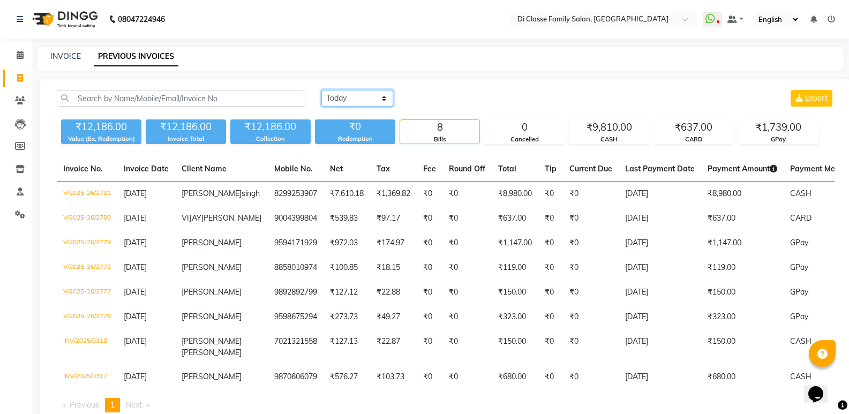
drag, startPoint x: 348, startPoint y: 97, endPoint x: 349, endPoint y: 105, distance: 8.1
click at [348, 98] on select "[DATE] [DATE] Custom Range" at bounding box center [357, 98] width 72 height 17
select select "range"
click at [321, 90] on select "[DATE] [DATE] Custom Range" at bounding box center [357, 98] width 72 height 17
click at [469, 94] on input "[DATE]" at bounding box center [444, 98] width 75 height 15
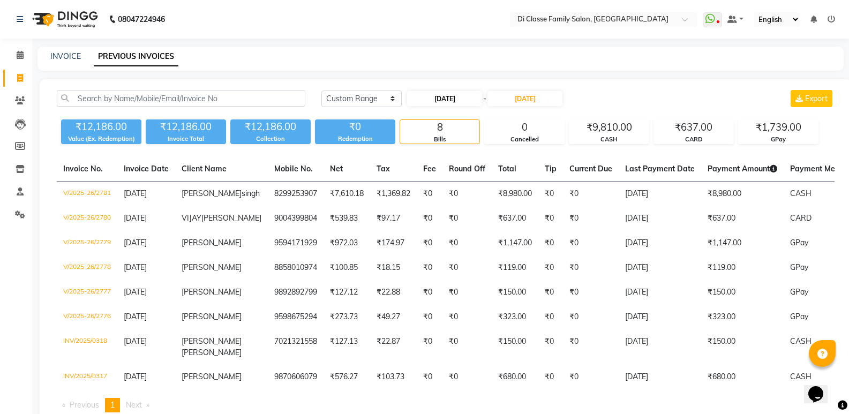
select select "9"
select select "2025"
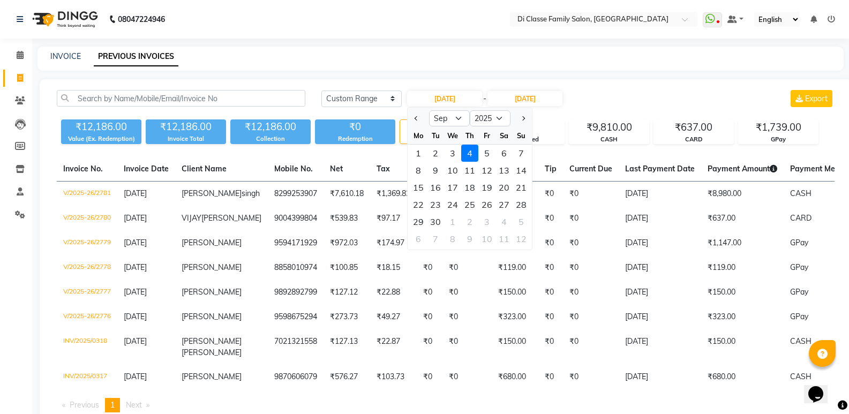
click at [411, 119] on div at bounding box center [418, 118] width 21 height 17
click at [416, 121] on span "Previous month" at bounding box center [417, 118] width 4 height 4
select select "8"
click at [434, 184] on div "12" at bounding box center [435, 187] width 17 height 17
type input "[DATE]"
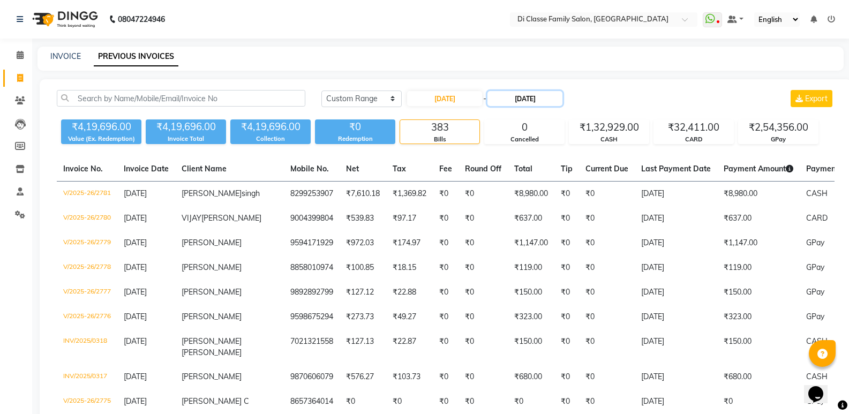
click at [539, 100] on input "[DATE]" at bounding box center [525, 98] width 75 height 15
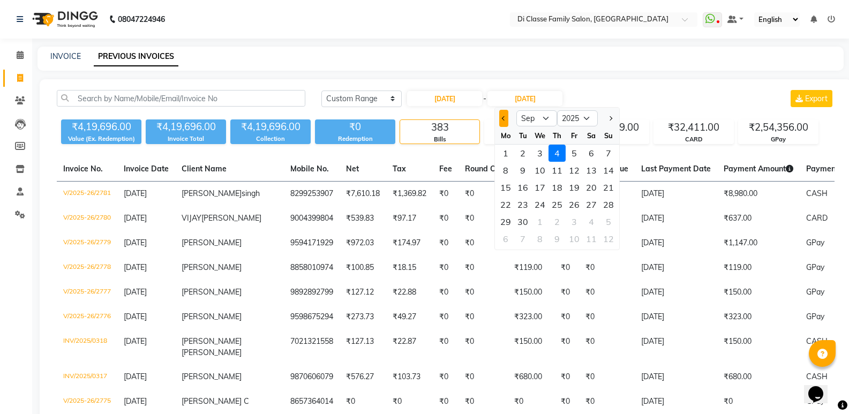
click at [507, 121] on button "Previous month" at bounding box center [503, 118] width 9 height 17
select select "8"
click at [521, 191] on div "12" at bounding box center [522, 187] width 17 height 17
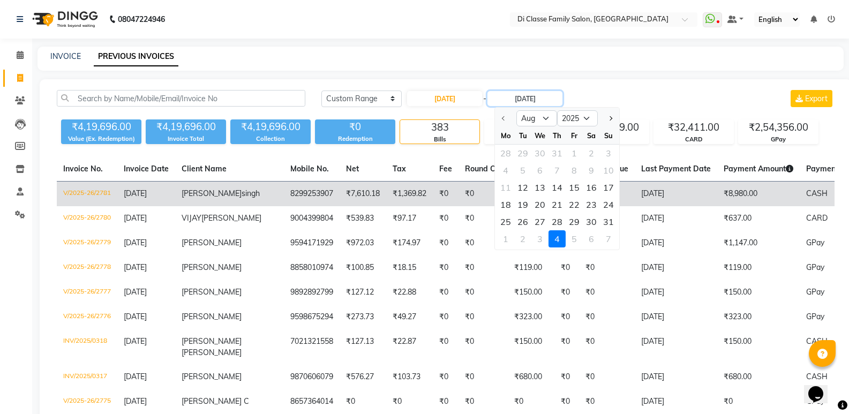
type input "[DATE]"
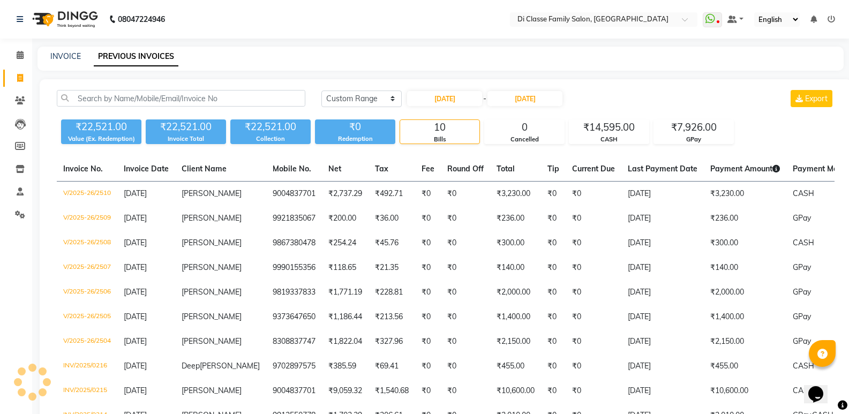
click at [573, 89] on div "[DATE] [DATE] Custom Range [DATE] - [DATE] Export ₹22,521.00 Value (Ex. Redempt…" at bounding box center [446, 274] width 812 height 391
click at [704, 137] on div "GPay" at bounding box center [693, 139] width 79 height 9
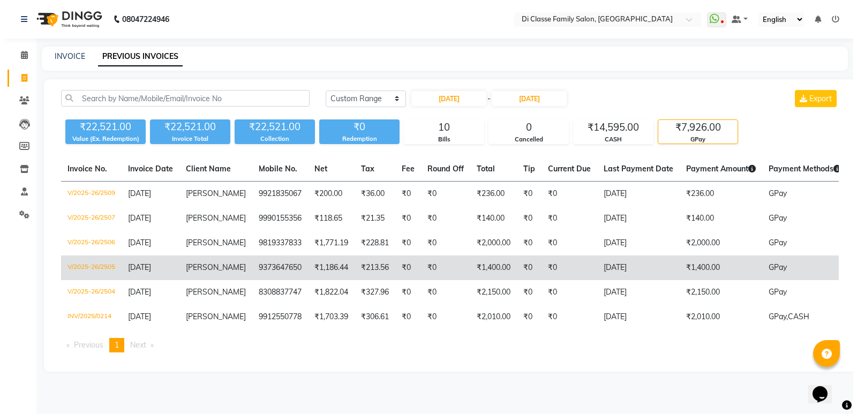
scroll to position [14, 0]
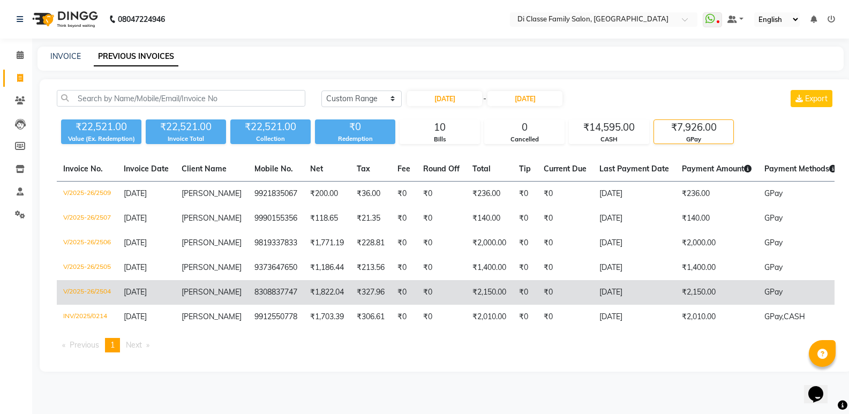
click at [369, 295] on td "₹327.96" at bounding box center [370, 292] width 41 height 25
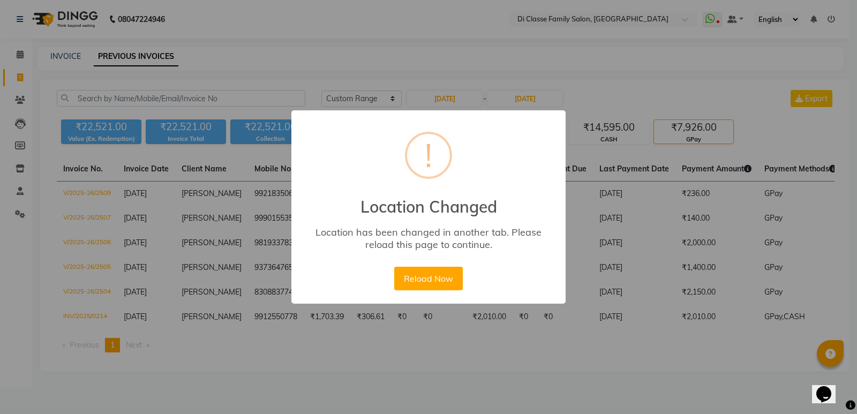
click at [291, 51] on div "× ! Location Changed Location has been changed in another tab. Please reload th…" at bounding box center [428, 207] width 857 height 414
click at [283, 53] on div "× ! Location Changed Location has been changed in another tab. Please reload th…" at bounding box center [428, 207] width 857 height 414
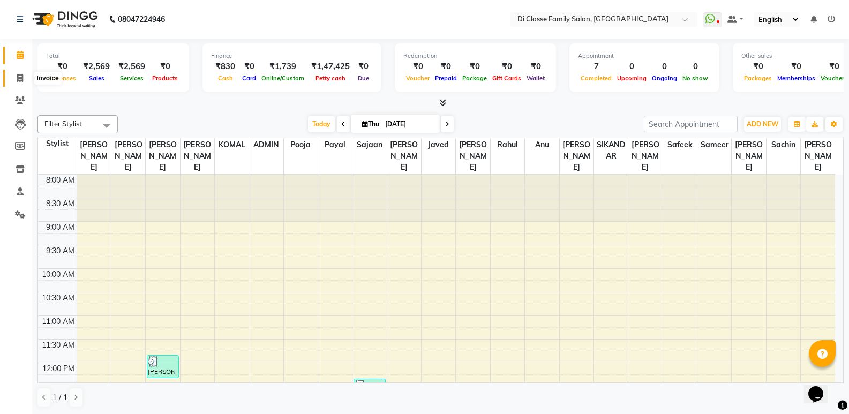
click at [13, 79] on span at bounding box center [20, 78] width 19 height 12
select select "service"
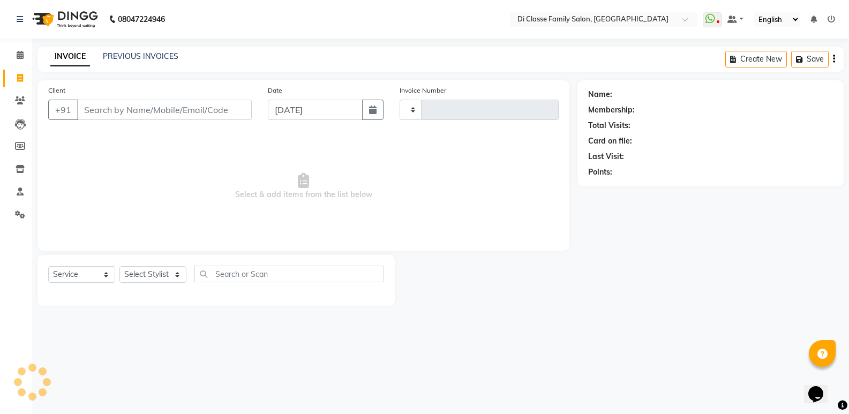
type input "2780"
select select "6346"
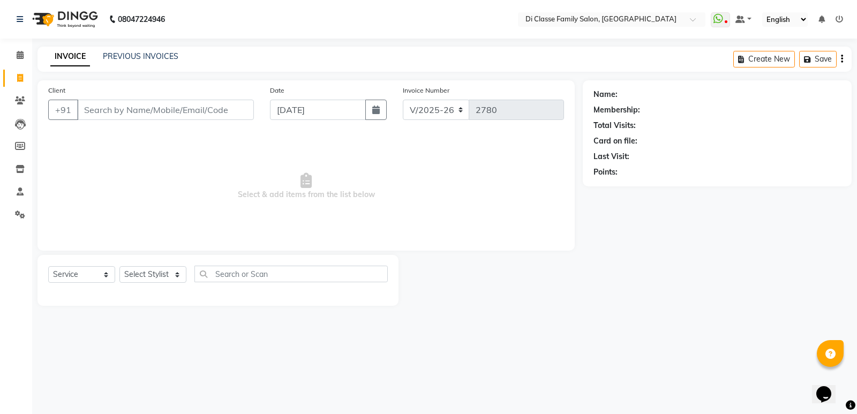
click at [151, 49] on div "INVOICE PREVIOUS INVOICES Create New Save" at bounding box center [445, 59] width 814 height 25
click at [155, 59] on link "PREVIOUS INVOICES" at bounding box center [141, 56] width 76 height 10
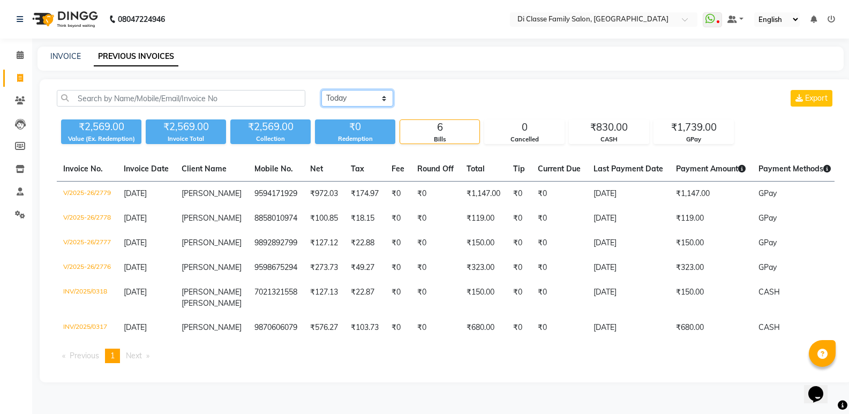
click at [365, 94] on select "Today Yesterday Custom Range" at bounding box center [357, 98] width 72 height 17
select select "range"
click at [321, 90] on select "Today Yesterday Custom Range" at bounding box center [357, 98] width 72 height 17
click at [436, 99] on input "[DATE]" at bounding box center [444, 98] width 75 height 15
select select "9"
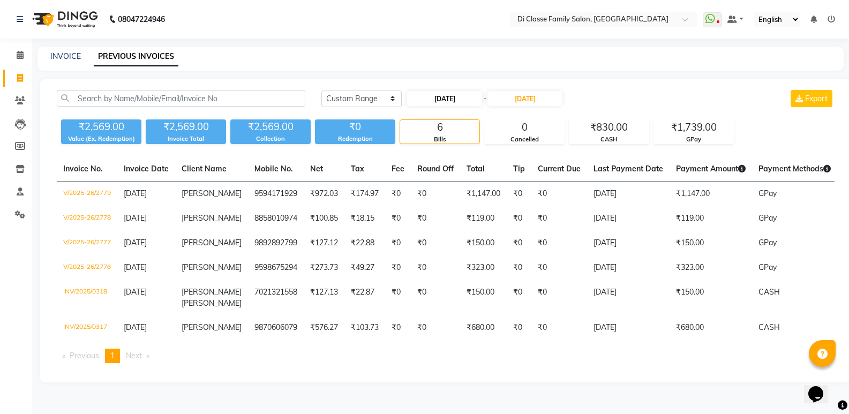
select select "2025"
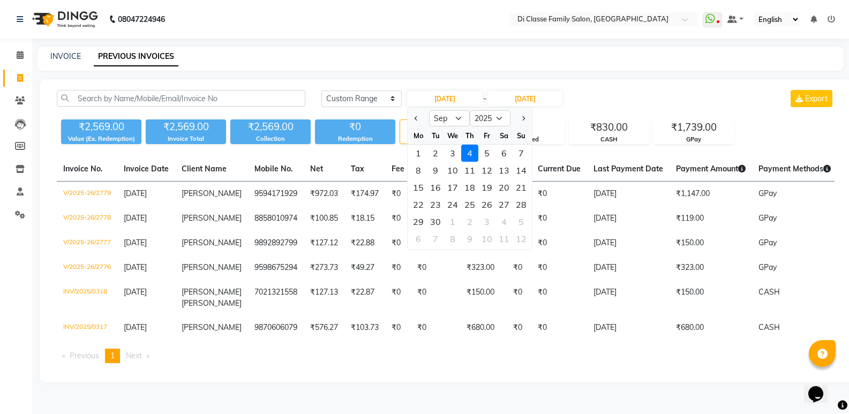
click at [410, 124] on div at bounding box center [418, 118] width 21 height 17
click at [414, 128] on div "Mo" at bounding box center [418, 135] width 17 height 17
click at [414, 121] on button "Previous month" at bounding box center [416, 118] width 9 height 17
select select "8"
click at [436, 211] on div "19" at bounding box center [435, 204] width 17 height 17
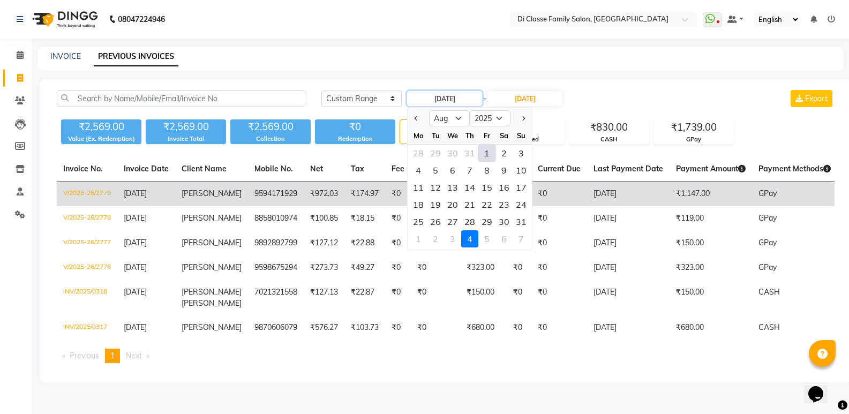
type input "19-08-2025"
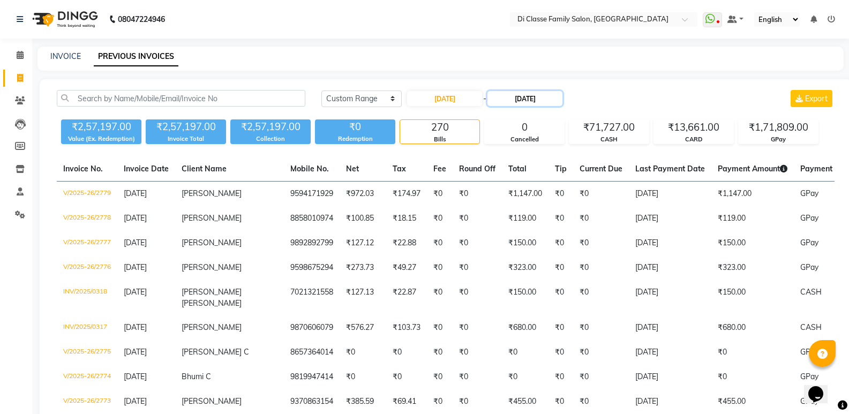
click at [547, 99] on input "[DATE]" at bounding box center [525, 98] width 75 height 15
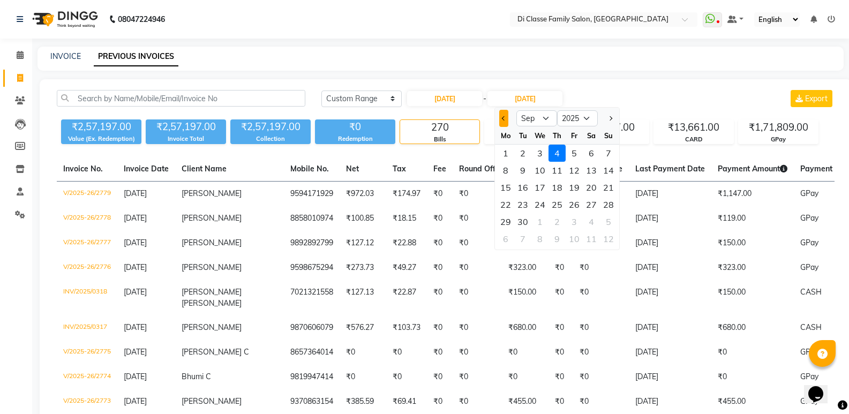
click at [503, 118] on span "Previous month" at bounding box center [504, 118] width 4 height 4
select select "8"
click at [522, 203] on div "19" at bounding box center [522, 204] width 17 height 17
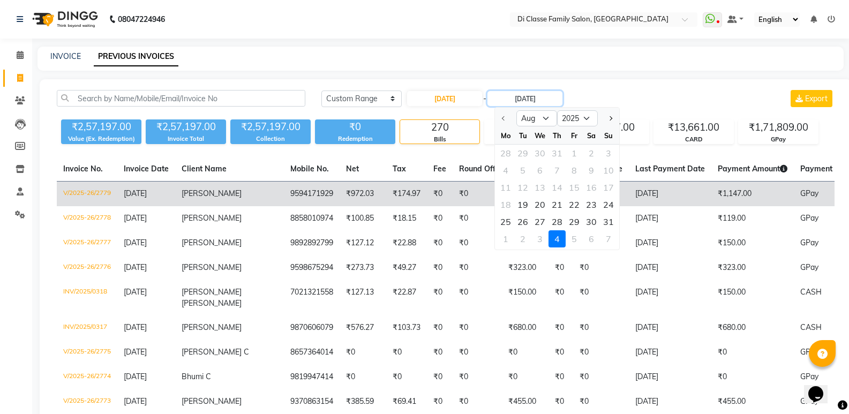
type input "19-08-2025"
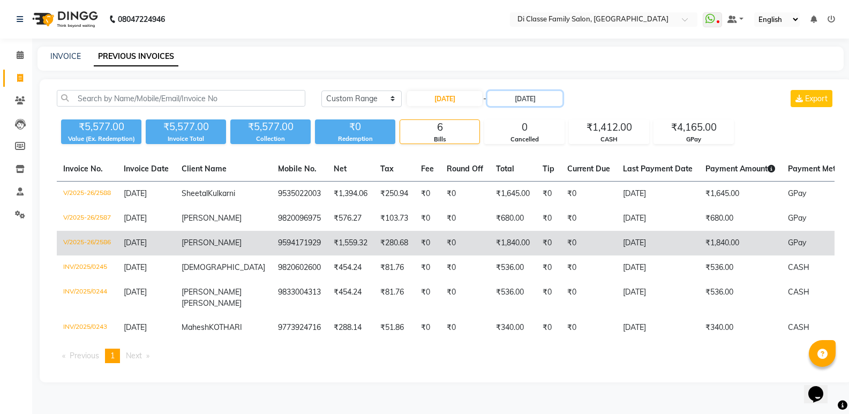
scroll to position [35, 0]
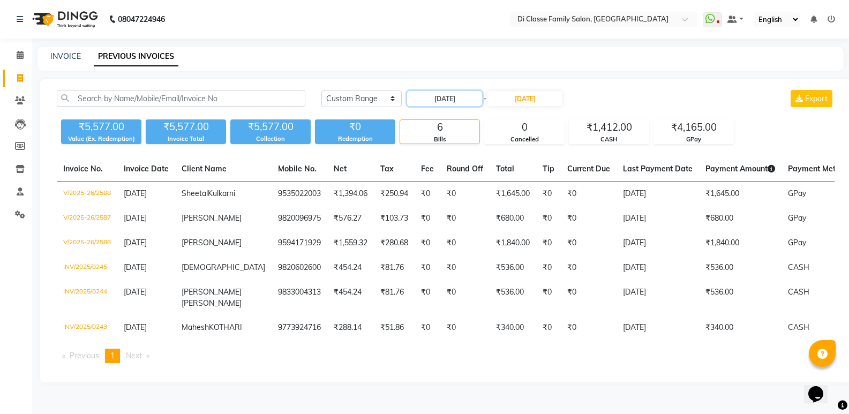
drag, startPoint x: 439, startPoint y: 62, endPoint x: 439, endPoint y: 71, distance: 9.7
click at [439, 91] on input "19-08-2025" at bounding box center [444, 98] width 75 height 15
select select "8"
select select "2025"
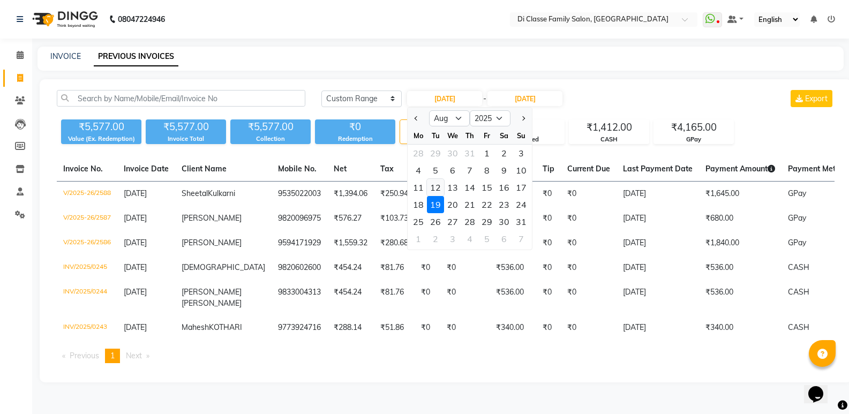
click at [438, 179] on div "12" at bounding box center [435, 187] width 17 height 17
type input "[DATE]"
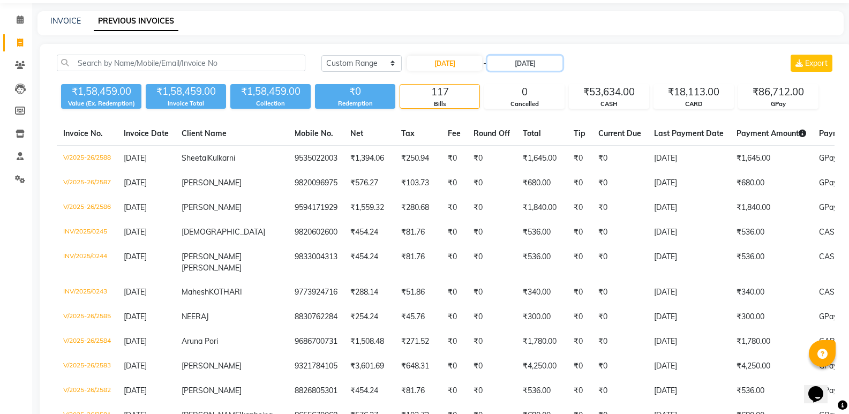
drag, startPoint x: 540, startPoint y: 64, endPoint x: 544, endPoint y: 71, distance: 7.9
click at [542, 64] on input "19-08-2025" at bounding box center [525, 63] width 75 height 15
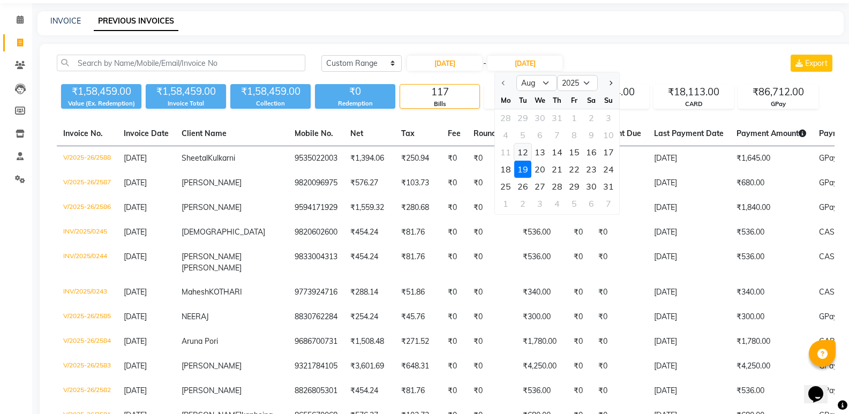
click at [516, 149] on div "12" at bounding box center [522, 152] width 17 height 17
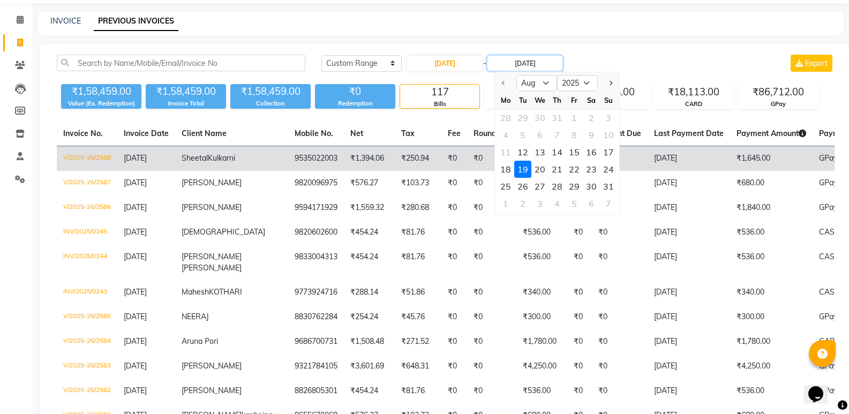
type input "[DATE]"
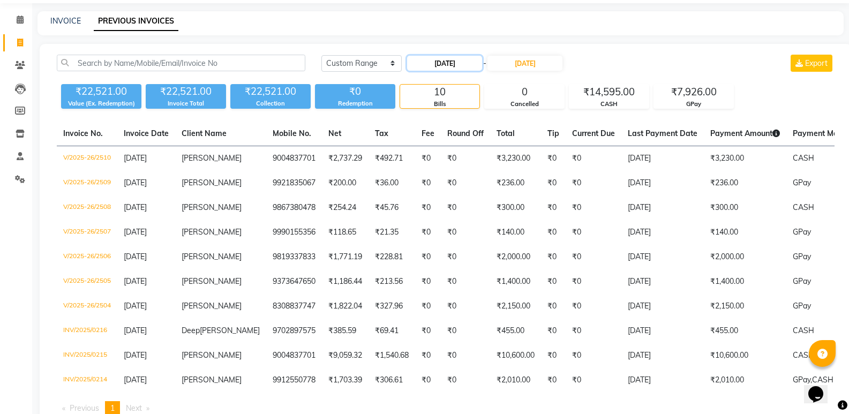
click at [460, 65] on input "[DATE]" at bounding box center [444, 63] width 75 height 15
select select "8"
select select "2025"
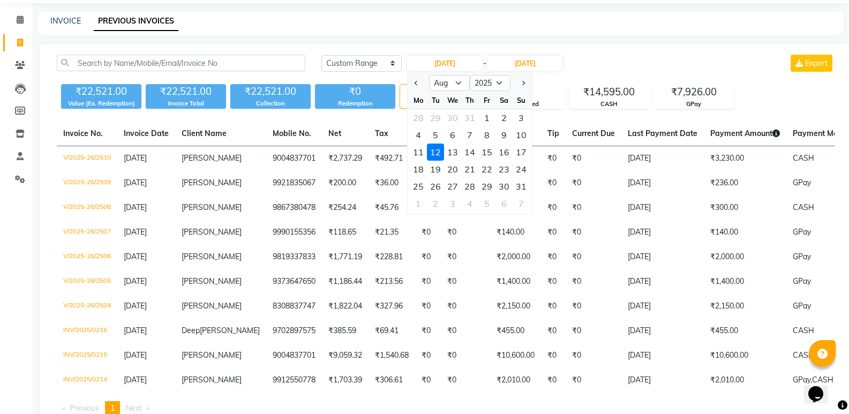
click at [424, 84] on div at bounding box center [418, 82] width 21 height 17
drag, startPoint x: 439, startPoint y: 168, endPoint x: 445, endPoint y: 161, distance: 9.2
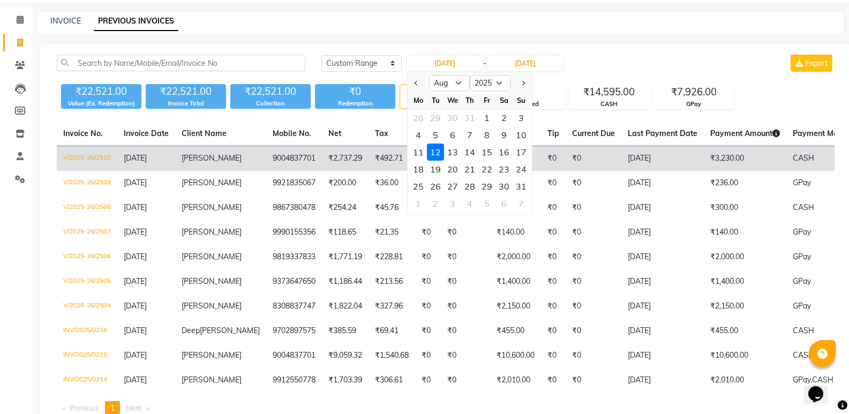
click at [439, 168] on div "19" at bounding box center [435, 169] width 17 height 17
type input "19-08-2025"
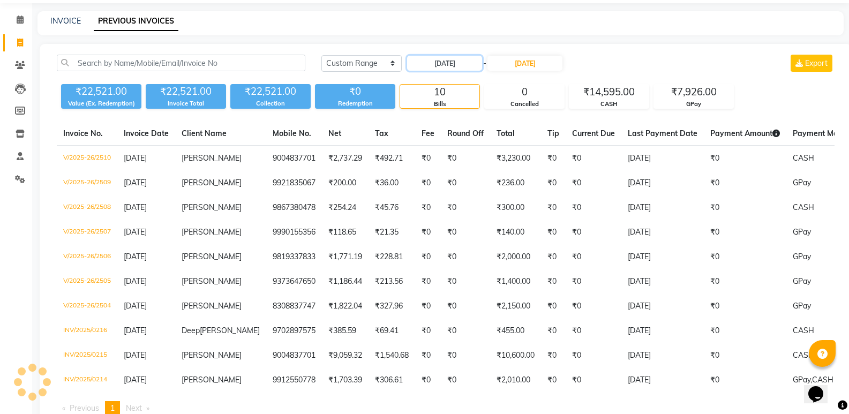
scroll to position [0, 0]
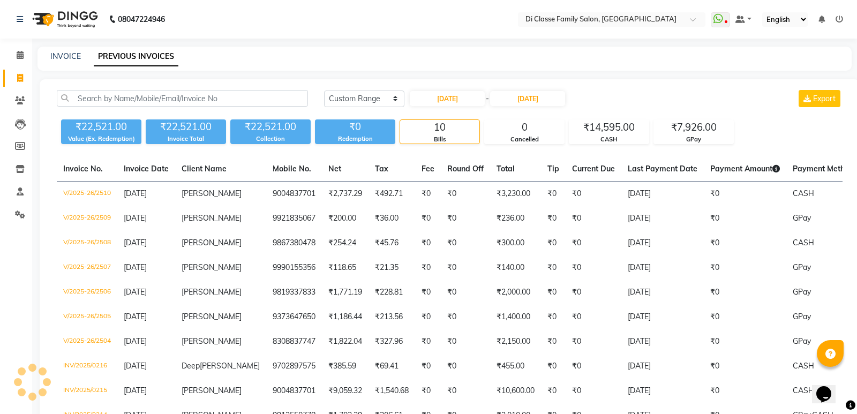
click at [535, 58] on div "INVOICE PREVIOUS INVOICES" at bounding box center [439, 56] width 802 height 11
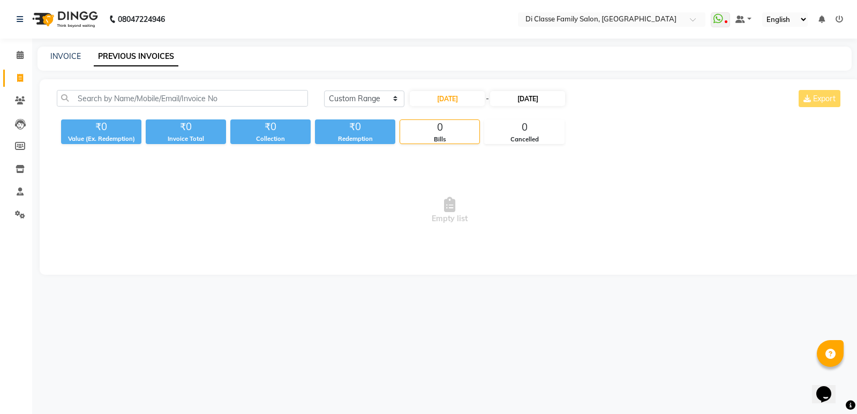
drag, startPoint x: 528, startPoint y: 82, endPoint x: 527, endPoint y: 97, distance: 15.0
click at [528, 83] on div "Today Yesterday Custom Range 19-08-2025 - 12-08-2025 Export ₹0 Value (Ex. Redem…" at bounding box center [450, 177] width 820 height 196
click at [527, 97] on input "[DATE]" at bounding box center [527, 98] width 75 height 15
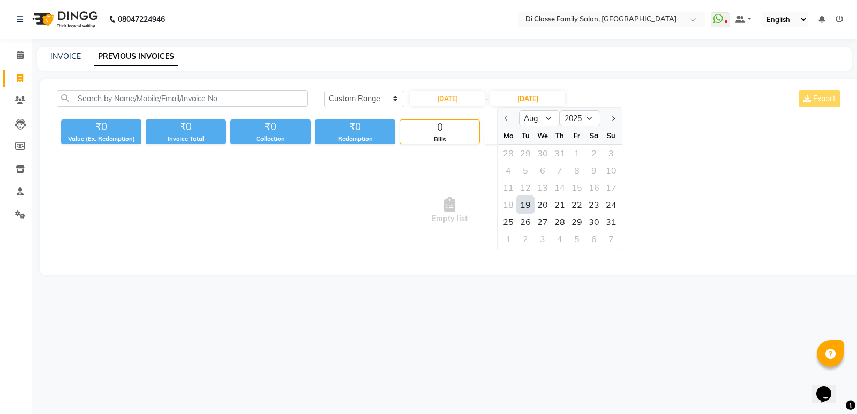
click at [521, 207] on div "19" at bounding box center [525, 204] width 17 height 17
type input "19-08-2025"
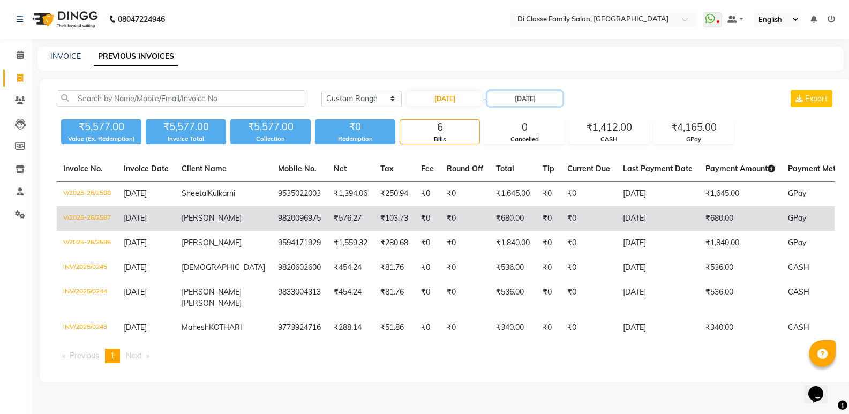
scroll to position [35, 0]
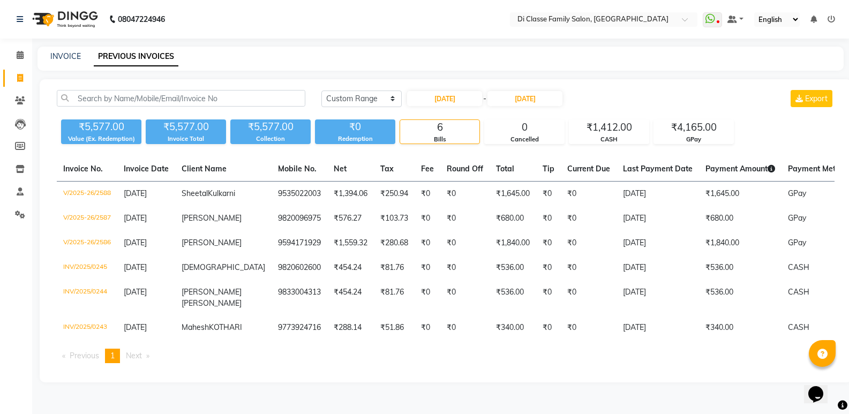
click at [391, 51] on div "INVOICE PREVIOUS INVOICES" at bounding box center [435, 56] width 794 height 11
drag, startPoint x: 436, startPoint y: 399, endPoint x: 436, endPoint y: 333, distance: 65.4
click at [435, 399] on main "INVOICE PREVIOUS INVOICES Today Yesterday Custom Range 19-08-2025 - 19-08-2025 …" at bounding box center [440, 223] width 817 height 352
click at [443, 91] on input "19-08-2025" at bounding box center [444, 98] width 75 height 15
select select "8"
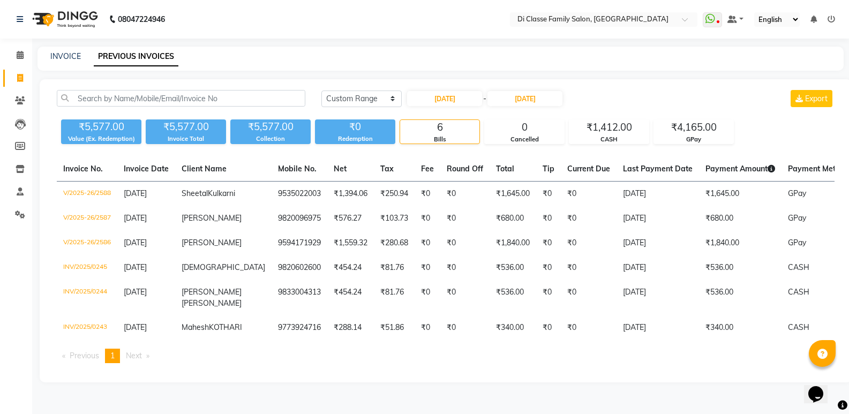
select select "2025"
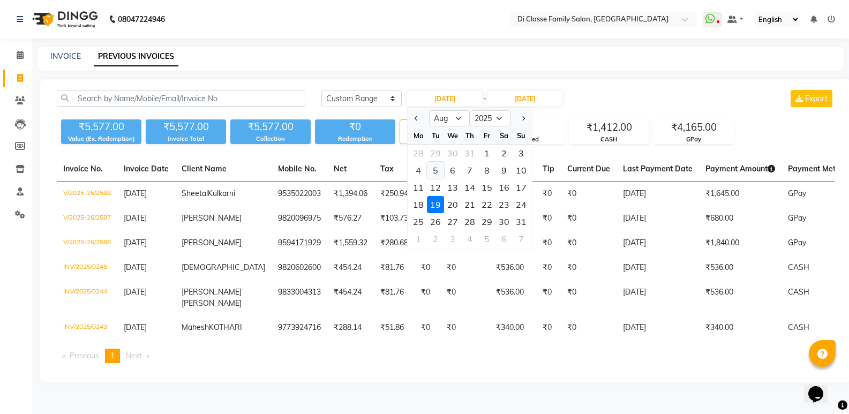
click at [433, 162] on div "5" at bounding box center [435, 170] width 17 height 17
type input "05-08-2025"
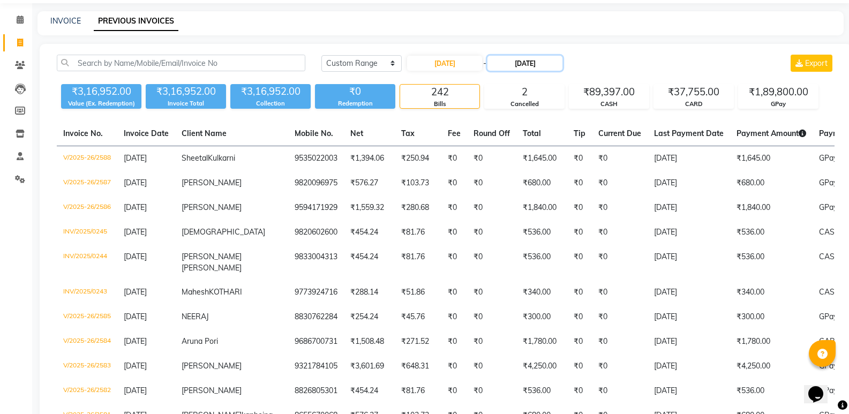
click at [523, 60] on input "19-08-2025" at bounding box center [525, 63] width 75 height 15
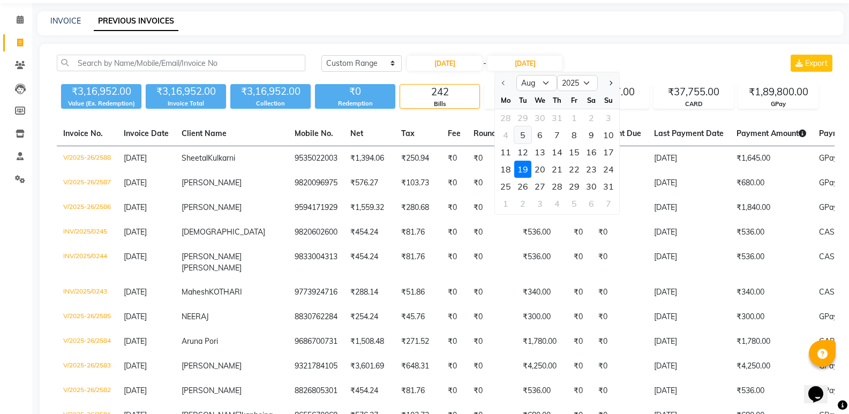
click at [521, 133] on div "5" at bounding box center [522, 134] width 17 height 17
type input "05-08-2025"
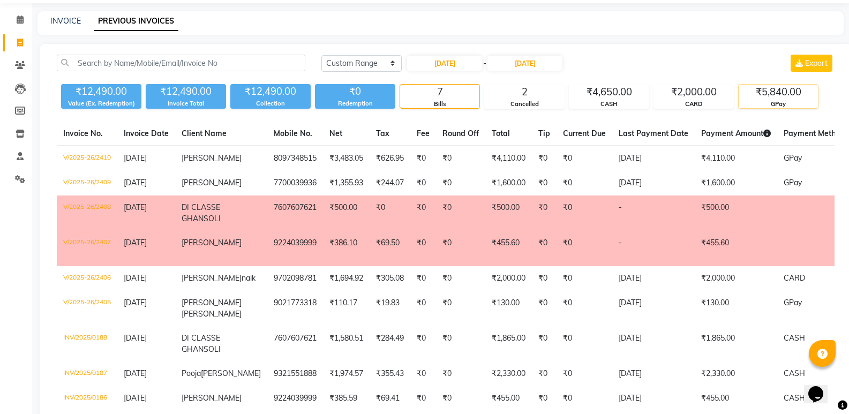
click at [782, 98] on div "₹5,840.00" at bounding box center [778, 92] width 79 height 15
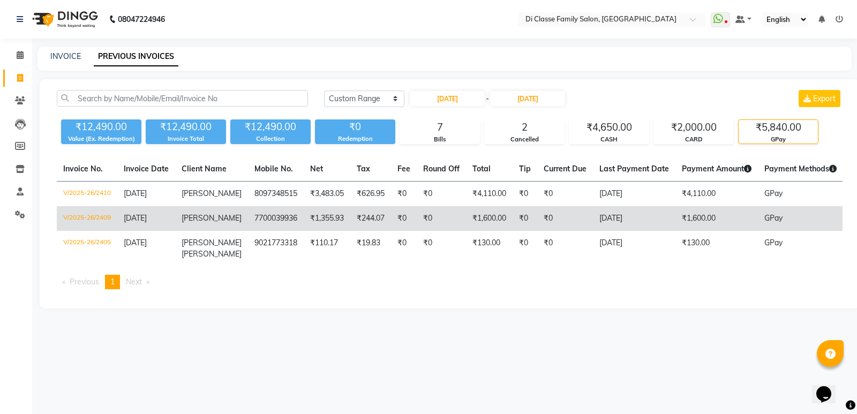
click at [611, 231] on td "05-08-2025" at bounding box center [634, 218] width 83 height 25
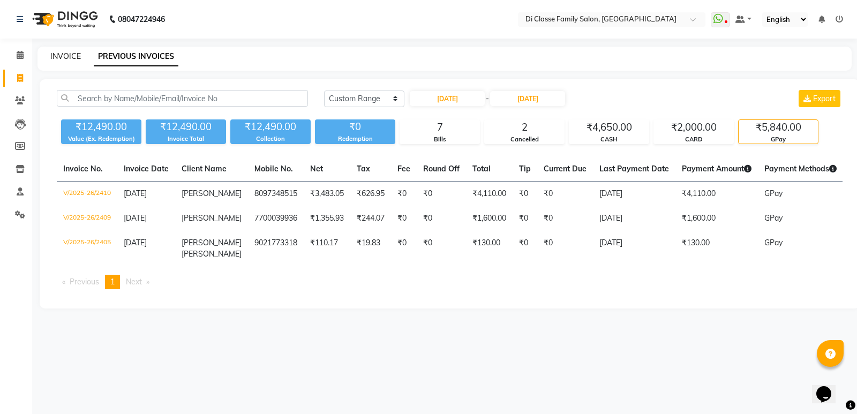
click at [59, 59] on link "INVOICE" at bounding box center [65, 56] width 31 height 10
select select "service"
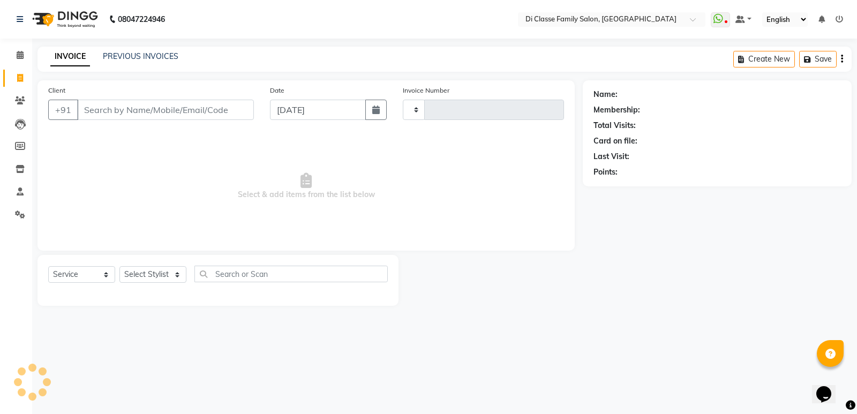
type input "2780"
select select "6346"
click at [109, 112] on input "Client" at bounding box center [165, 110] width 177 height 20
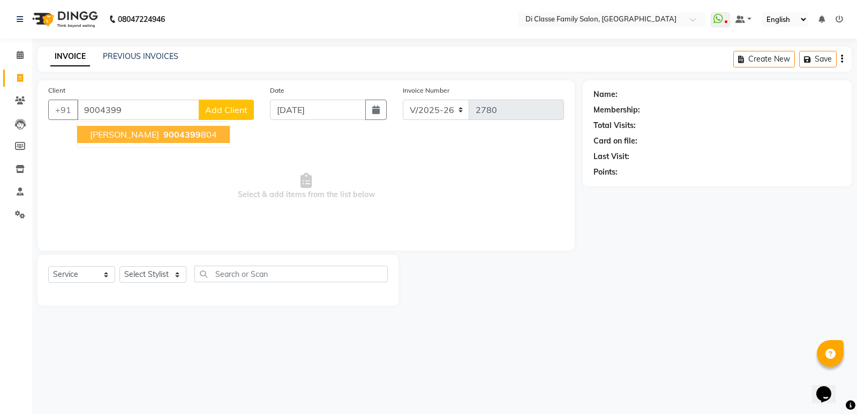
click at [137, 134] on span "VIJAY sonavane" at bounding box center [124, 134] width 69 height 11
type input "9004399804"
select select "1: Object"
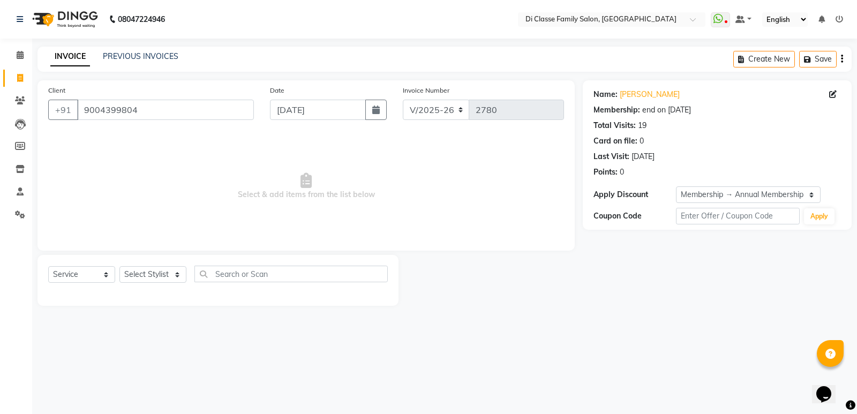
drag, startPoint x: 160, startPoint y: 263, endPoint x: 162, endPoint y: 268, distance: 6.0
click at [160, 263] on div "Select Service Product Membership Package Voucher Prepaid Gift Card Select Styl…" at bounding box center [218, 280] width 361 height 51
click at [163, 271] on select "Select Stylist ADMIN [PERSON_NAME] [PERSON_NAME] [PERSON_NAME] KAPIL [PERSON_NA…" at bounding box center [152, 274] width 67 height 17
select select "50058"
click at [119, 266] on select "Select Stylist ADMIN [PERSON_NAME] [PERSON_NAME] [PERSON_NAME] KAPIL [PERSON_NA…" at bounding box center [152, 274] width 67 height 17
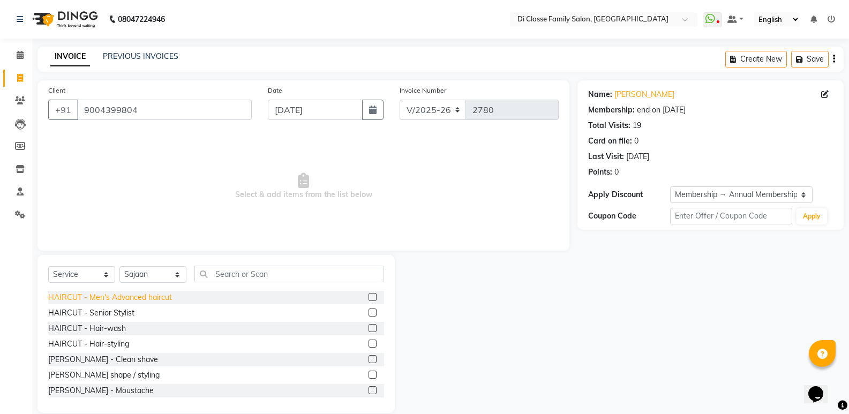
click at [138, 297] on div "HAIRCUT - Men's Advanced haircut" at bounding box center [110, 297] width 124 height 11
checkbox input "false"
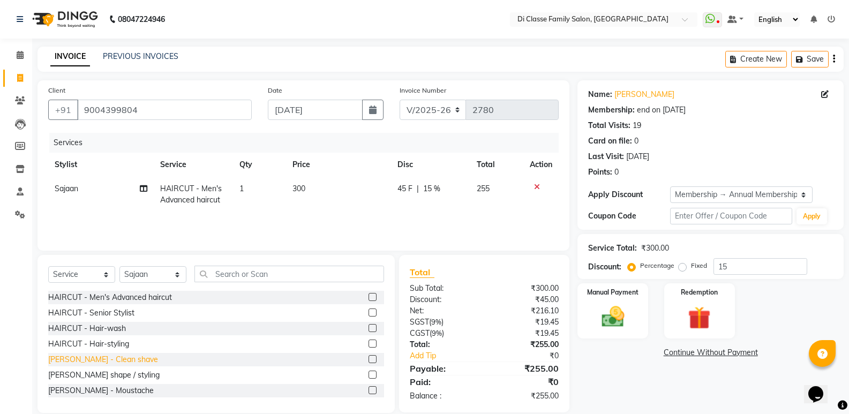
click at [116, 360] on div "[PERSON_NAME] - Clean shave" at bounding box center [103, 359] width 110 height 11
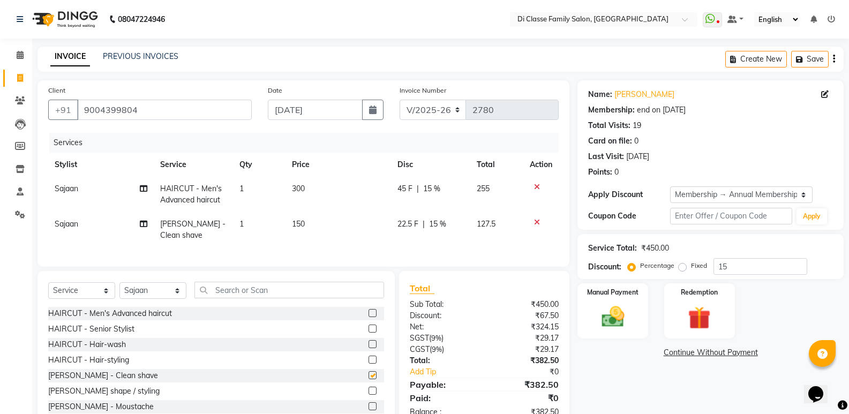
checkbox input "false"
click at [158, 299] on select "Select Stylist ADMIN [PERSON_NAME] [PERSON_NAME] [PERSON_NAME] KAPIL [PERSON_NA…" at bounding box center [152, 290] width 67 height 17
select select "50727"
click at [119, 290] on select "Select Stylist ADMIN [PERSON_NAME] [PERSON_NAME] [PERSON_NAME] KAPIL [PERSON_NA…" at bounding box center [152, 290] width 67 height 17
click at [122, 318] on div "HAIRCUT - Men's Advanced haircut" at bounding box center [110, 313] width 124 height 11
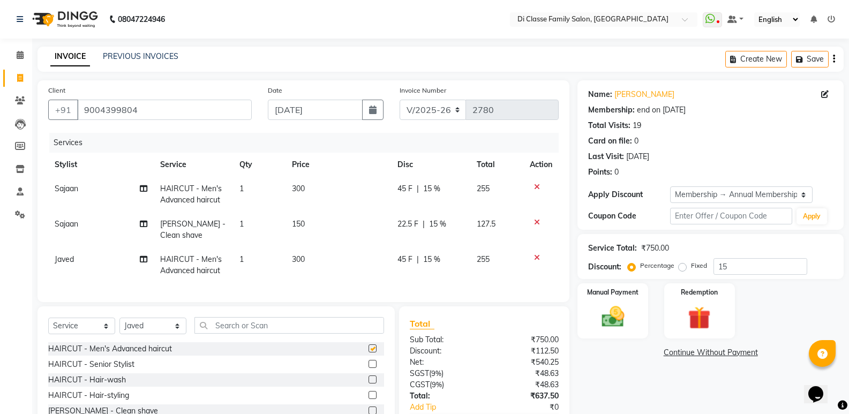
checkbox input "false"
click at [418, 220] on div "22.5 F | 15 %" at bounding box center [431, 224] width 66 height 11
select select "50058"
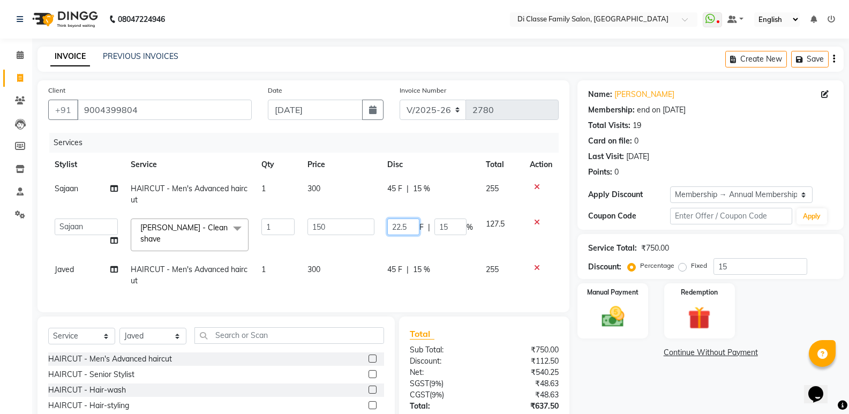
click at [414, 222] on input "22.5" at bounding box center [403, 227] width 32 height 17
type input "23"
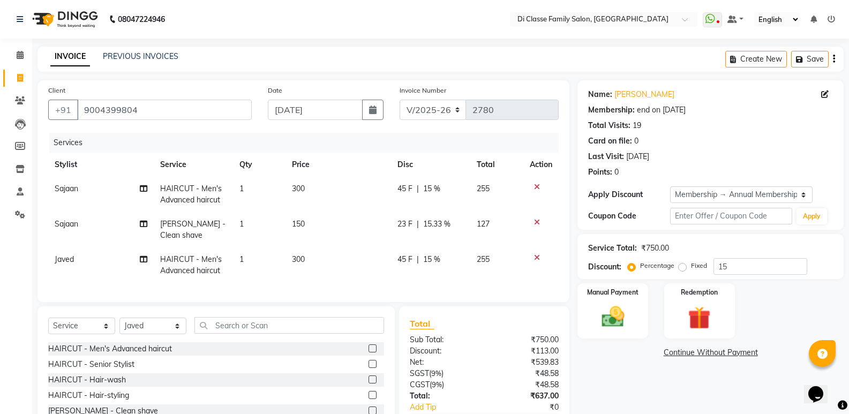
click at [473, 245] on tr "Sajaan BEARD - Clean shave 1 150 23 F | 15.33 % 127" at bounding box center [303, 229] width 511 height 35
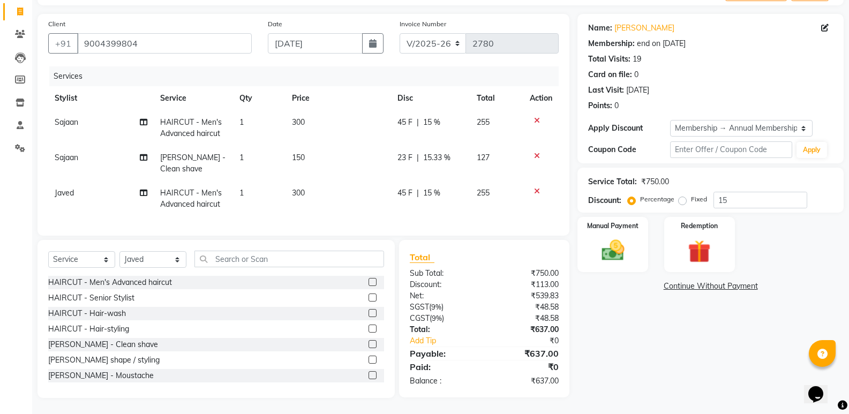
scroll to position [74, 0]
drag, startPoint x: 610, startPoint y: 392, endPoint x: 610, endPoint y: 387, distance: 5.4
click at [610, 390] on div "Name: Vijay Sonavane Membership: end on 27-06-2026 Total Visits: 19 Card on fil…" at bounding box center [715, 206] width 274 height 384
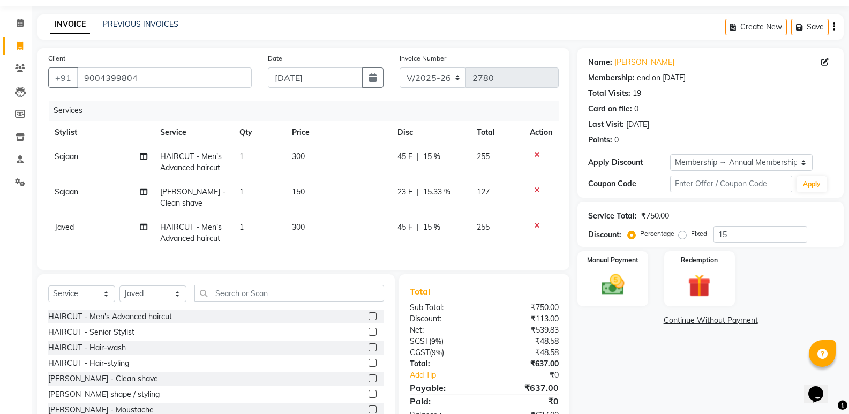
scroll to position [0, 0]
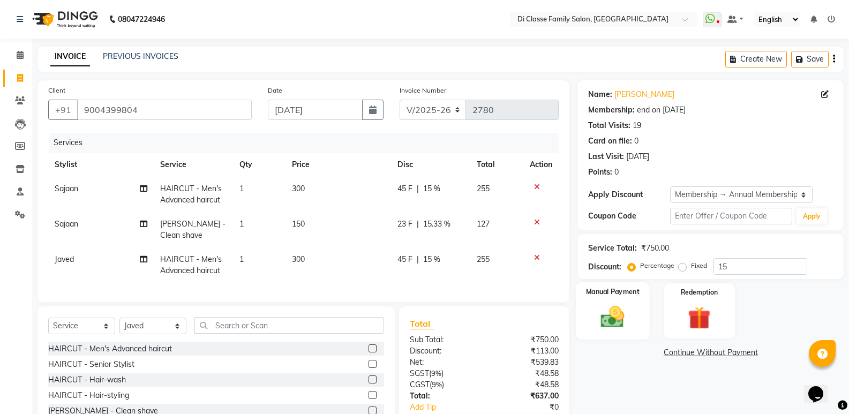
click at [608, 312] on img at bounding box center [613, 316] width 38 height 27
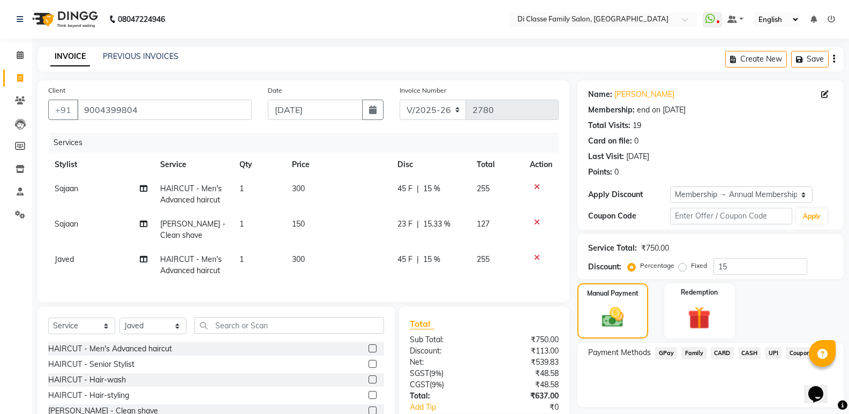
scroll to position [74, 0]
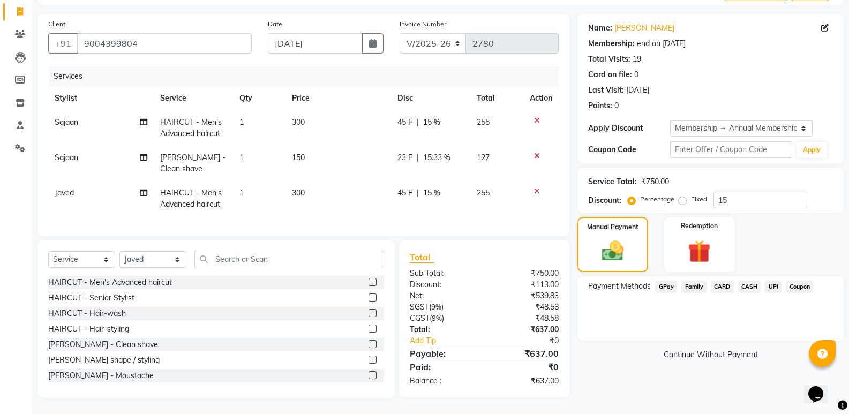
click at [720, 281] on span "CARD" at bounding box center [722, 287] width 23 height 12
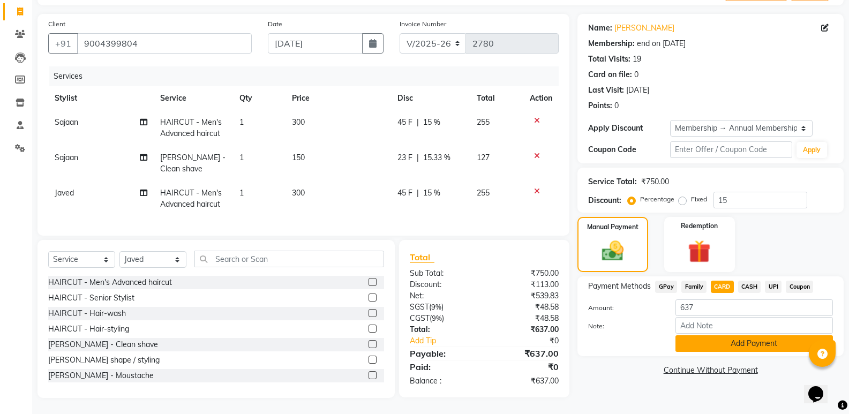
click at [688, 340] on button "Add Payment" at bounding box center [755, 343] width 158 height 17
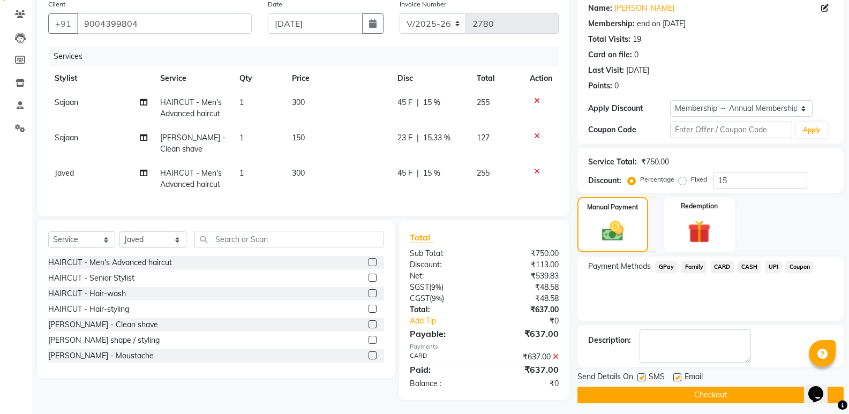
scroll to position [96, 0]
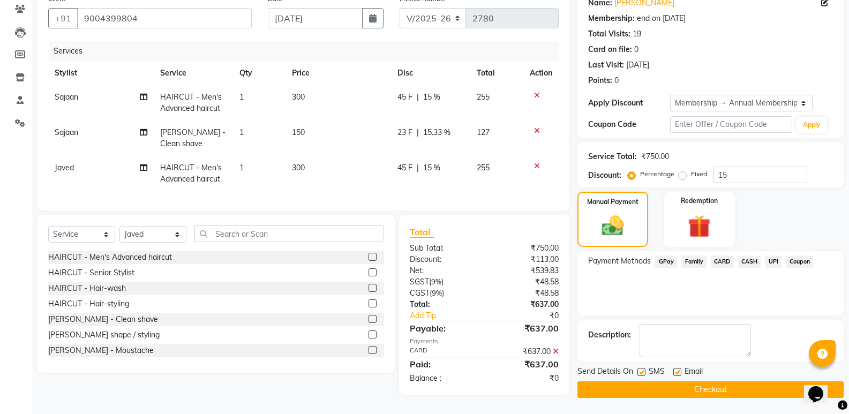
click at [709, 390] on button "Checkout" at bounding box center [711, 389] width 266 height 17
